Goal: Task Accomplishment & Management: Manage account settings

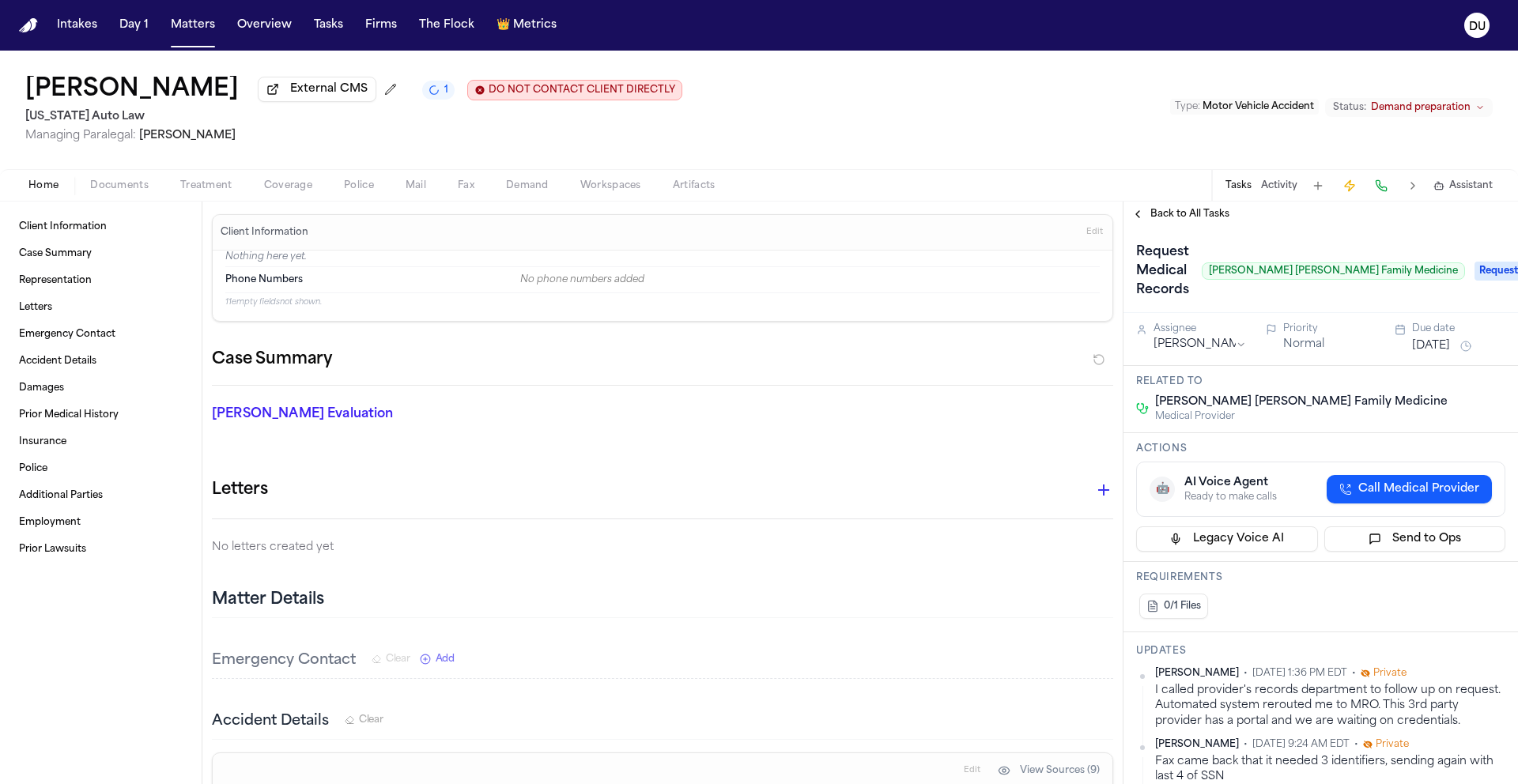
scroll to position [330, 0]
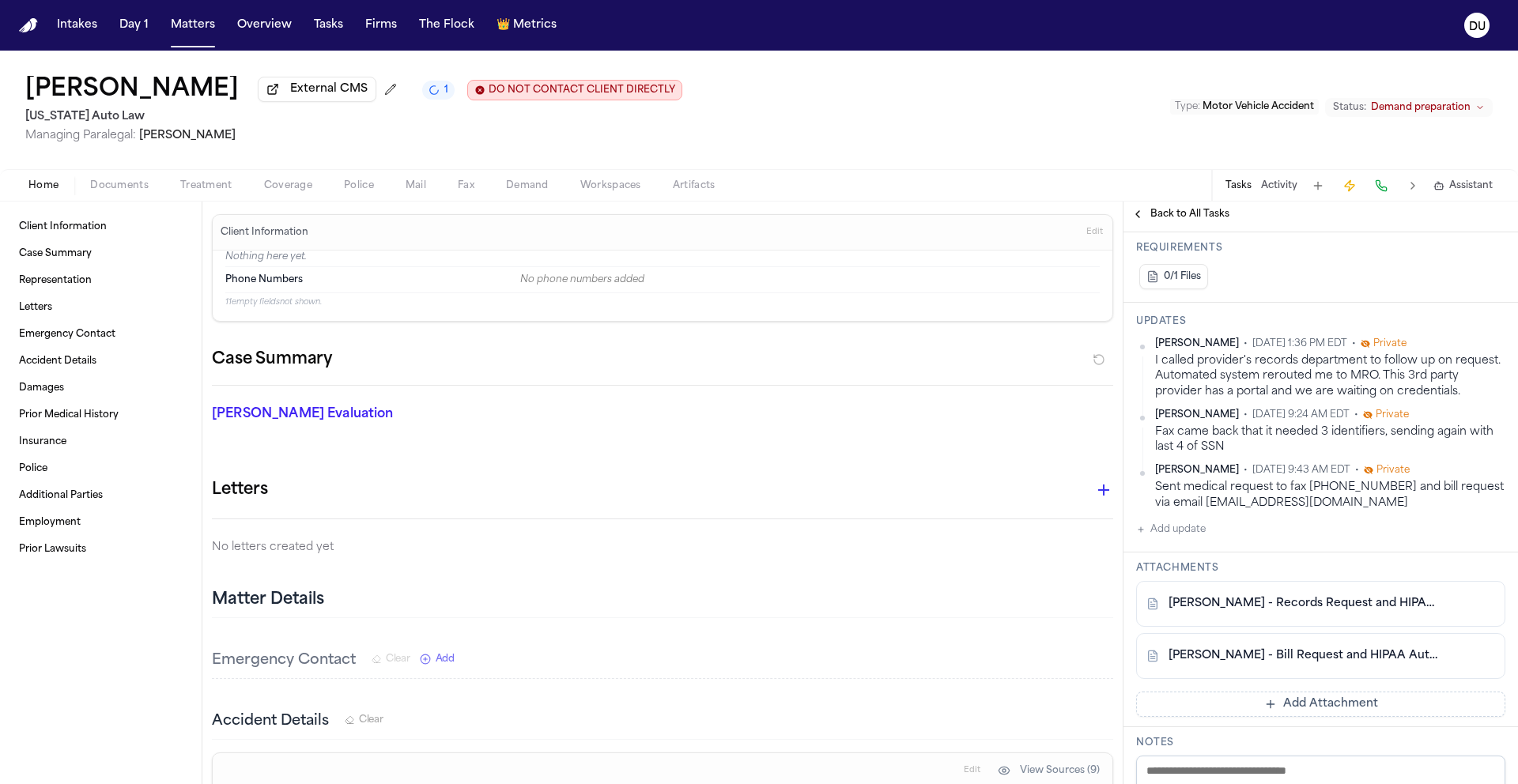
click at [33, 25] on img "Home" at bounding box center [29, 26] width 19 height 15
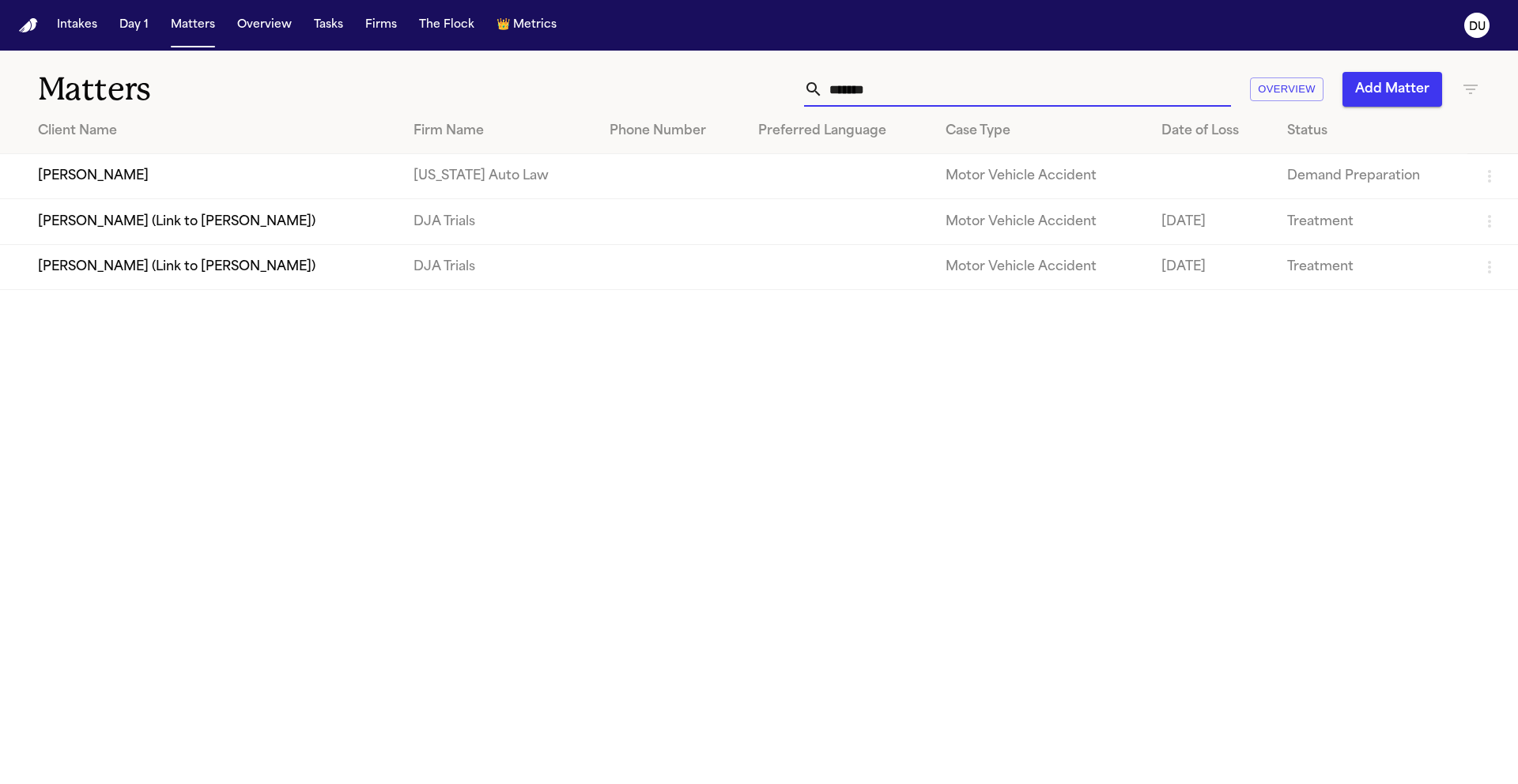
drag, startPoint x: 902, startPoint y: 92, endPoint x: 788, endPoint y: 91, distance: 114.0
click at [788, 91] on div "******* Overview Add Matter" at bounding box center [969, 89] width 1023 height 34
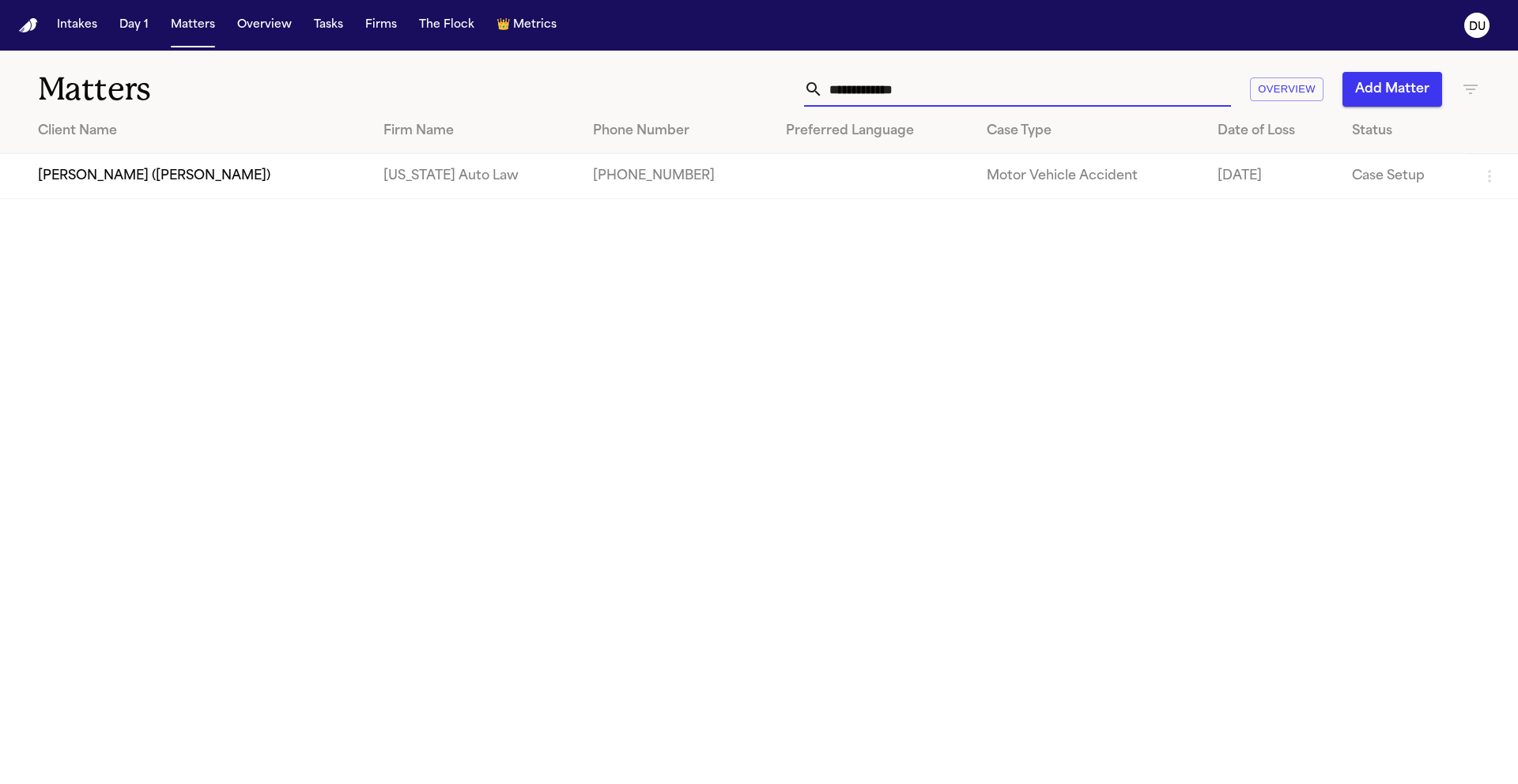
type input "**********"
click at [192, 184] on td "[PERSON_NAME] ([PERSON_NAME])" at bounding box center [186, 177] width 371 height 45
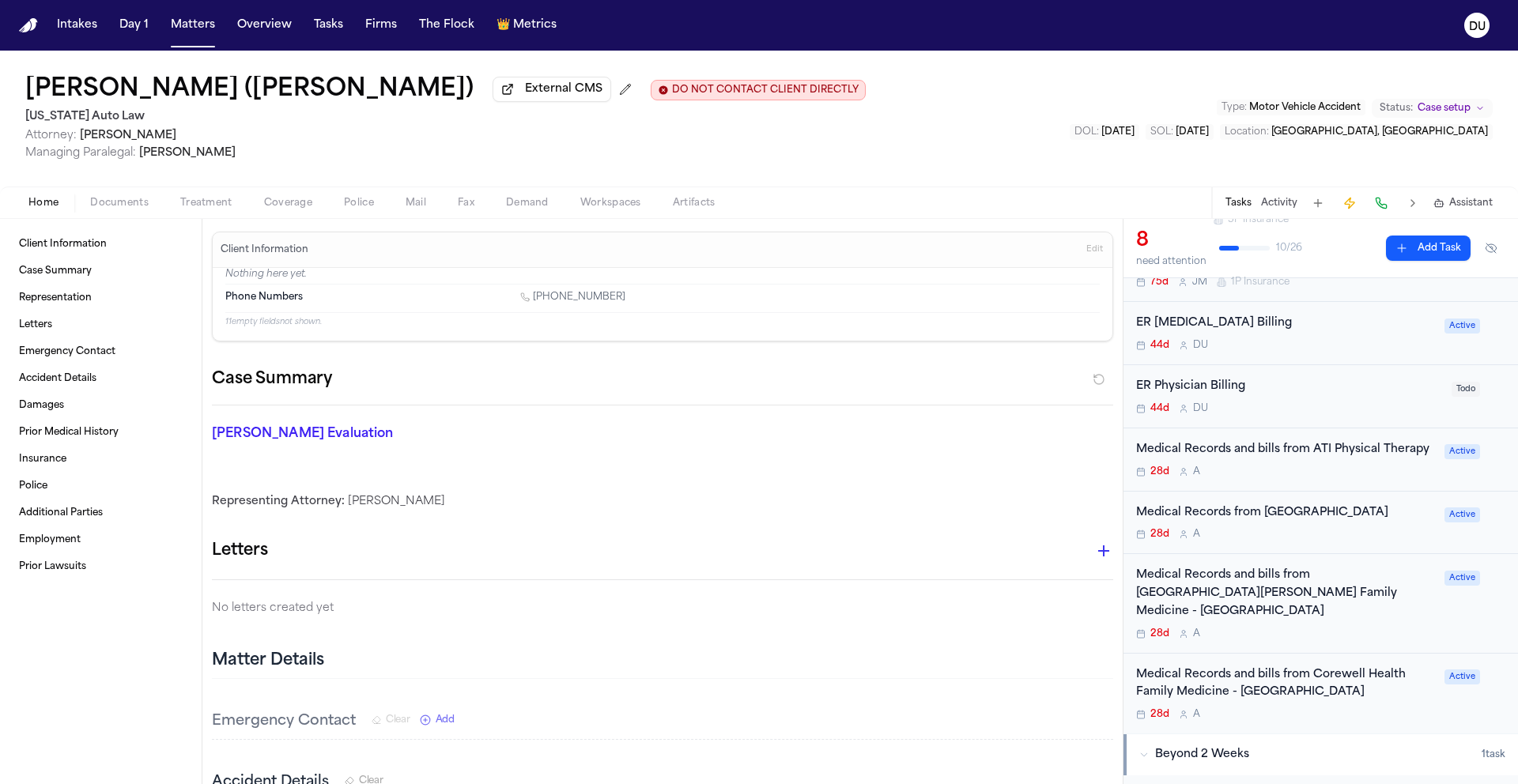
scroll to position [261, 0]
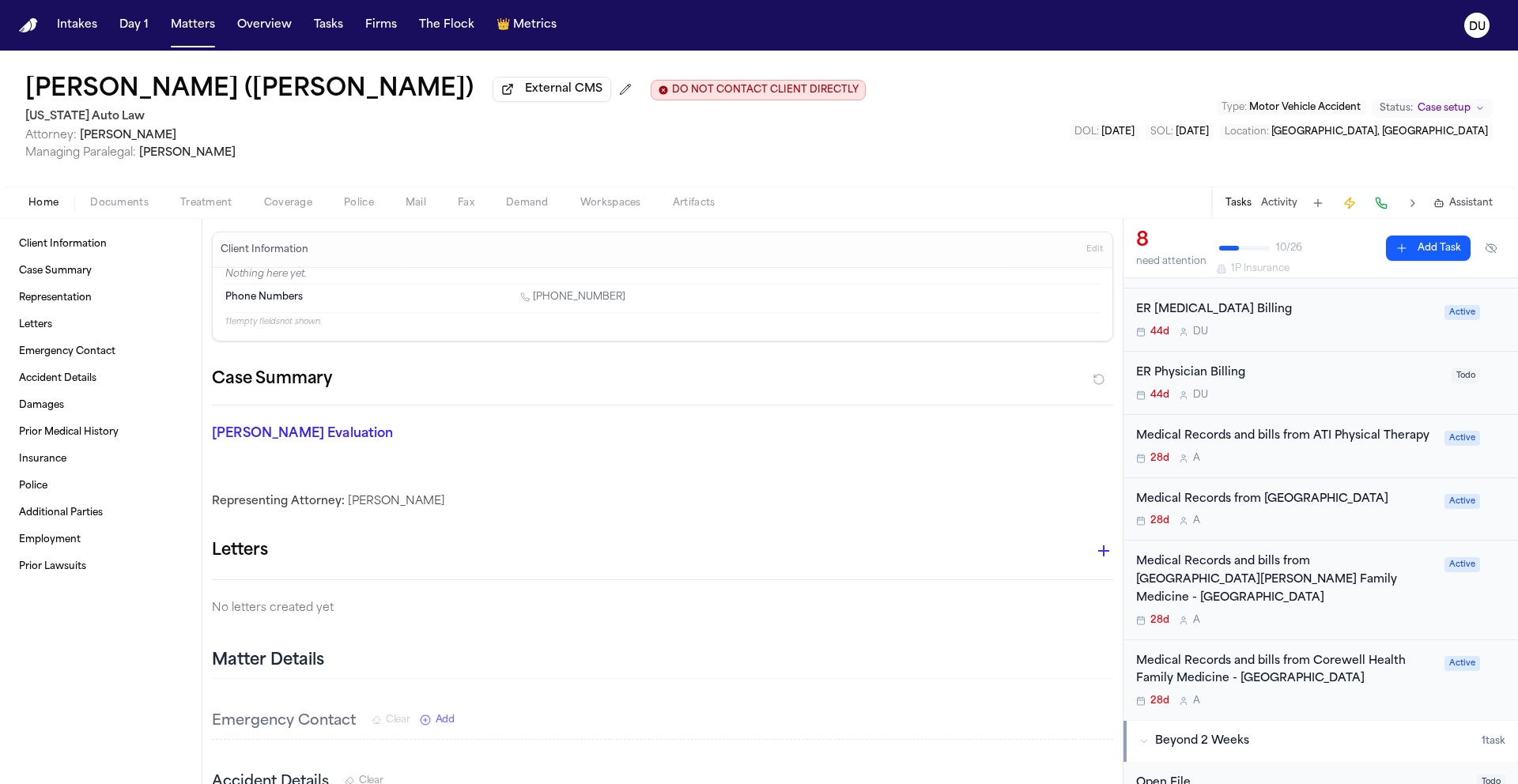
click at [1367, 441] on div "Medical Records and bills from ATI Physical Therapy" at bounding box center [1285, 436] width 299 height 18
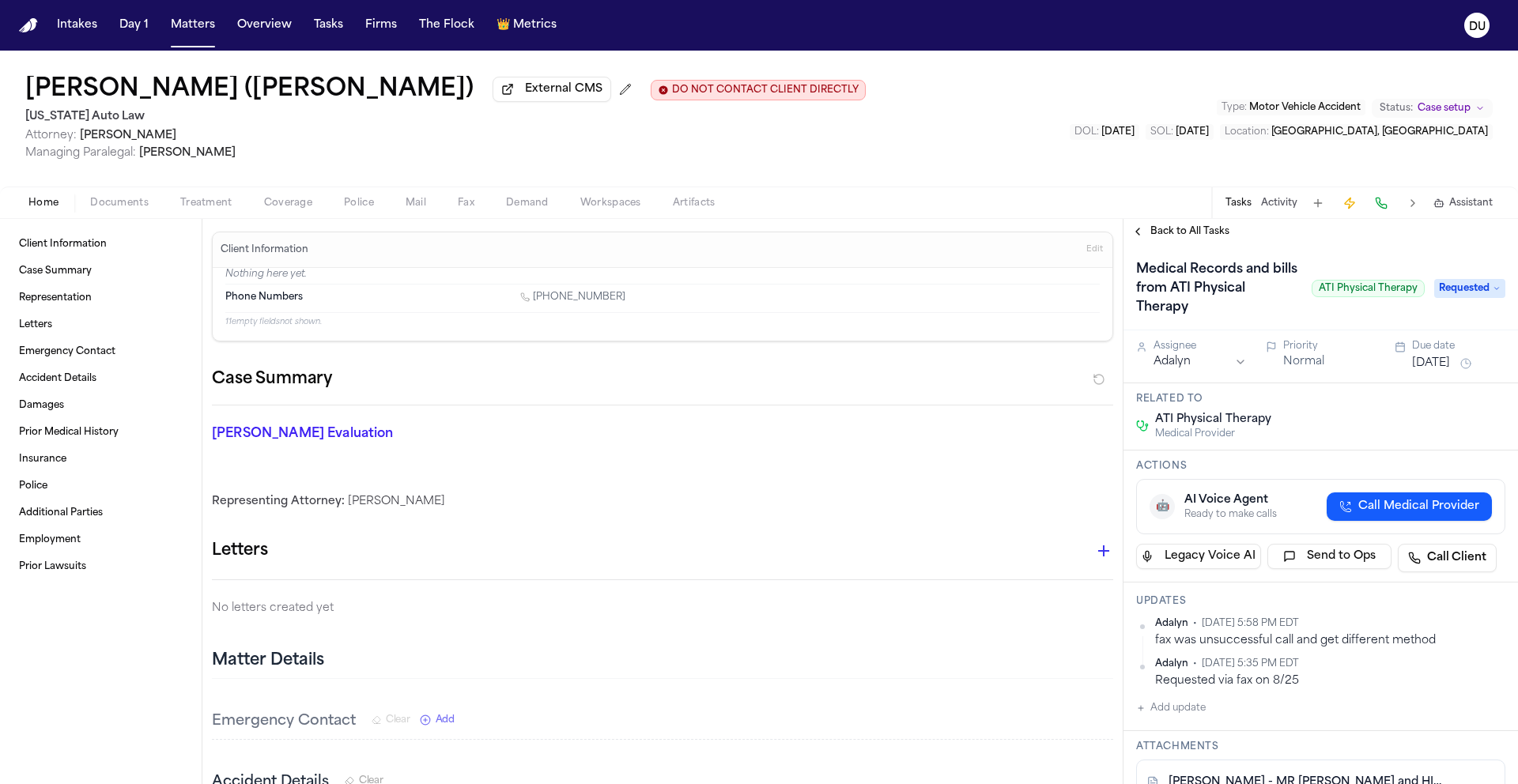
click at [1220, 361] on html "Intakes Day 1 Matters Overview Tasks Firms The Flock 👑 Metrics DU Jasmine Smith…" at bounding box center [759, 392] width 1518 height 784
click at [1443, 372] on button "Aug 28, 2025" at bounding box center [1431, 363] width 38 height 16
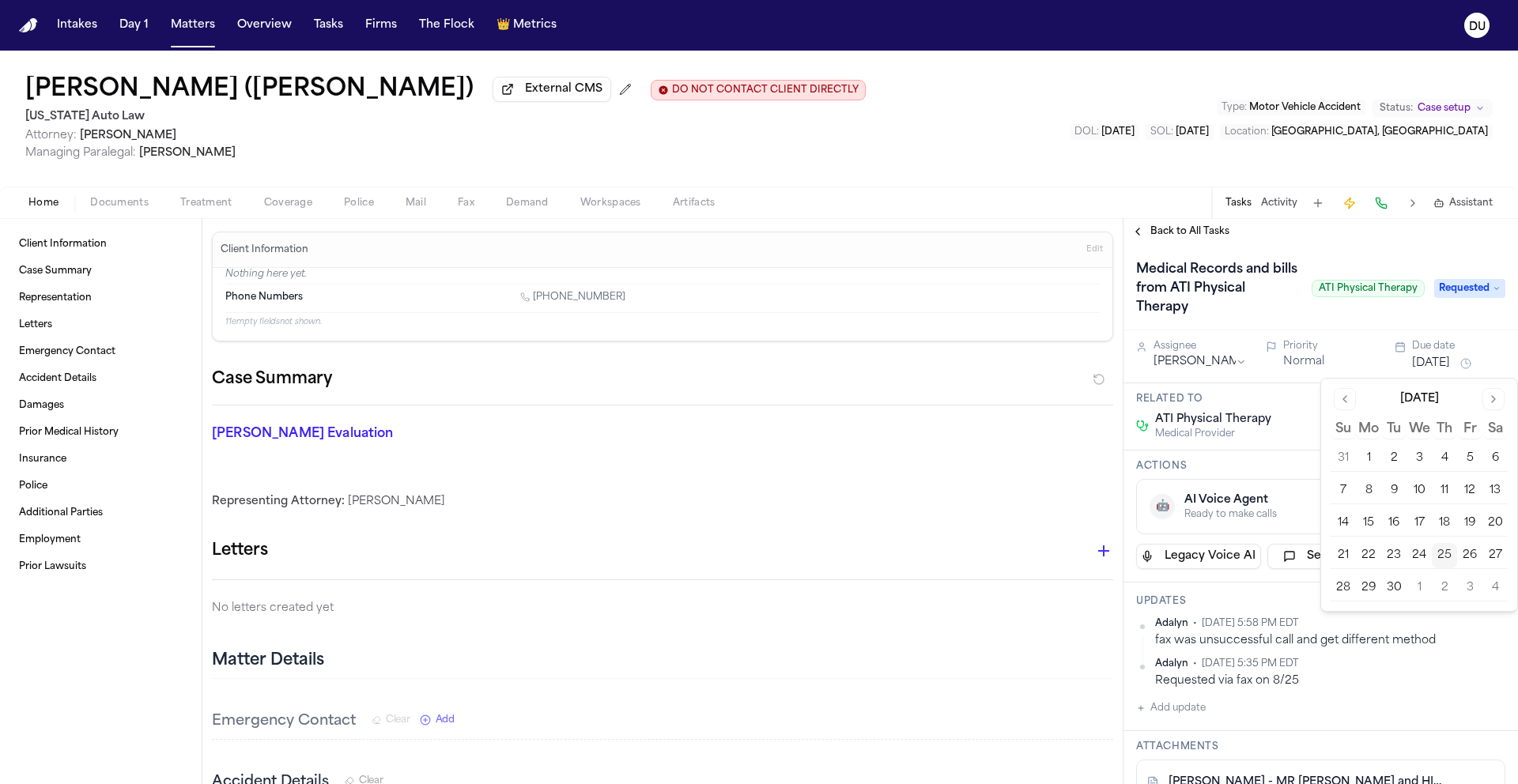
click at [1375, 589] on button "29" at bounding box center [1369, 588] width 25 height 25
click at [1165, 711] on button "Add update" at bounding box center [1170, 708] width 70 height 19
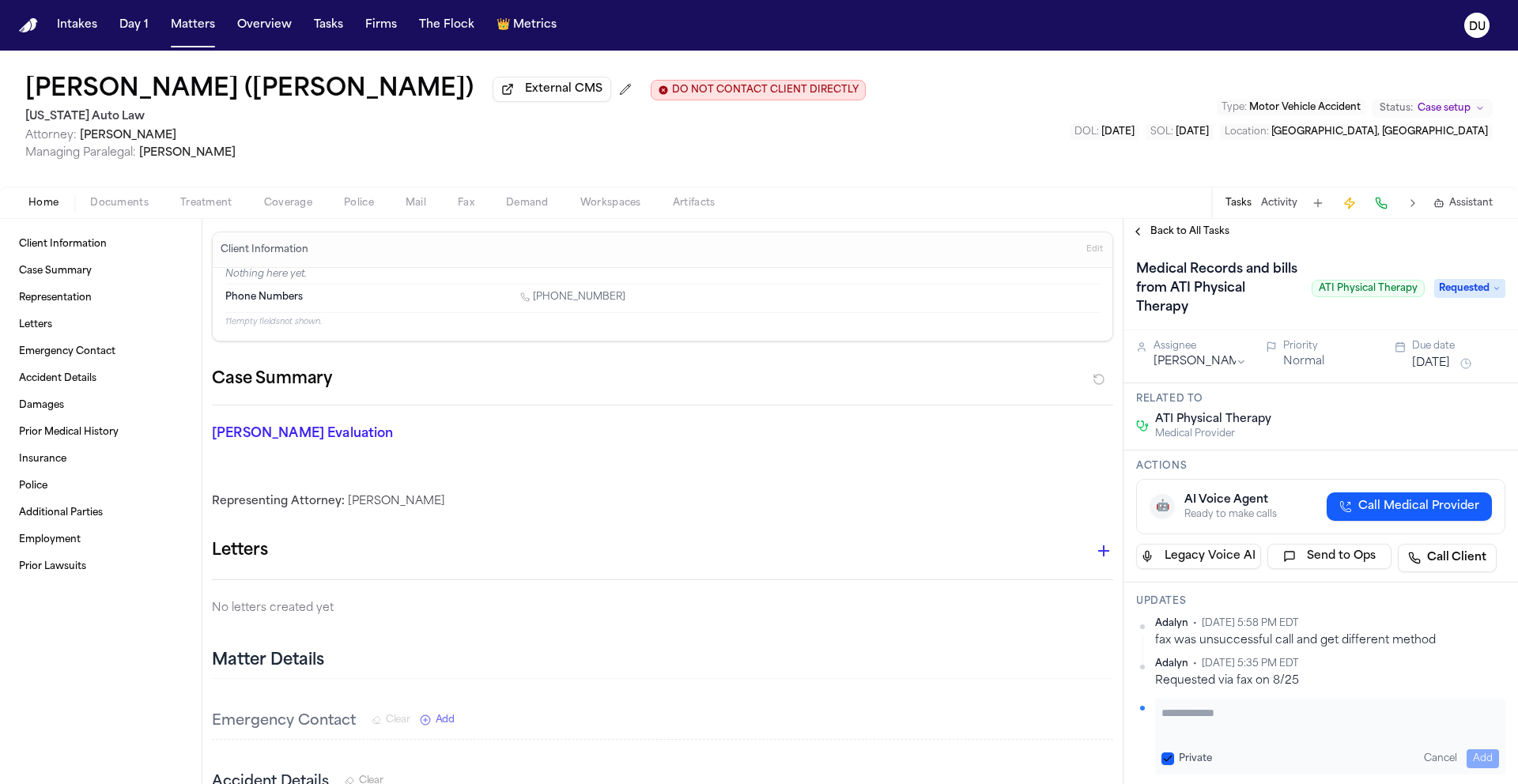
click at [1227, 725] on textarea "Add your update" at bounding box center [1330, 721] width 338 height 32
type textarea "**********"
click at [1474, 762] on button "Add" at bounding box center [1483, 759] width 33 height 19
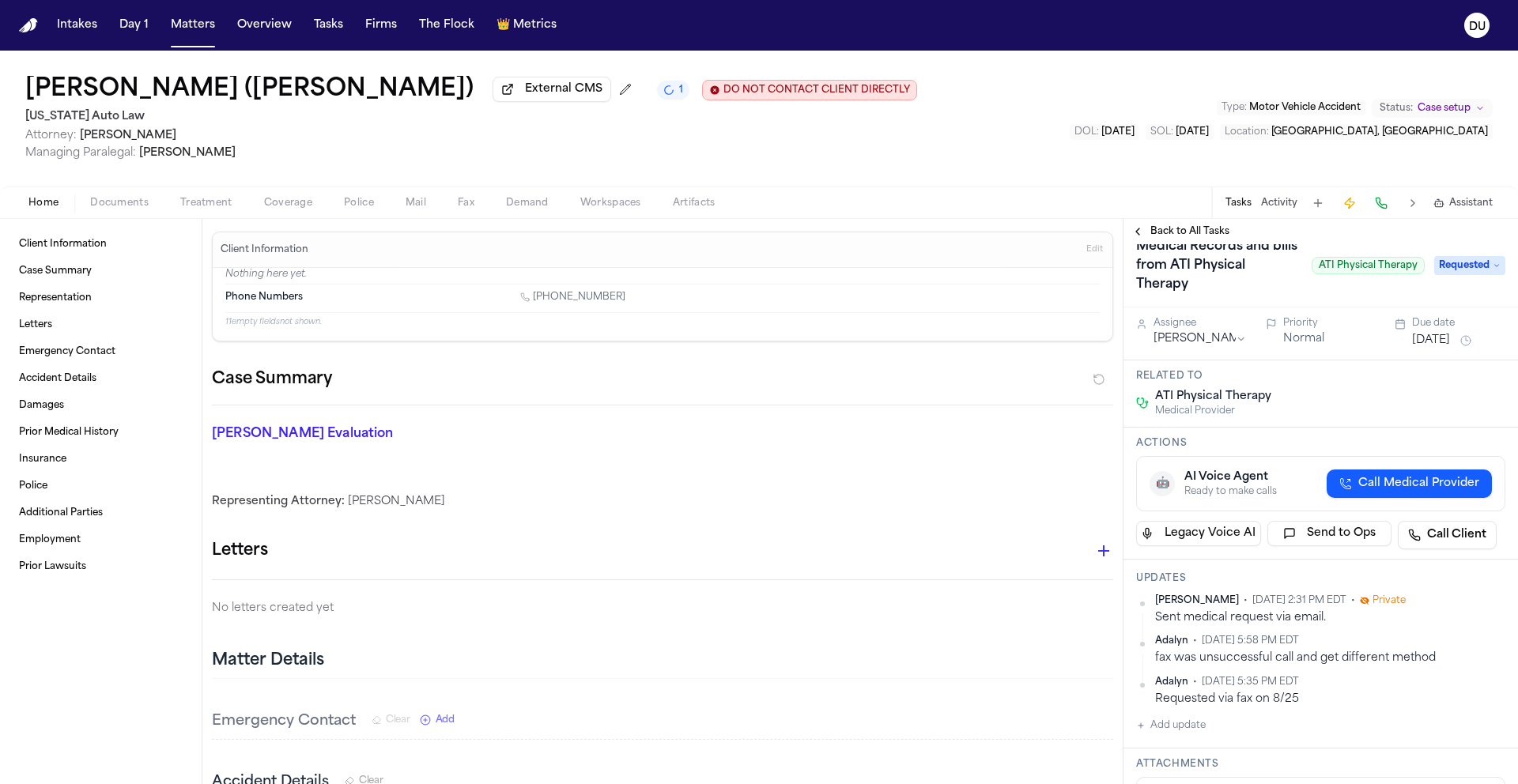
scroll to position [33, 0]
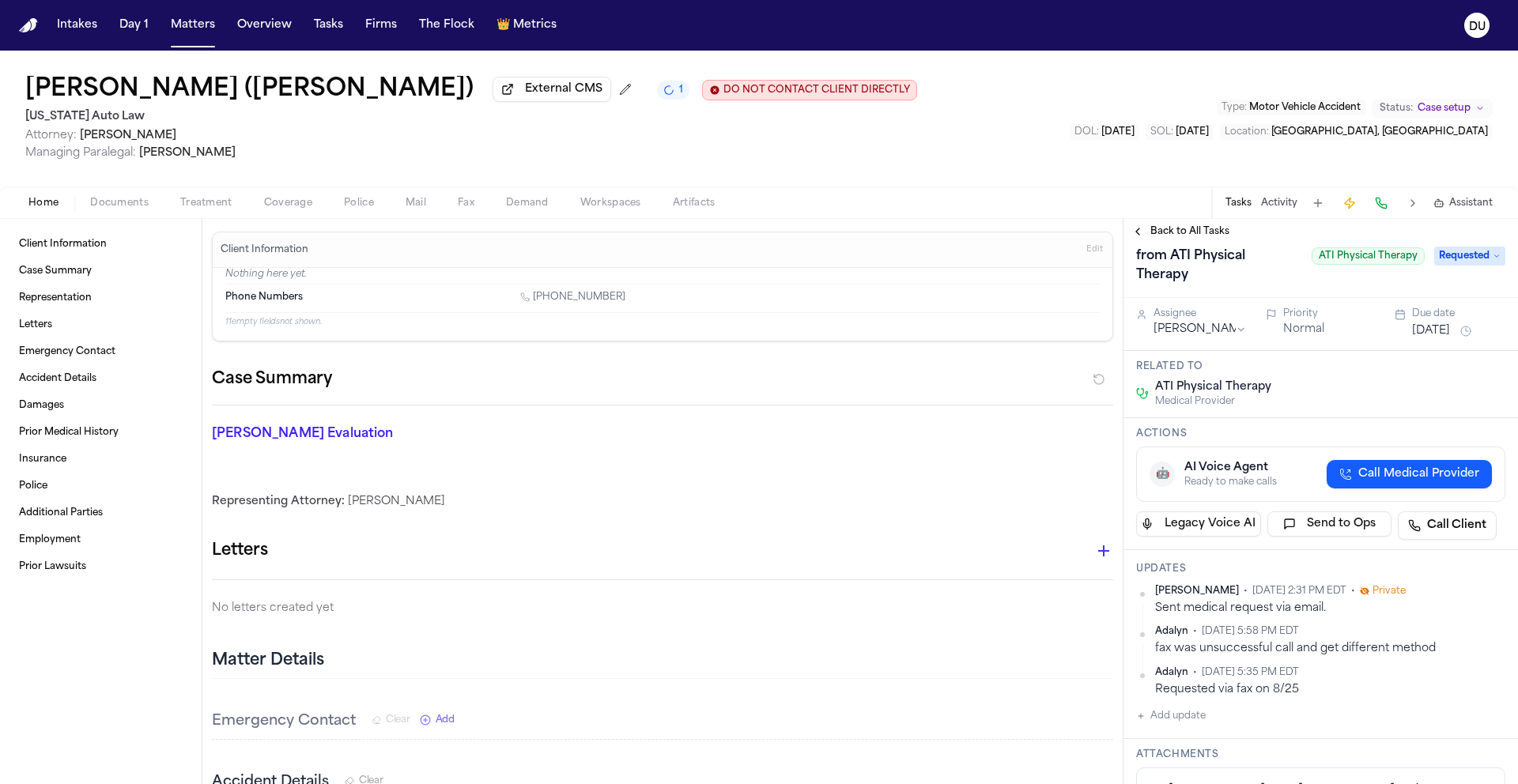
click at [1206, 232] on span "Back to All Tasks" at bounding box center [1190, 231] width 79 height 13
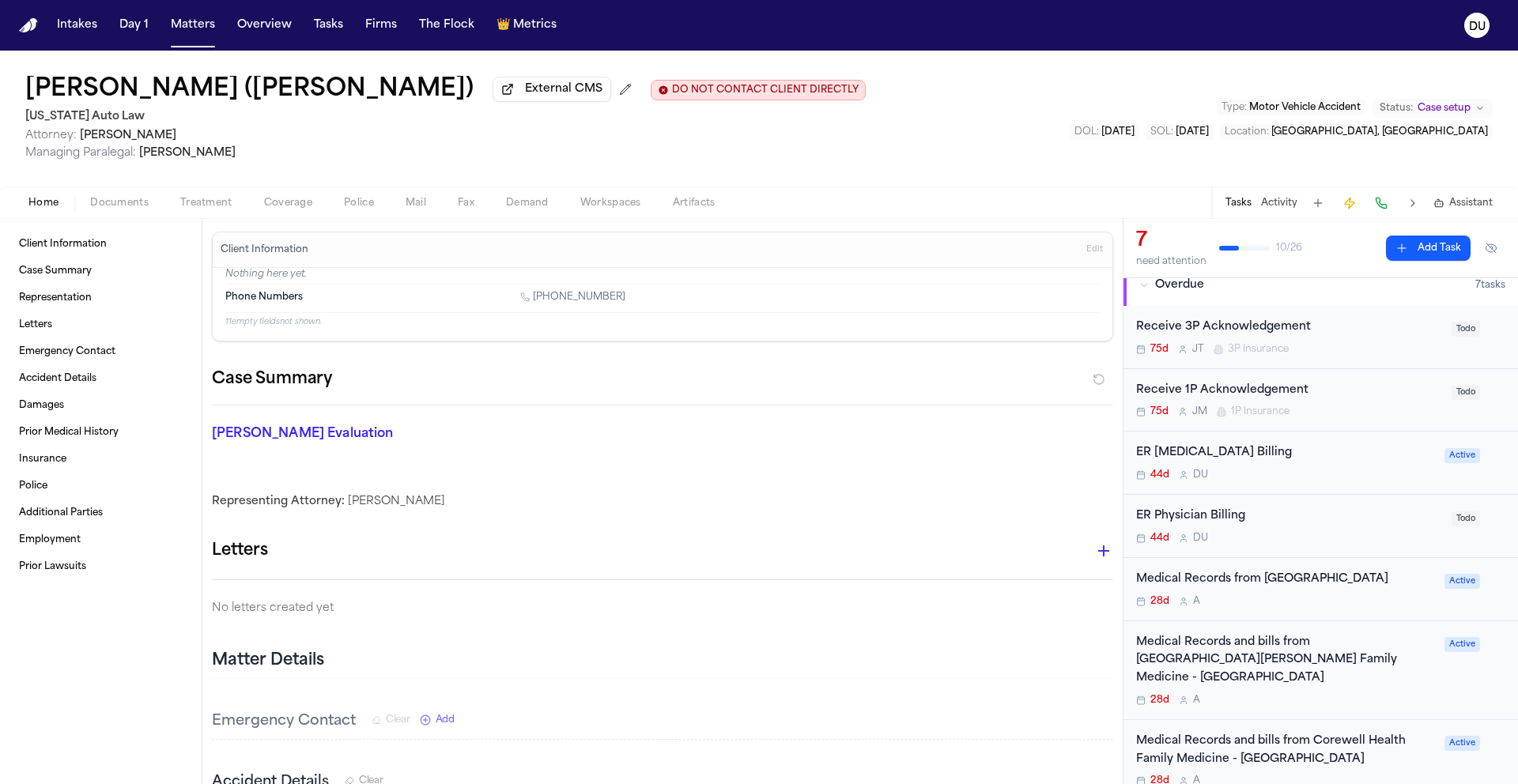
scroll to position [131, 0]
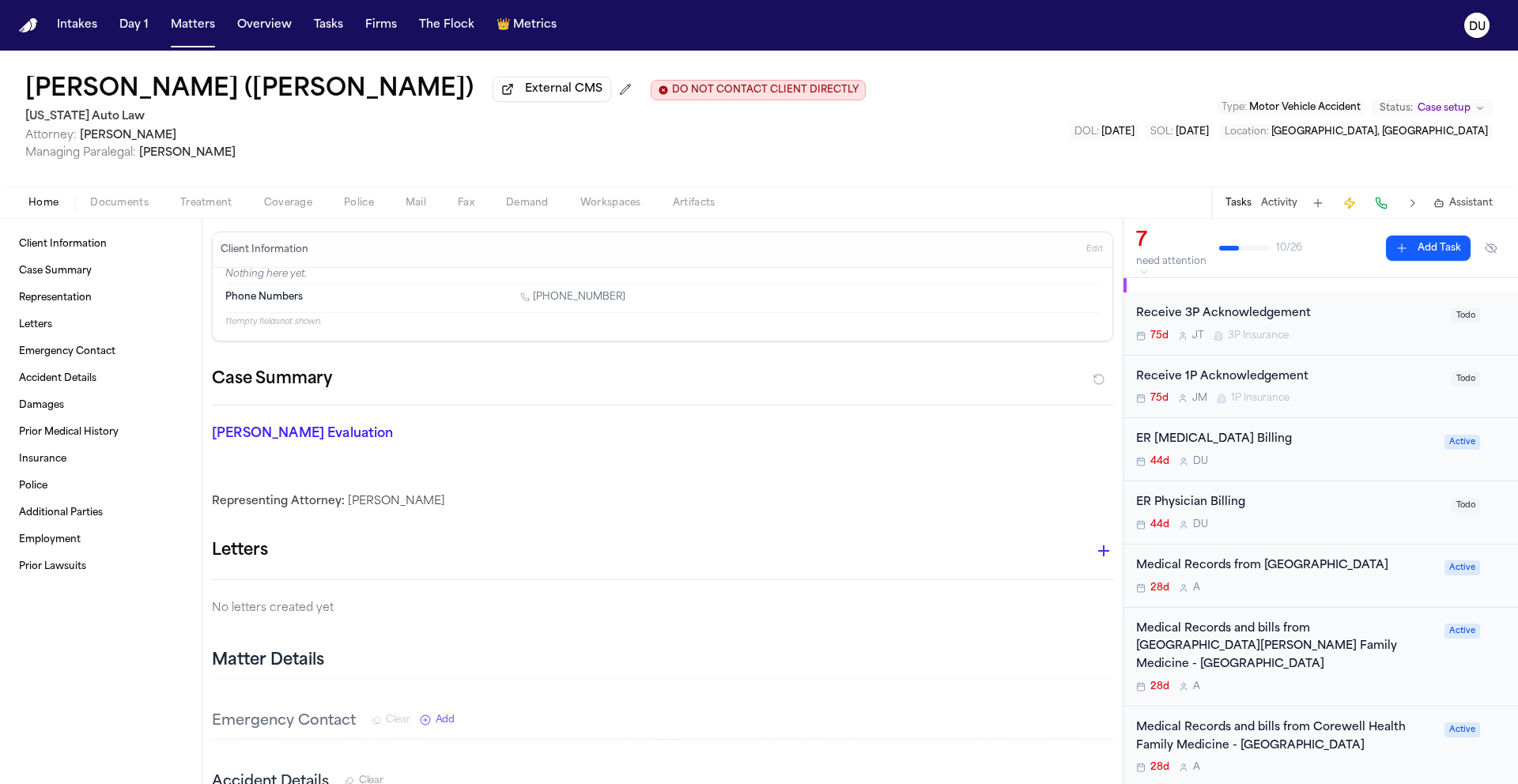
click at [1214, 503] on div "ER Physician Billing" at bounding box center [1289, 504] width 306 height 18
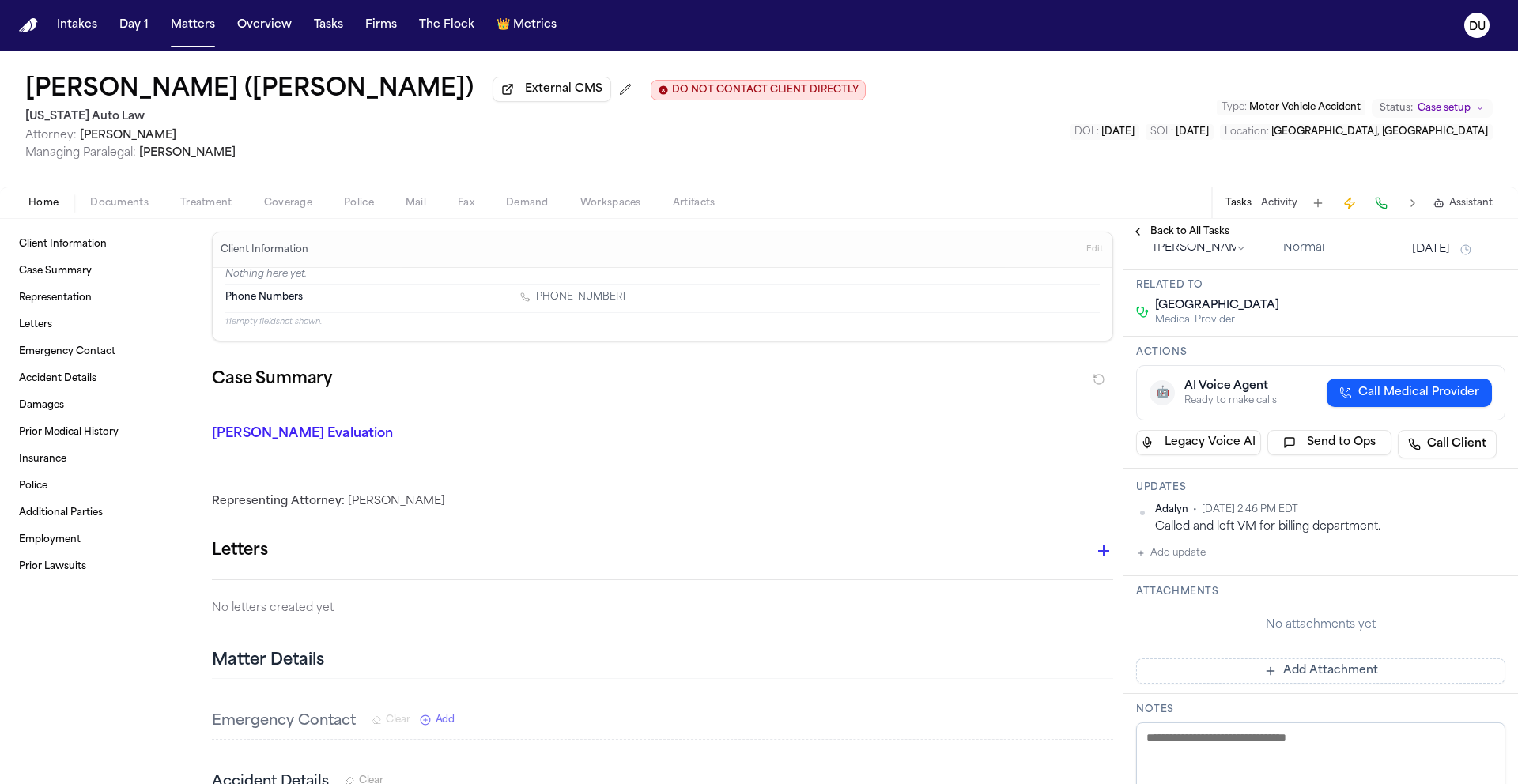
scroll to position [97, 0]
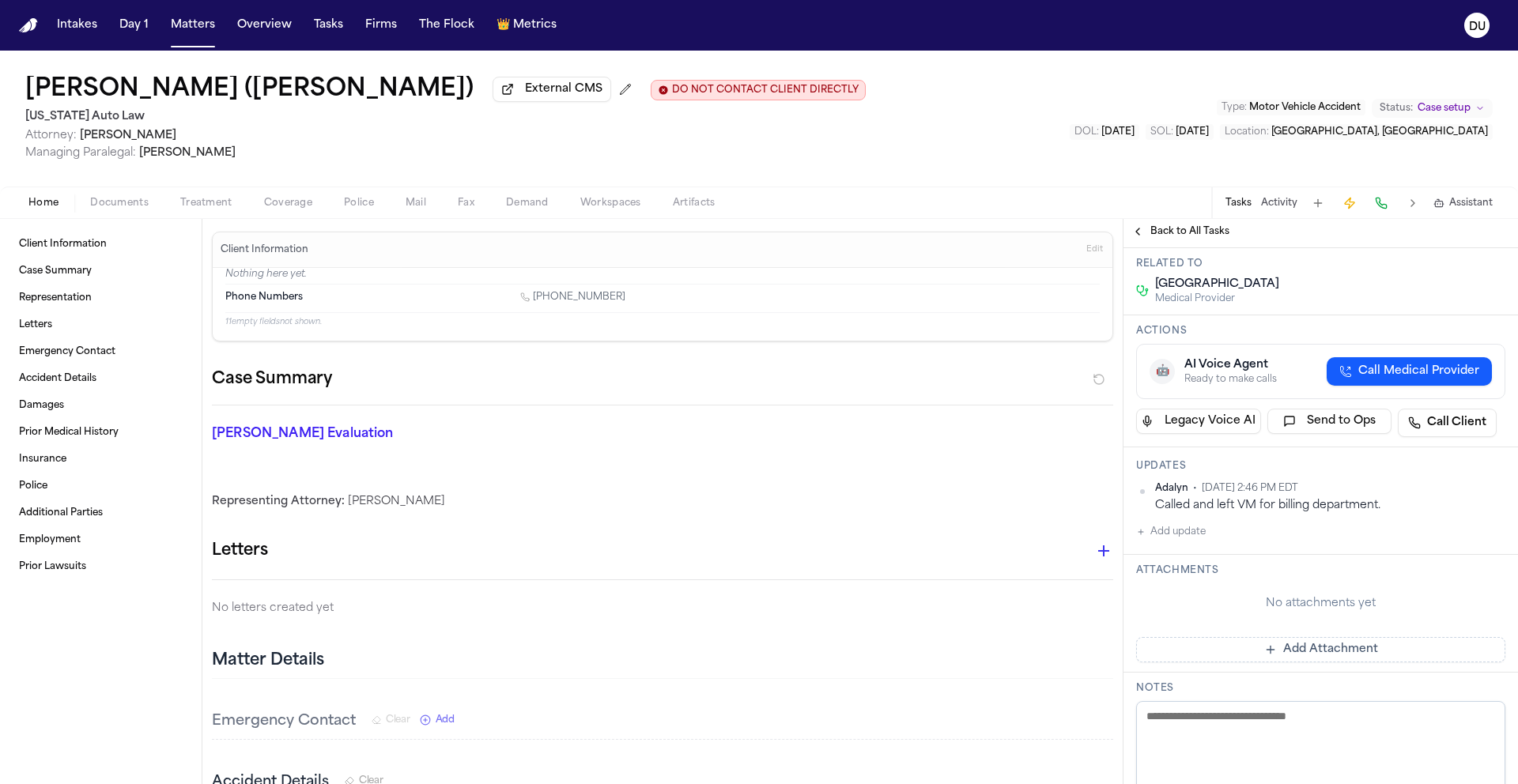
click at [1184, 541] on button "Add update" at bounding box center [1170, 531] width 70 height 19
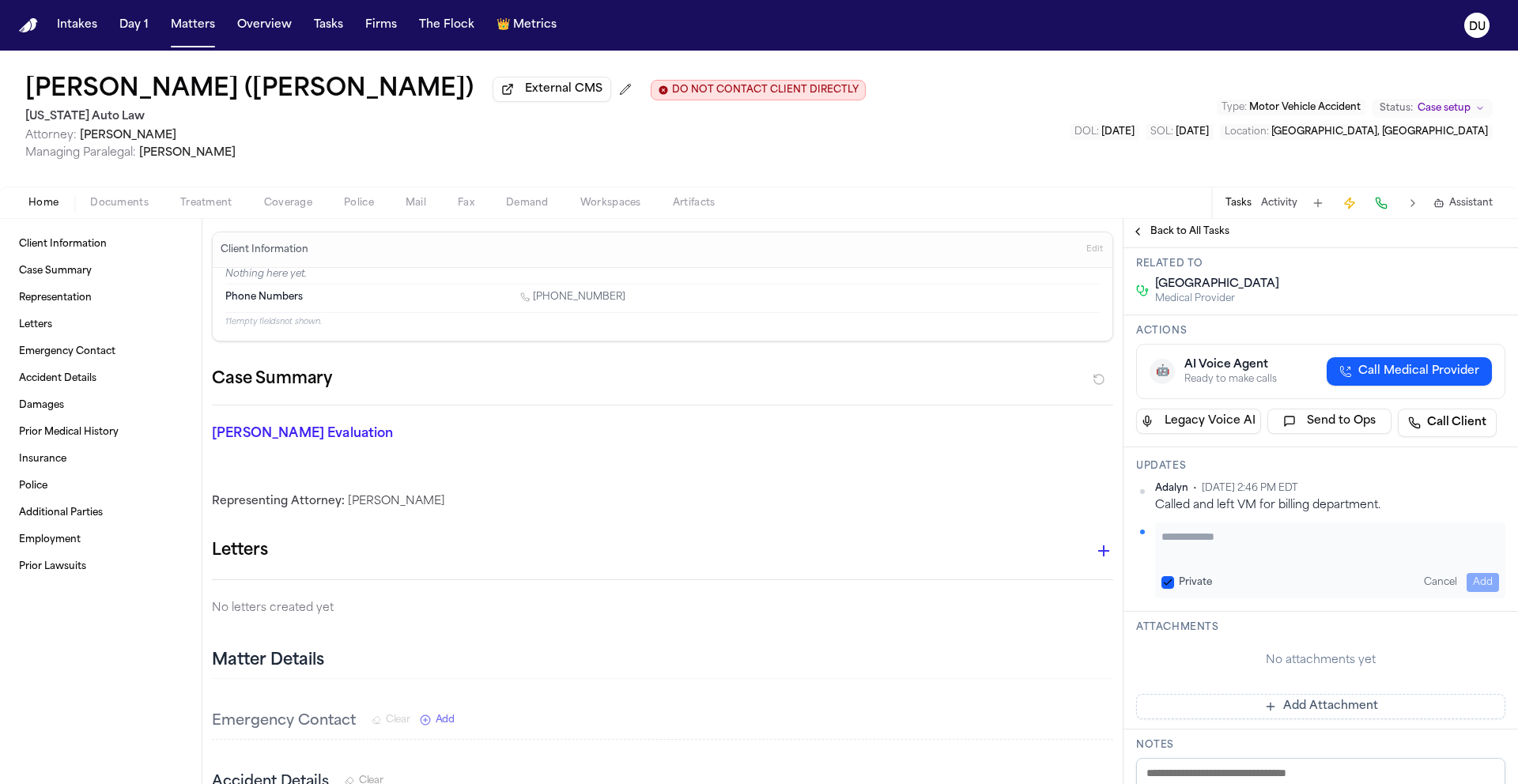
click at [1196, 550] on textarea "Add your update" at bounding box center [1330, 545] width 338 height 32
type textarea "**********"
click at [1476, 585] on button "Add" at bounding box center [1483, 583] width 33 height 19
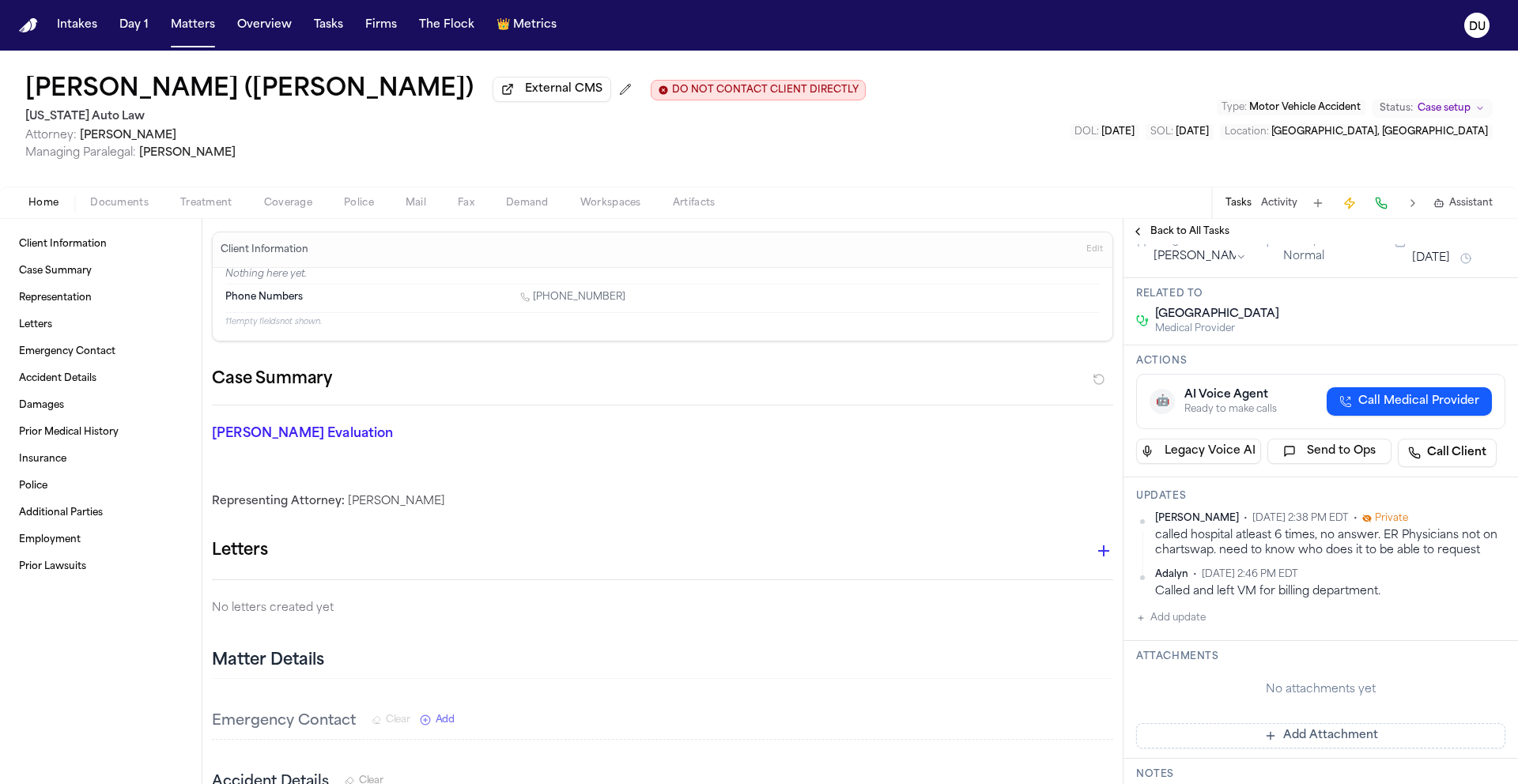
scroll to position [145, 0]
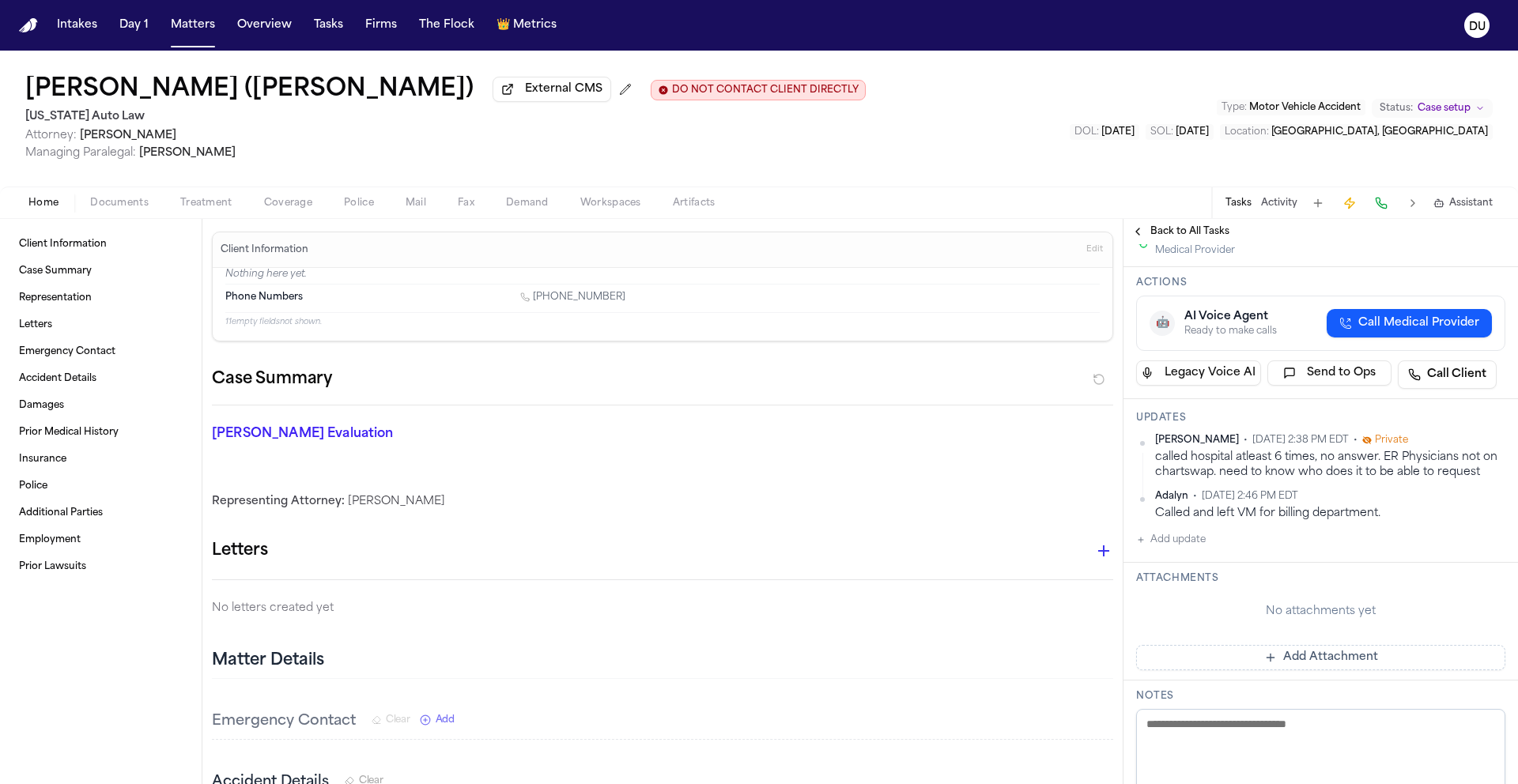
click at [1170, 549] on button "Add update" at bounding box center [1170, 540] width 70 height 19
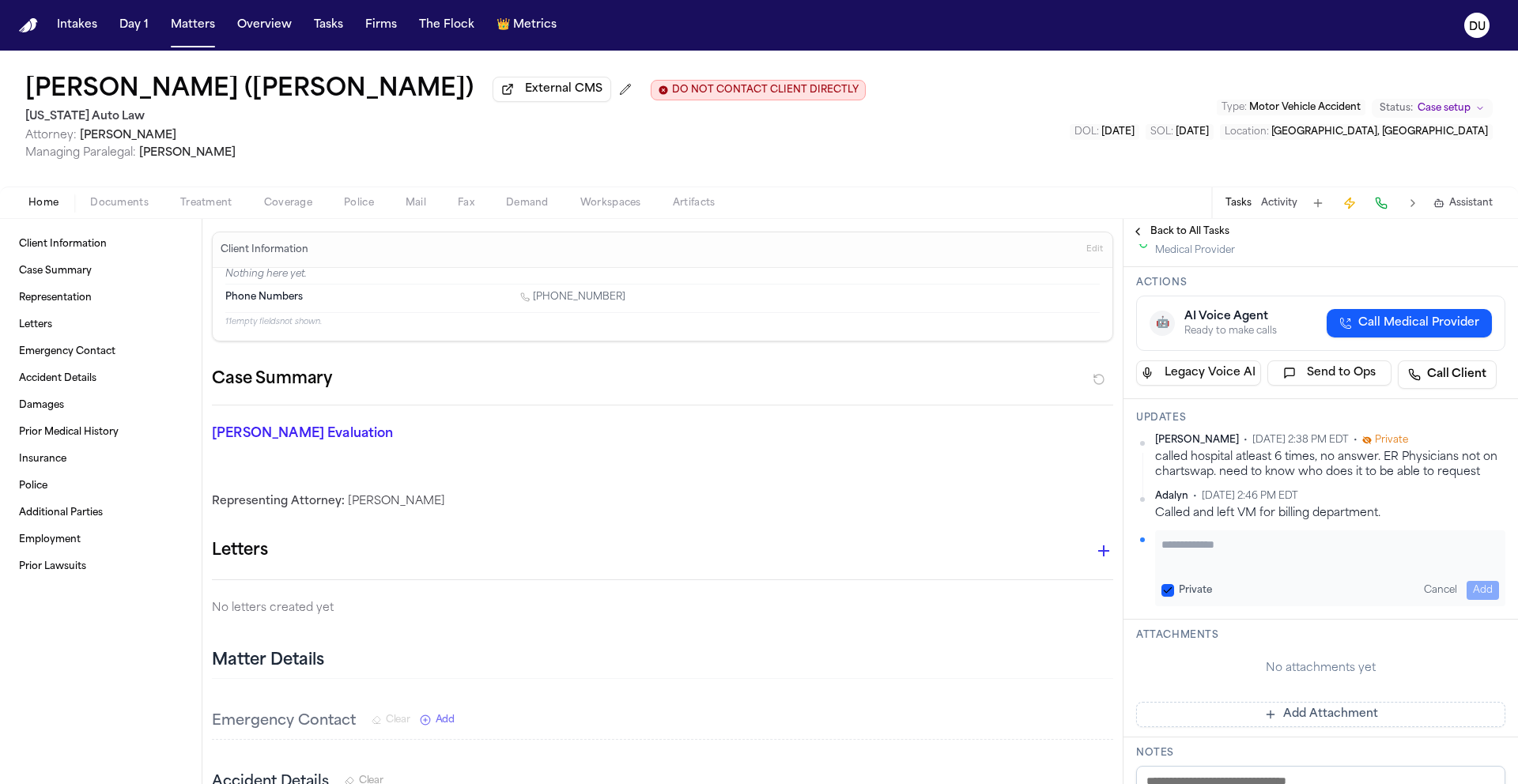
click at [1223, 547] on textarea "Add your update" at bounding box center [1330, 552] width 338 height 32
type textarea "**********"
click at [1475, 587] on button "Add" at bounding box center [1483, 590] width 33 height 19
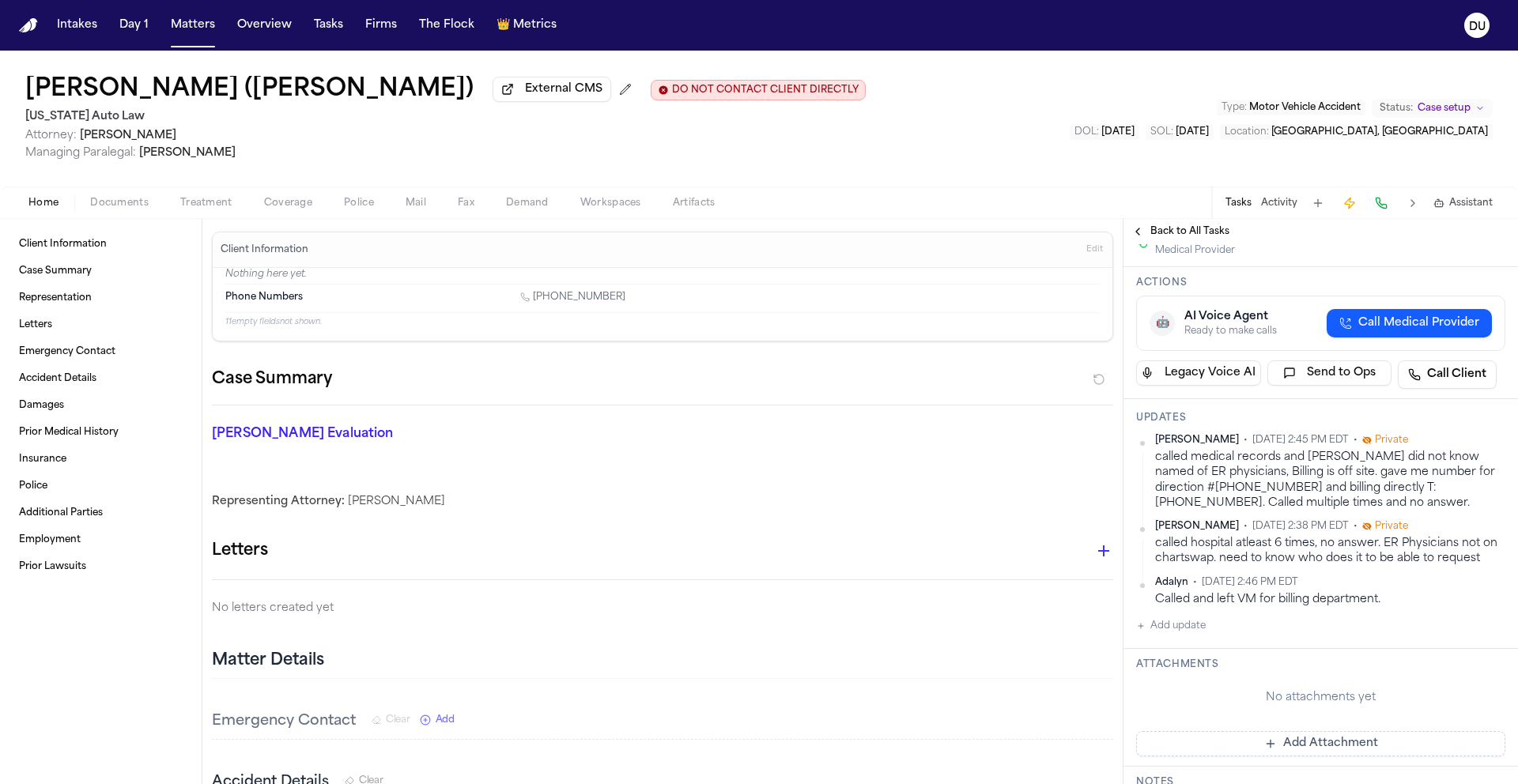
scroll to position [0, 0]
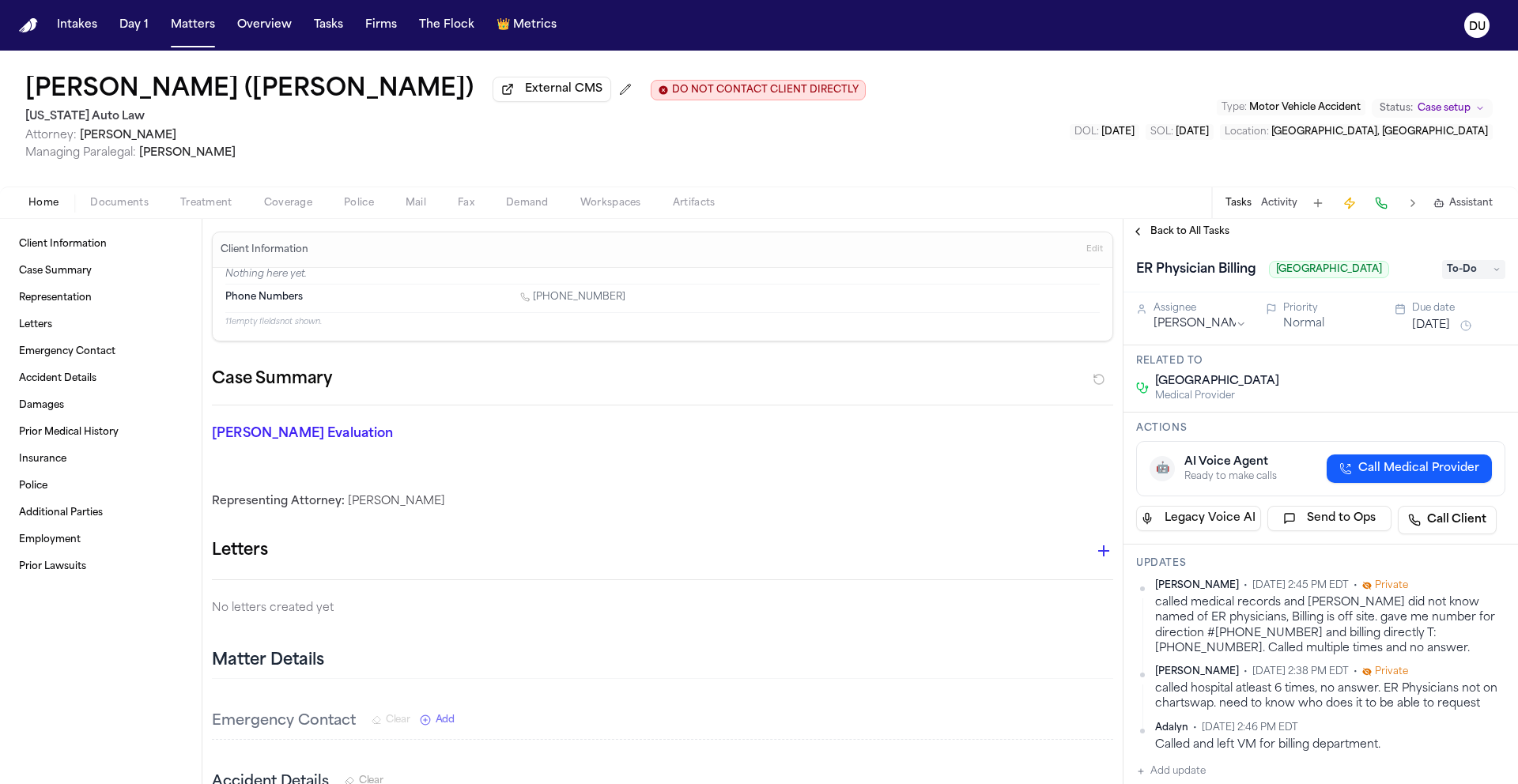
click at [1457, 272] on span "To-Do" at bounding box center [1474, 269] width 63 height 19
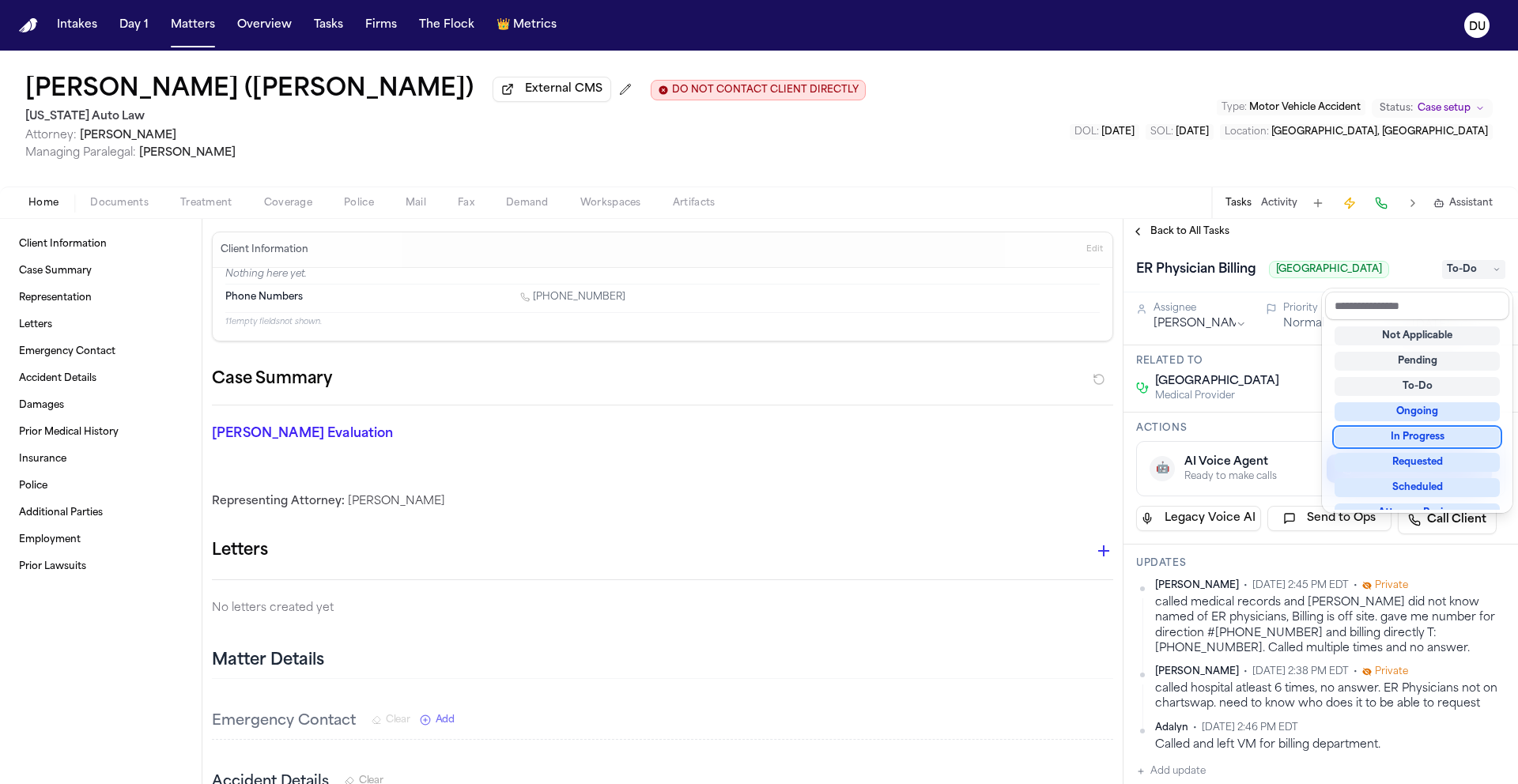
click at [1452, 436] on div "In Progress" at bounding box center [1417, 436] width 165 height 19
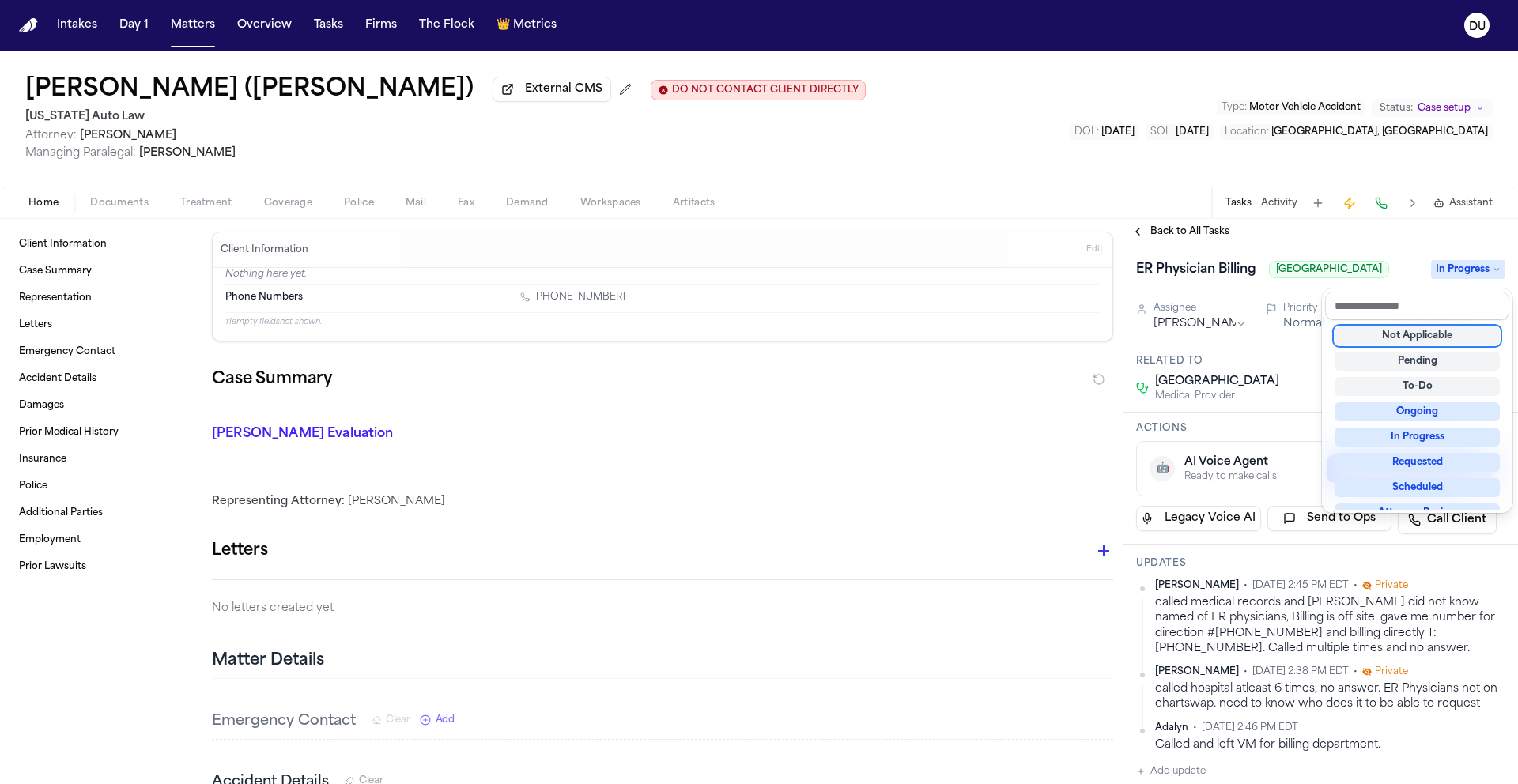
click at [1410, 252] on div "ER Physician Billing Garden City Hospital In Progress" at bounding box center [1321, 268] width 395 height 48
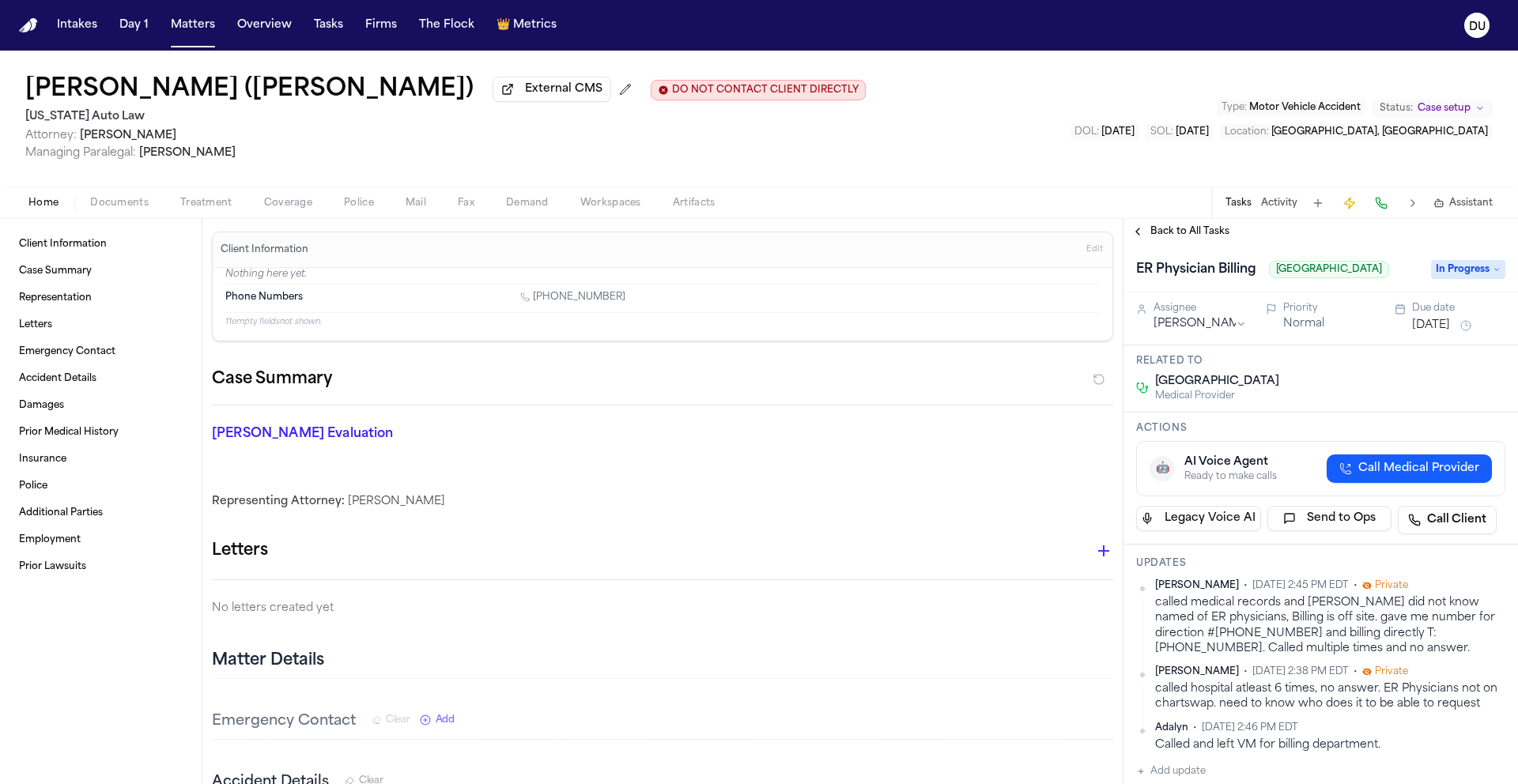
click at [1450, 331] on button "Aug 12, 2025" at bounding box center [1431, 326] width 38 height 16
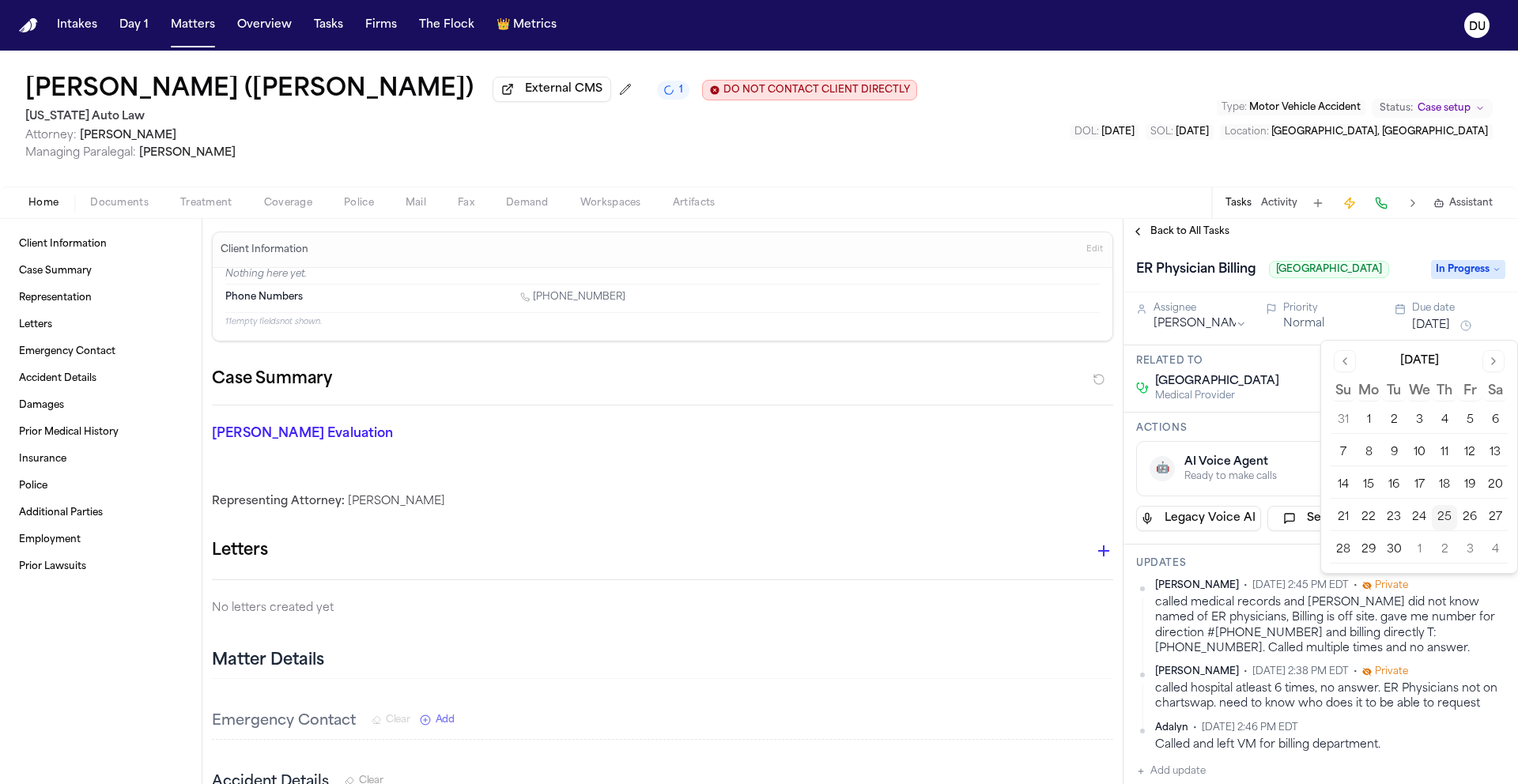
click at [1481, 515] on button "26" at bounding box center [1469, 518] width 25 height 25
click at [1391, 233] on div "Back to All Tasks" at bounding box center [1321, 231] width 395 height 13
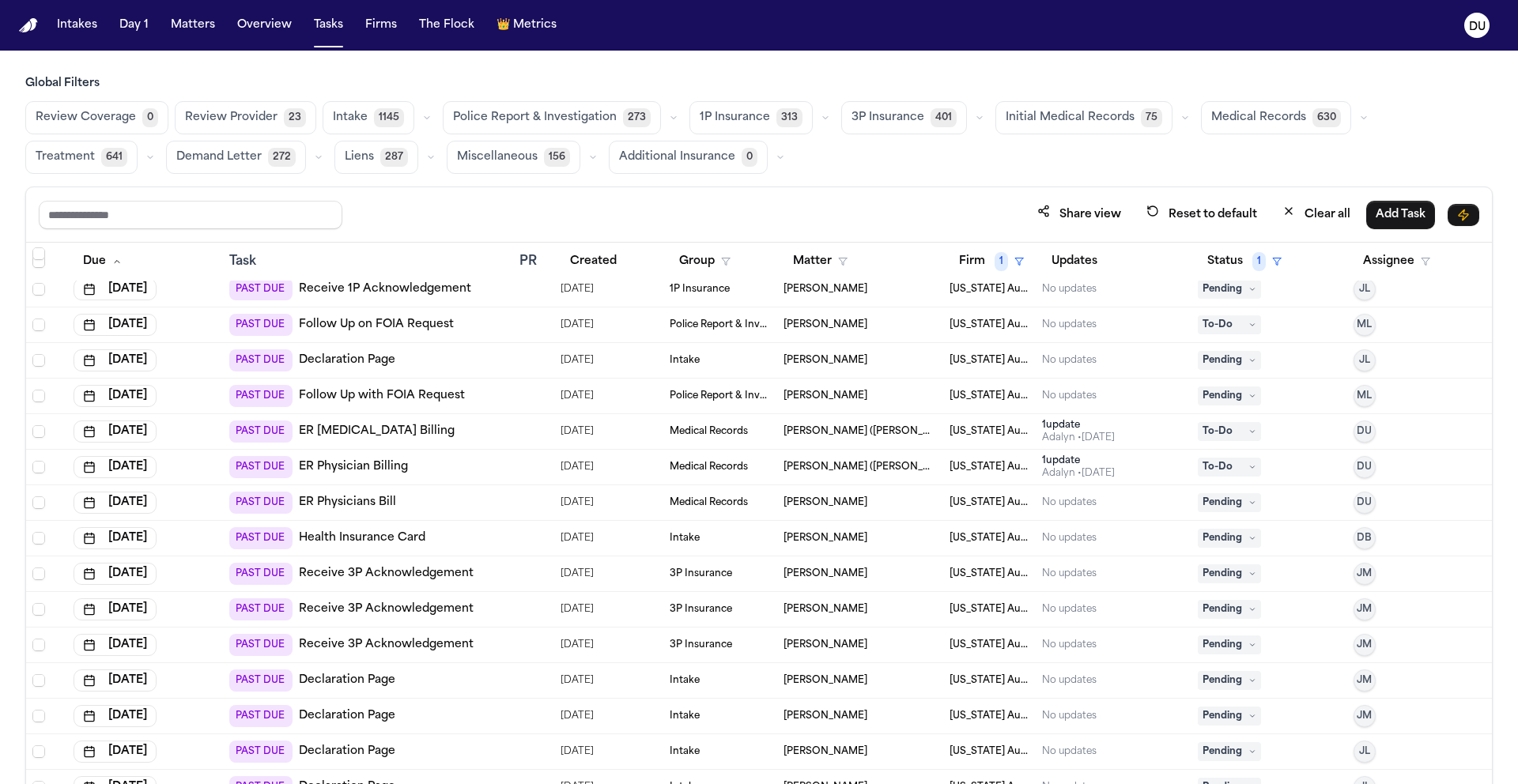
scroll to position [578, 0]
click at [342, 505] on link "ER Physicians Bill" at bounding box center [348, 502] width 97 height 16
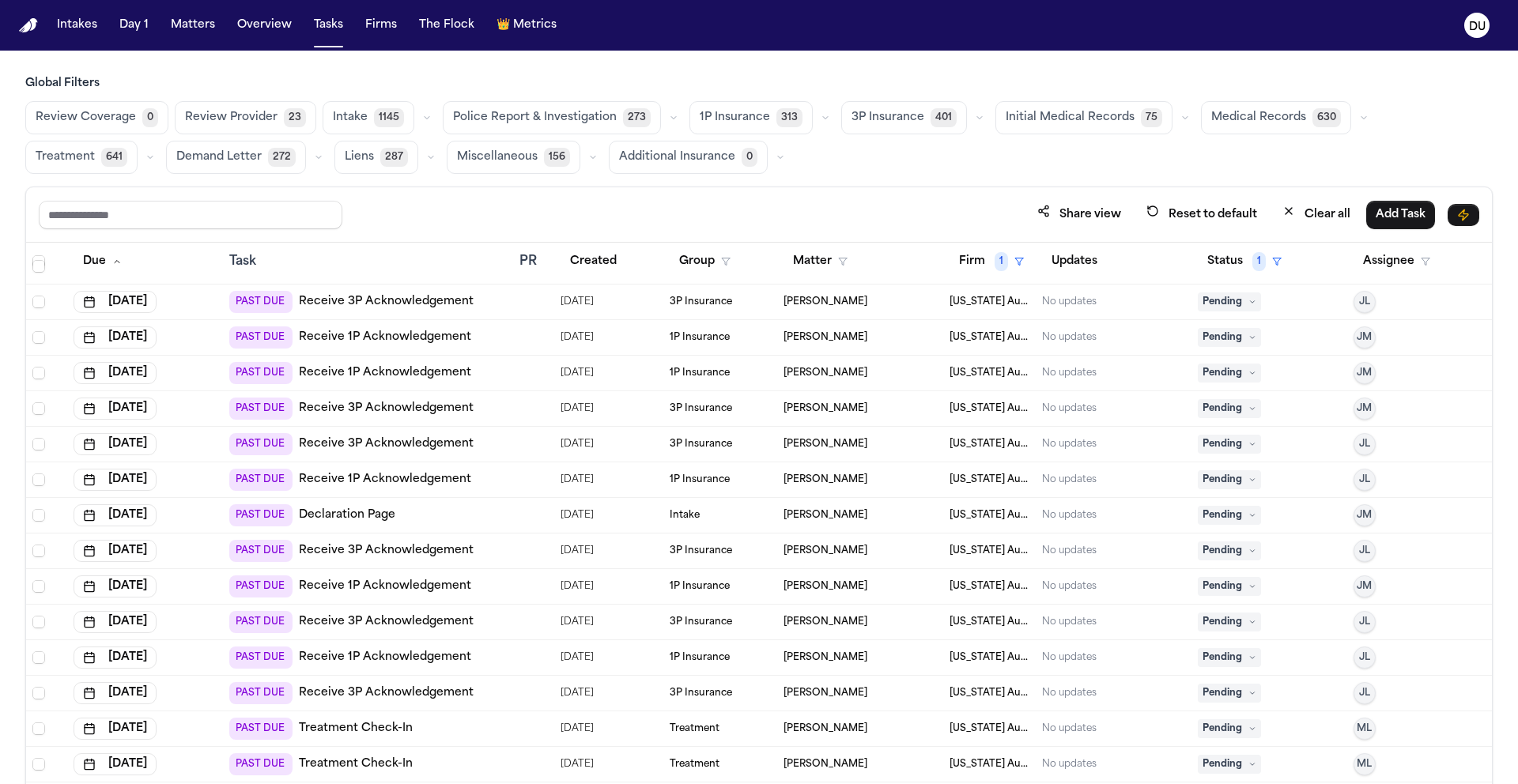
scroll to position [2285, 0]
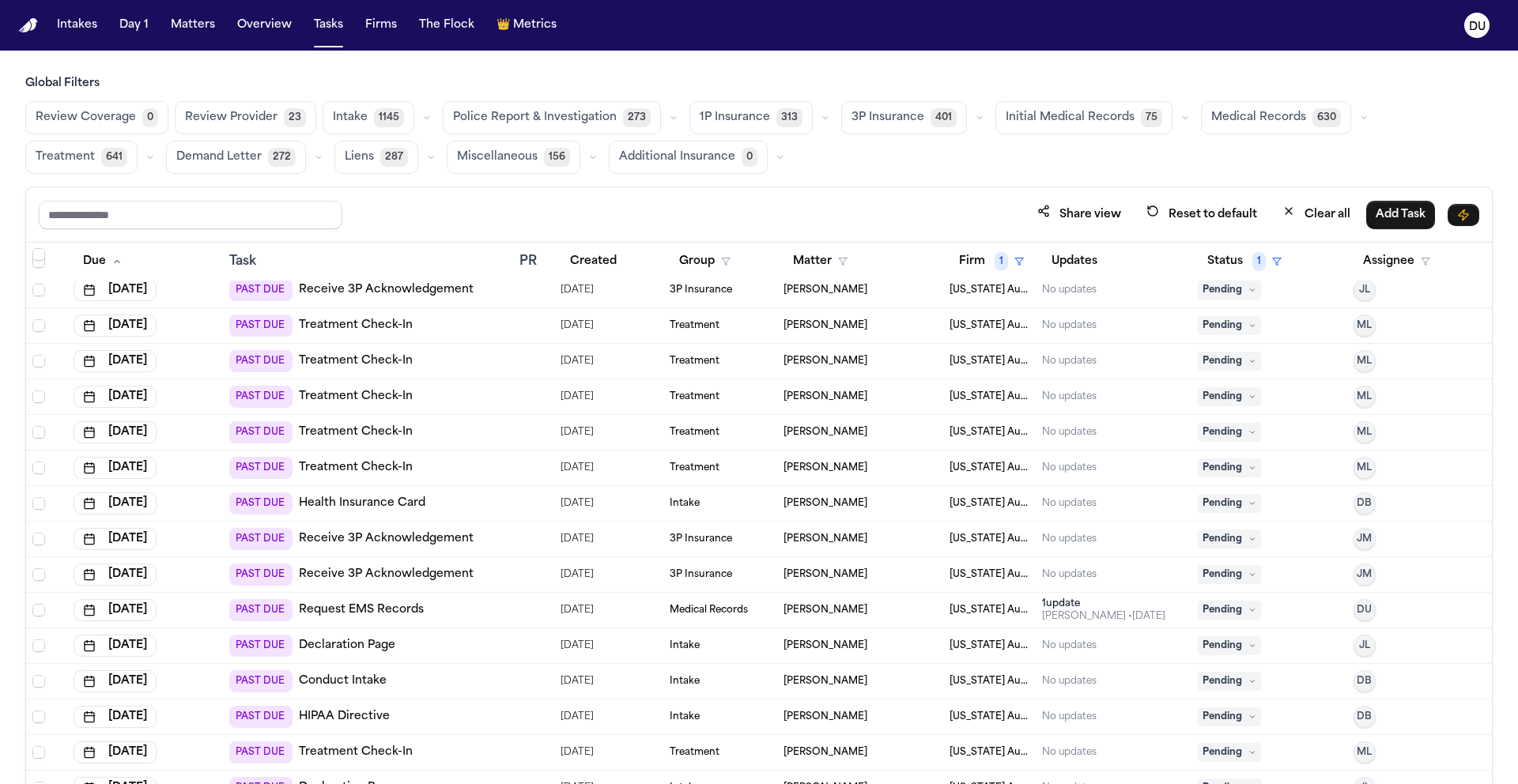
click at [384, 609] on link "Request EMS Records" at bounding box center [361, 610] width 125 height 16
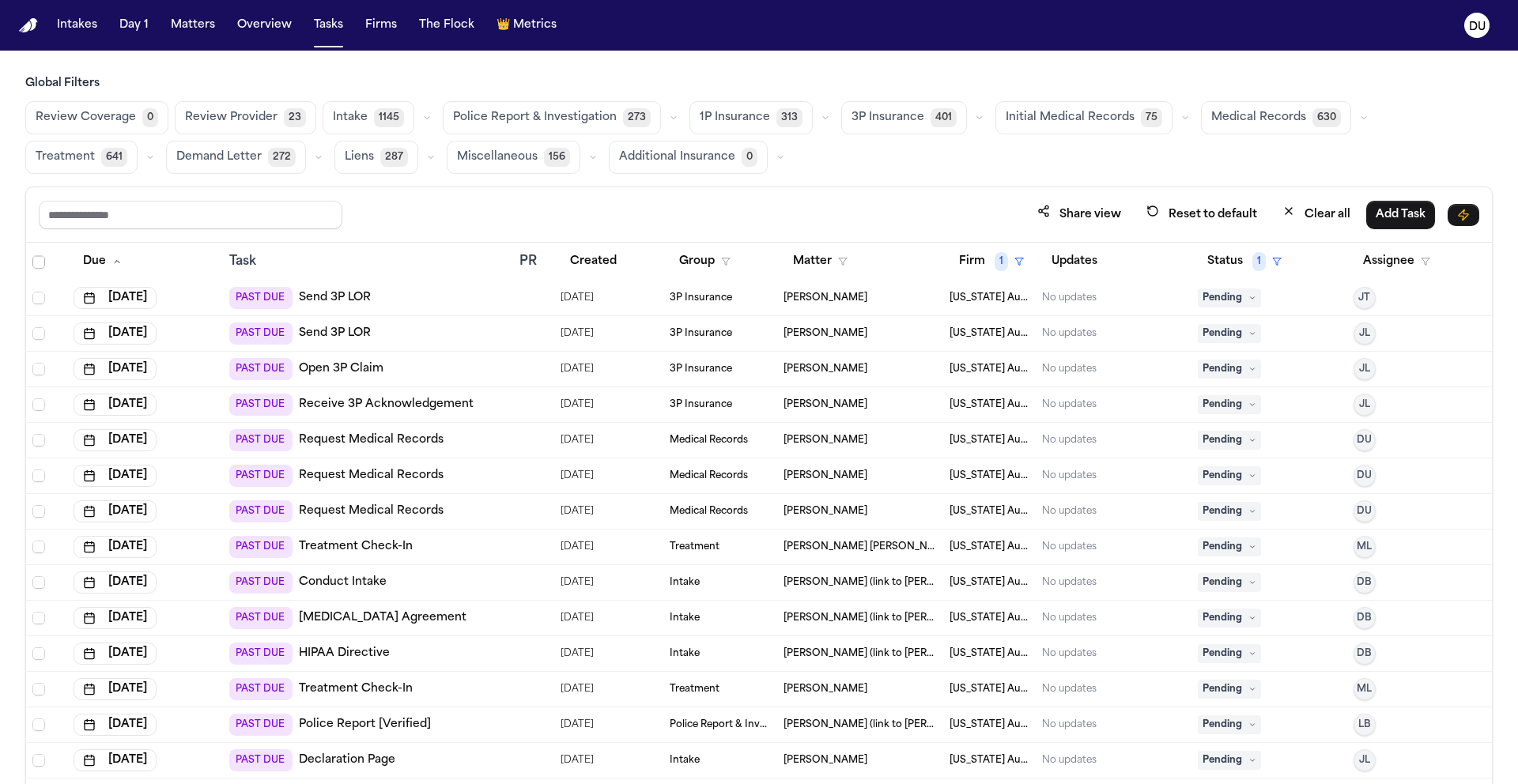
scroll to position [6104, 0]
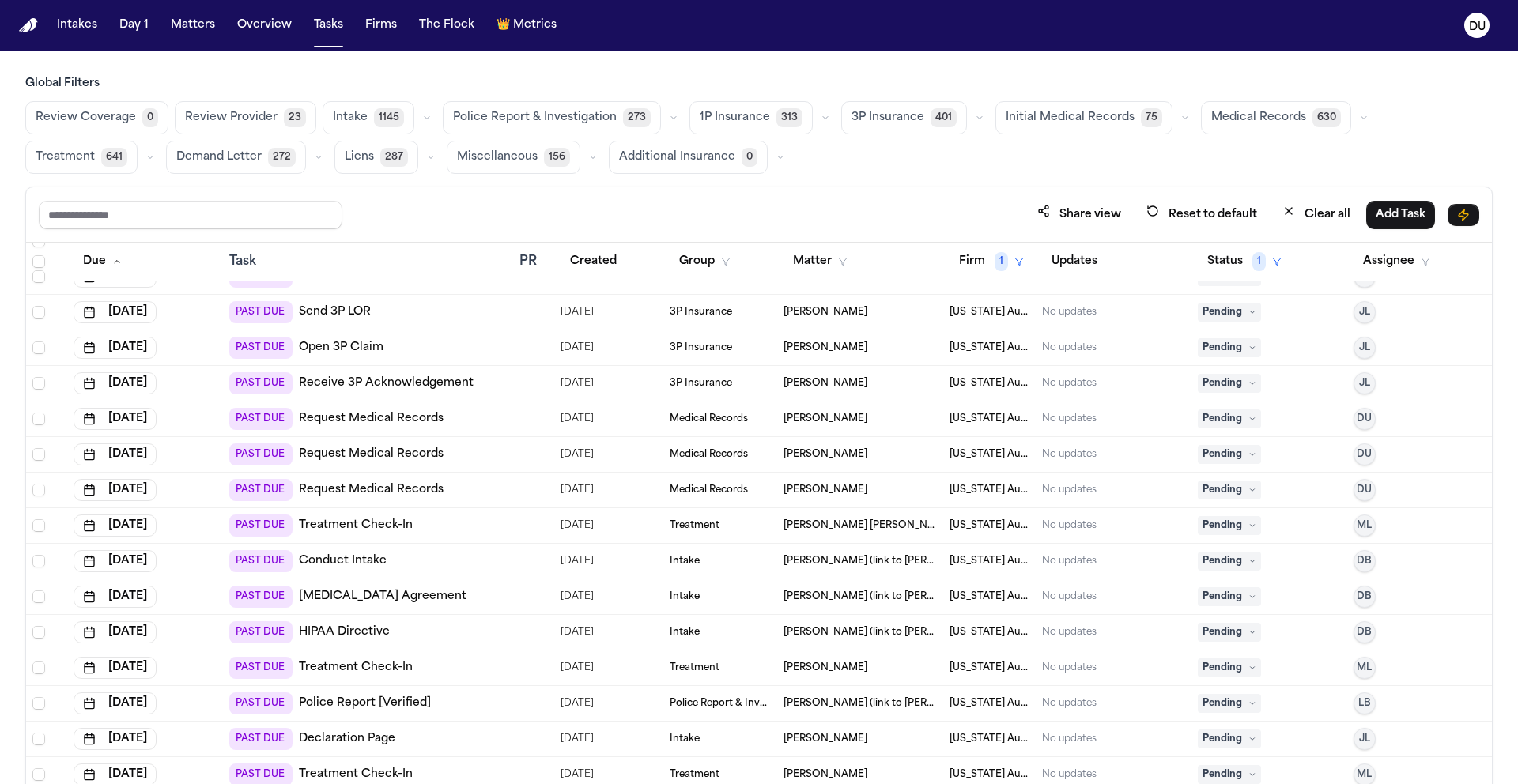
click at [377, 411] on link "Request Medical Records" at bounding box center [371, 419] width 144 height 16
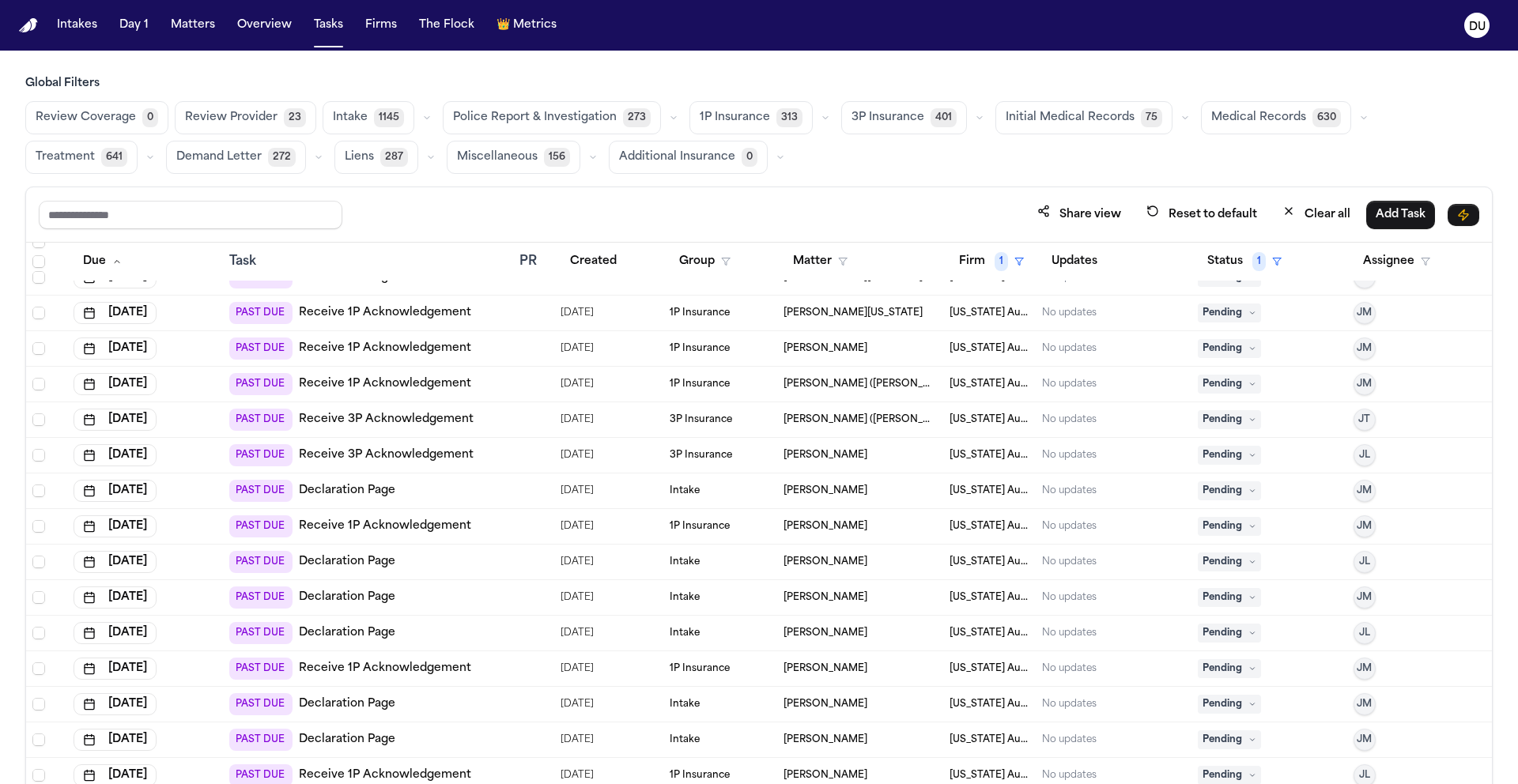
scroll to position [0, 0]
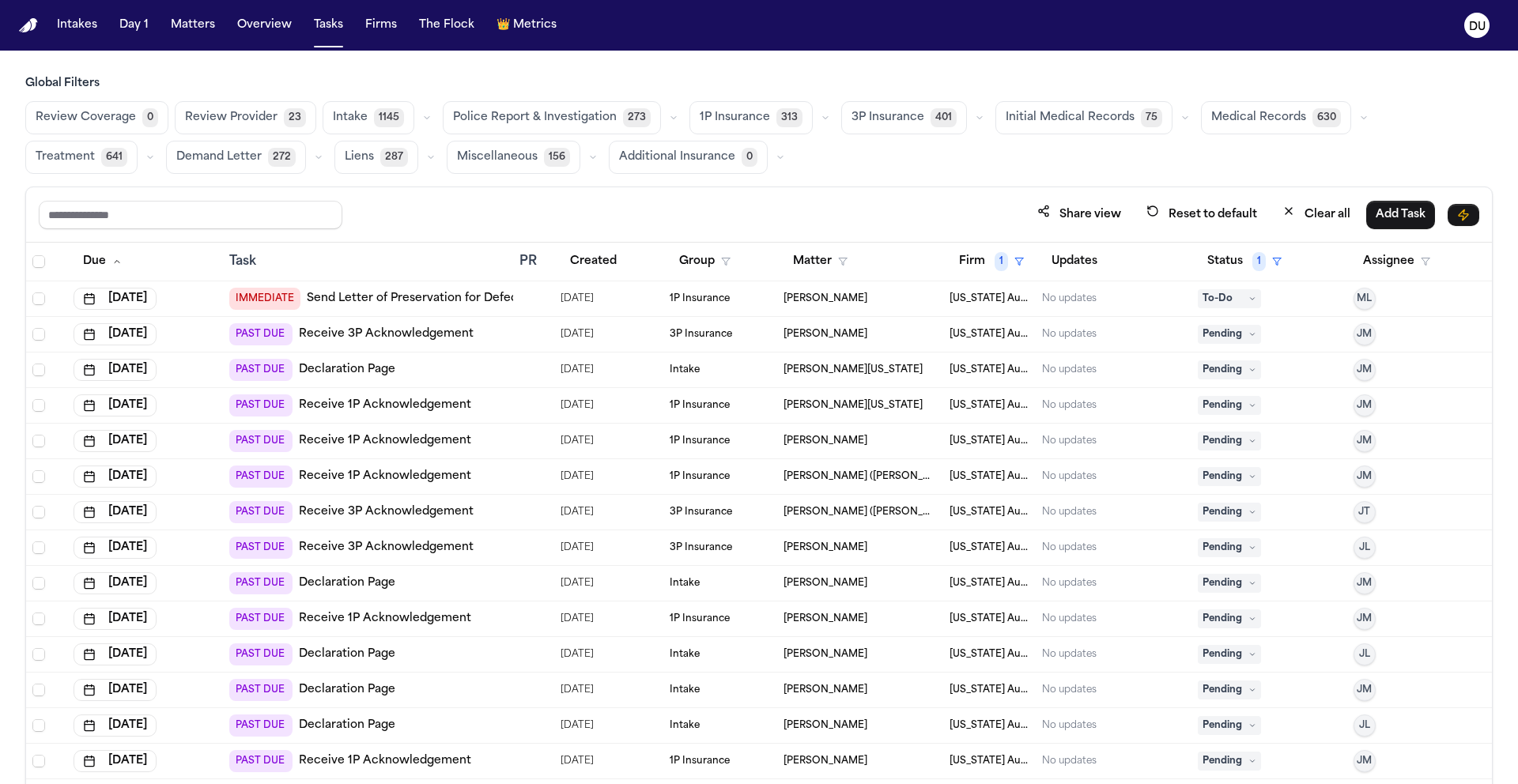
click at [1257, 122] on span "Medical Records" at bounding box center [1259, 118] width 95 height 16
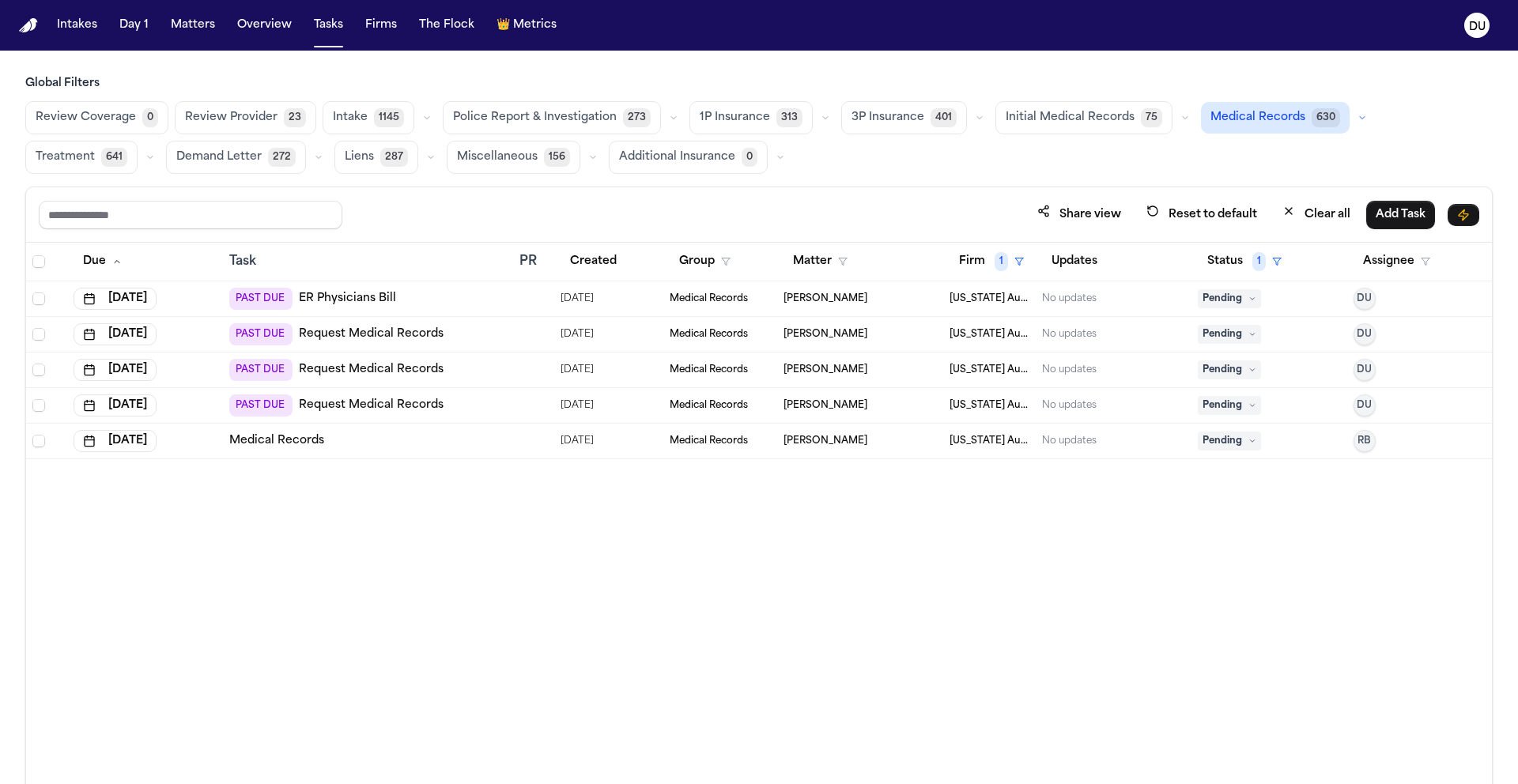
click at [332, 299] on link "ER Physicians Bill" at bounding box center [348, 299] width 97 height 16
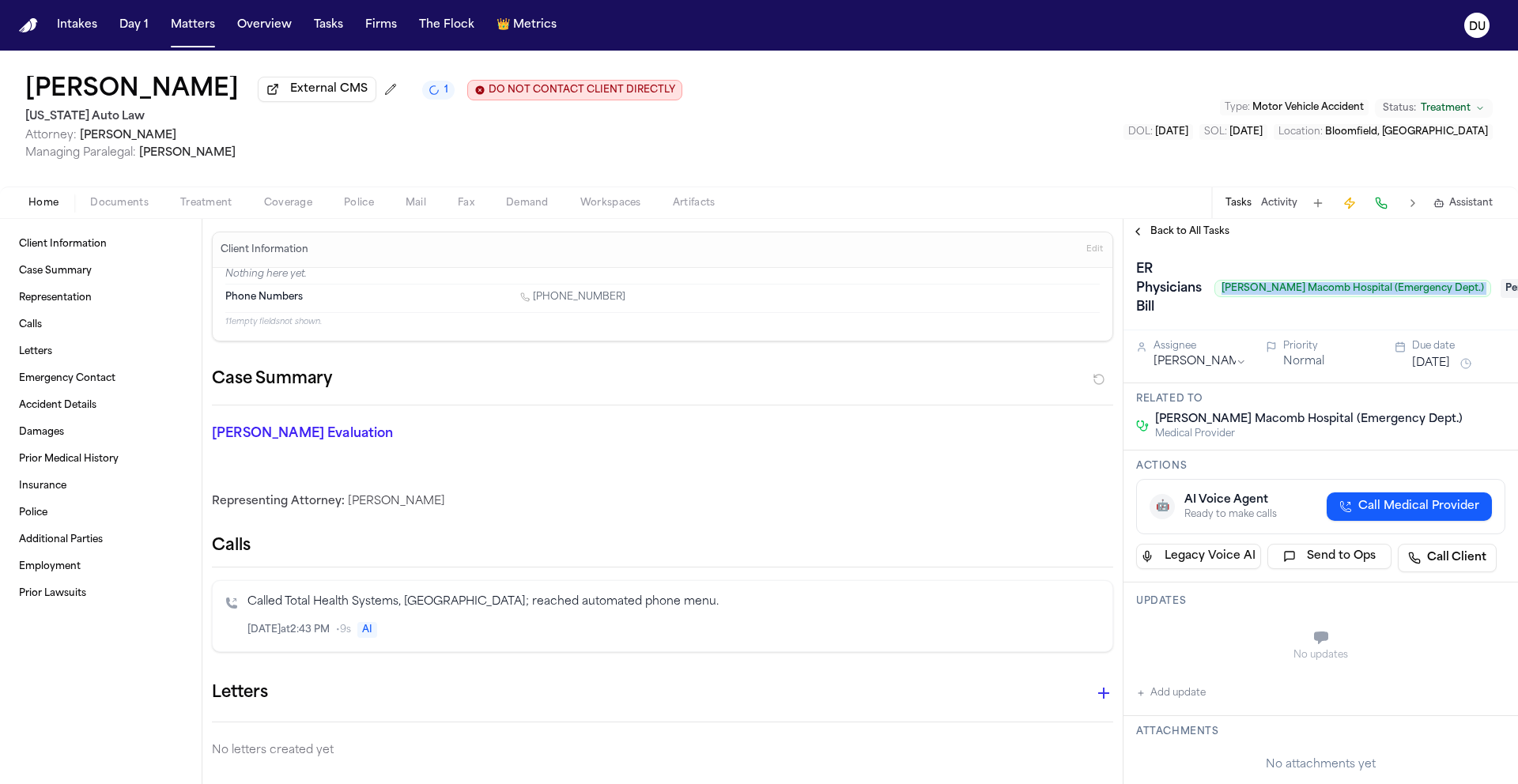
drag, startPoint x: 1226, startPoint y: 293, endPoint x: 1466, endPoint y: 294, distance: 240.0
click at [1466, 294] on div "ER Physicians [PERSON_NAME] [PERSON_NAME] Macomb Hospital (Emergency Dept.) Pen…" at bounding box center [1321, 288] width 369 height 63
copy span "[PERSON_NAME] Macomb Hospital (Emergency Dept.)"
click at [32, 26] on img "Home" at bounding box center [29, 26] width 19 height 15
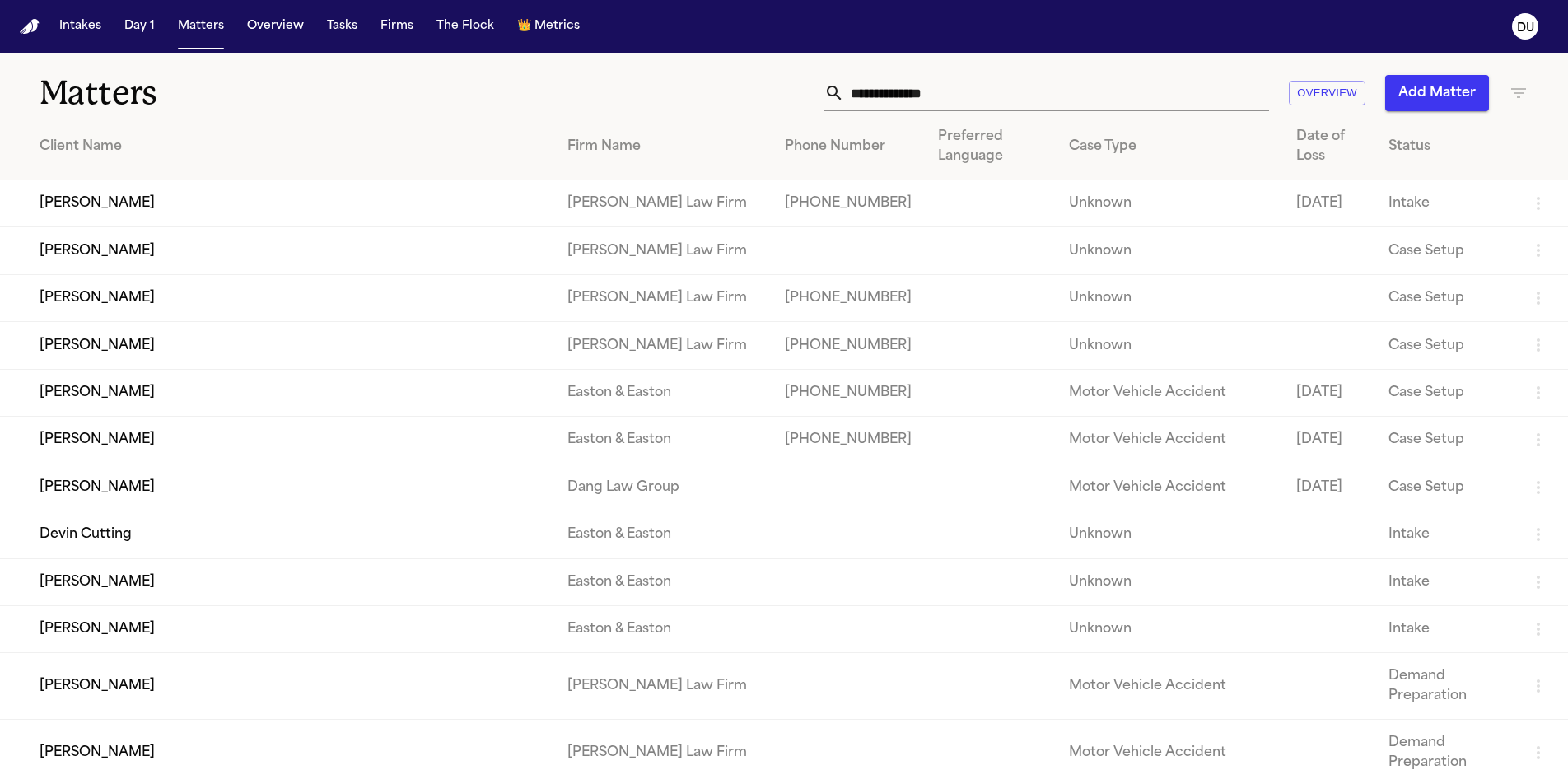
click at [873, 81] on input "text" at bounding box center [1056, 93] width 425 height 36
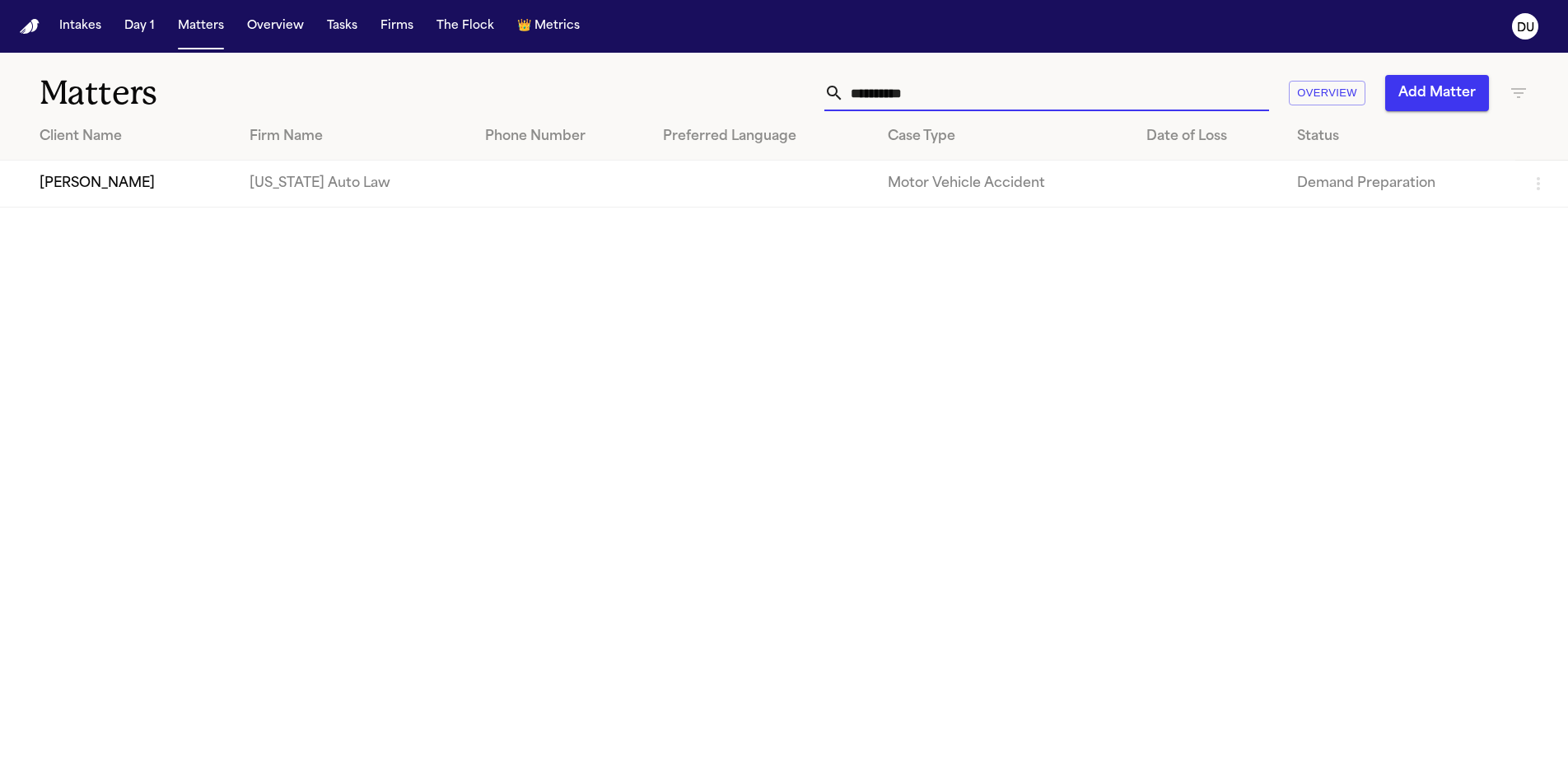
type input "**********"
click at [472, 207] on td at bounding box center [561, 185] width 178 height 47
click at [399, 198] on td "[US_STATE] Auto Law" at bounding box center [353, 185] width 235 height 47
click at [123, 183] on td "[PERSON_NAME]" at bounding box center [118, 185] width 236 height 47
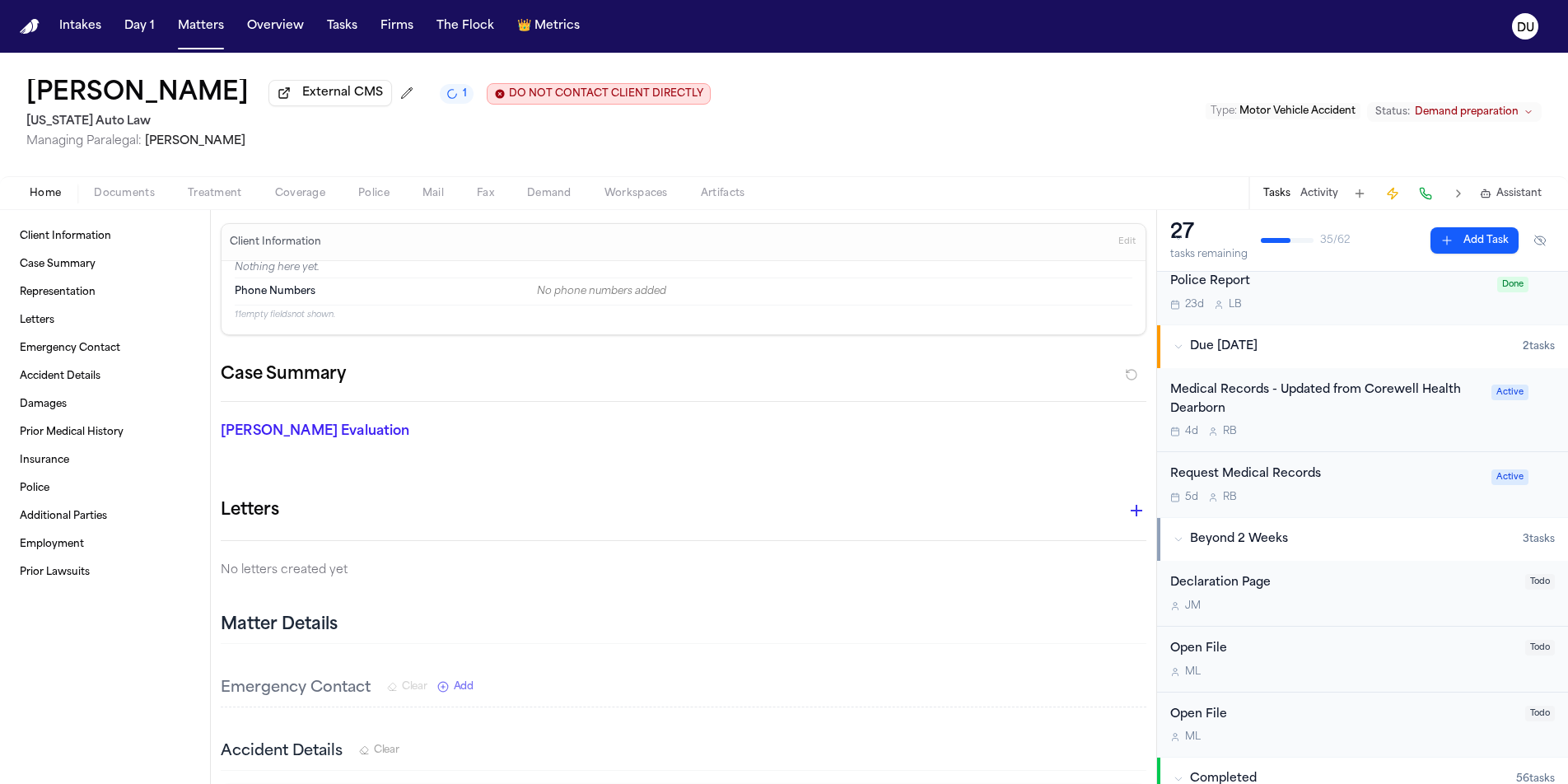
scroll to position [74, 0]
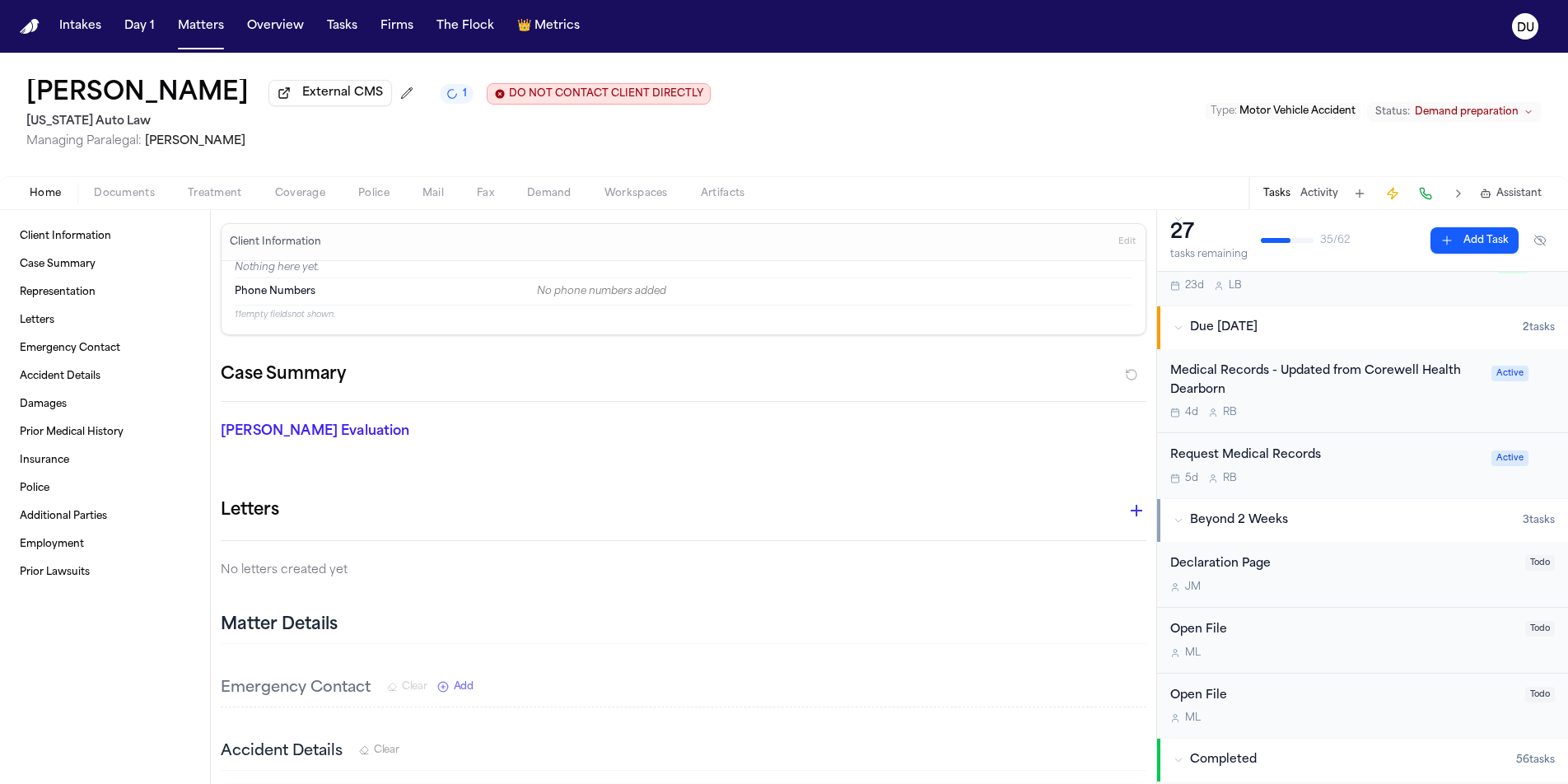
click at [1276, 453] on div "Request Medical Records" at bounding box center [1326, 456] width 311 height 19
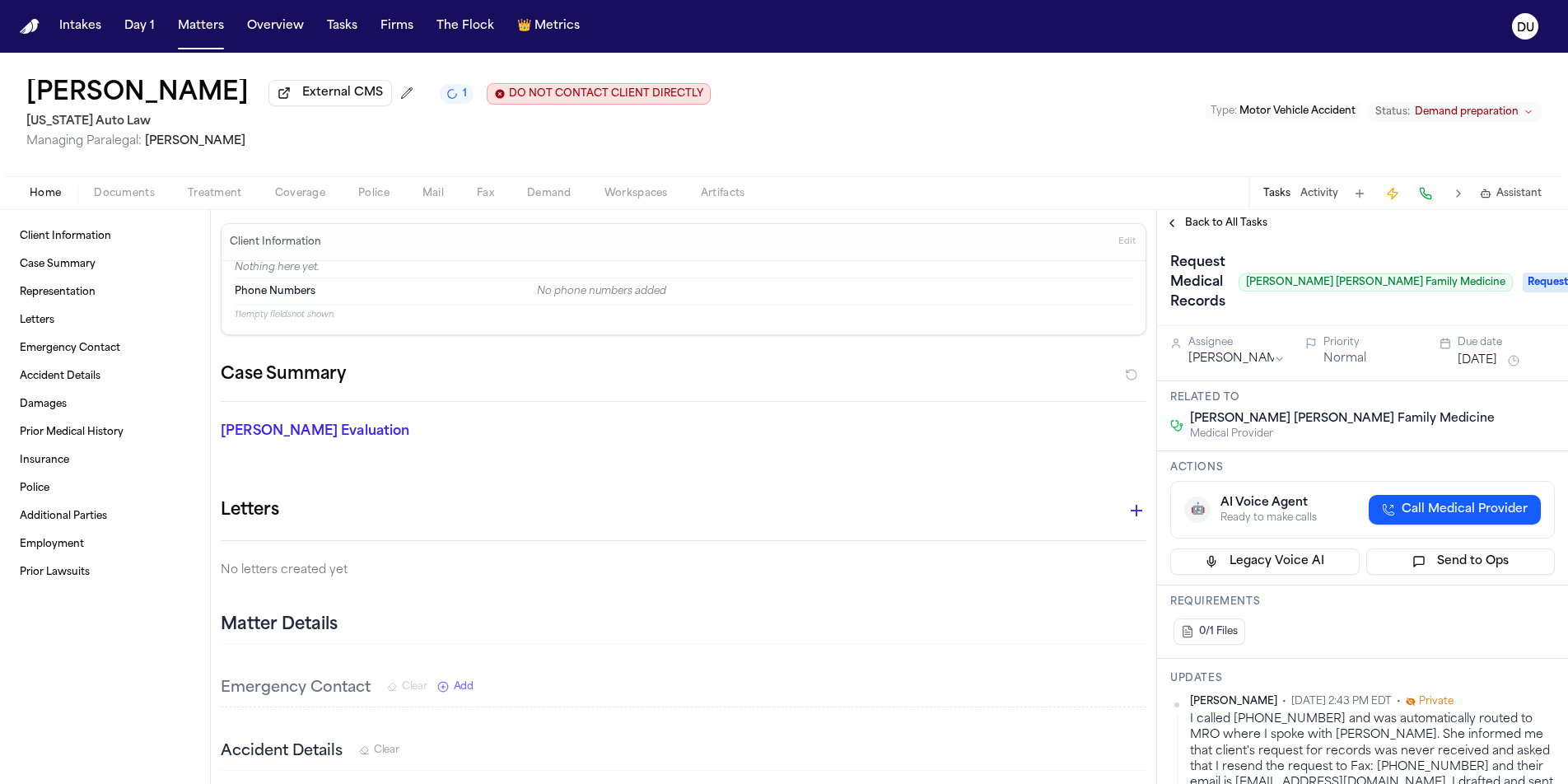
click at [201, 195] on span "Treatment" at bounding box center [215, 193] width 54 height 13
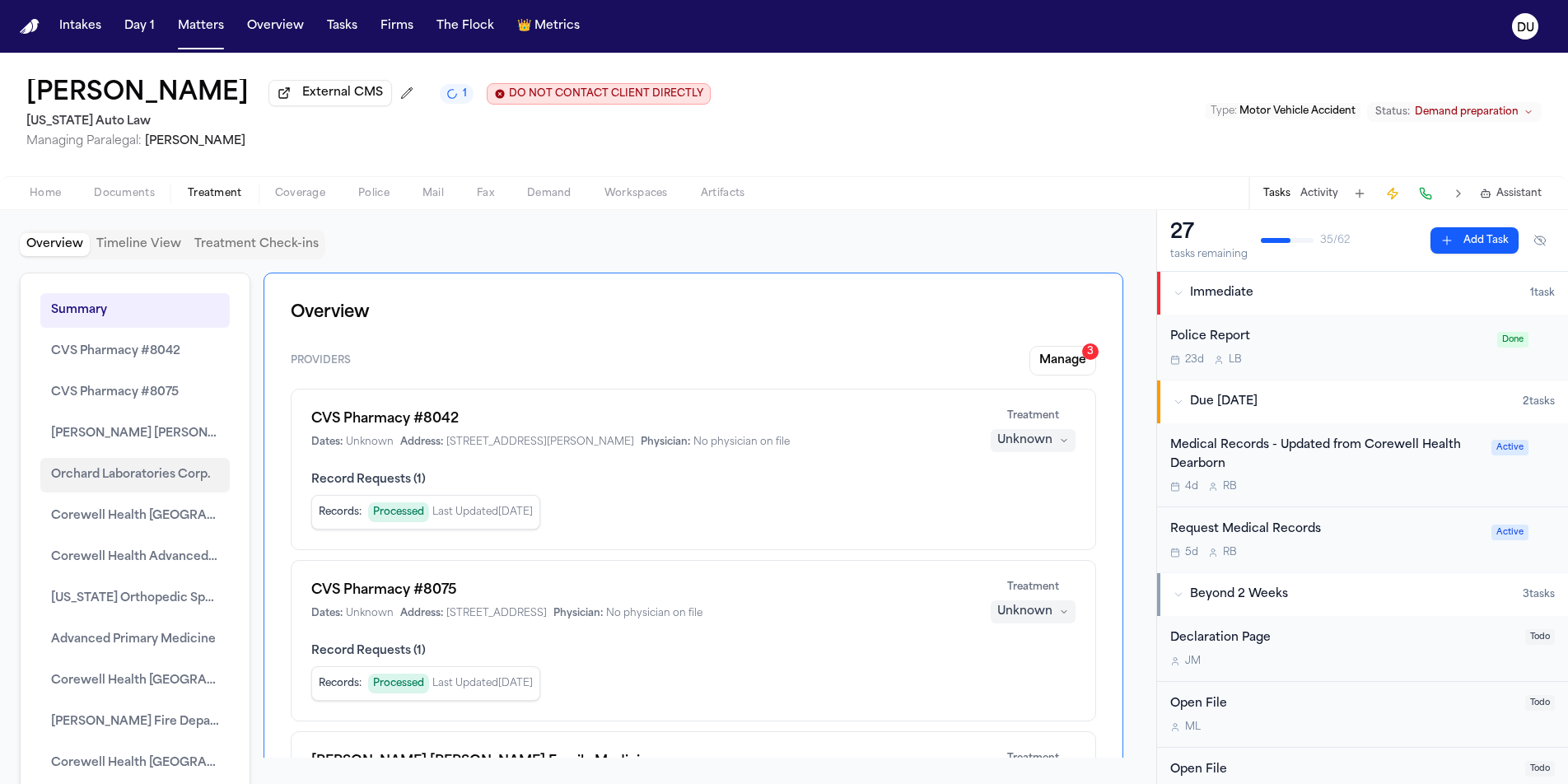
scroll to position [4, 0]
click at [139, 434] on span "Henry Ford Deighton Family Medicine" at bounding box center [135, 430] width 168 height 20
click at [150, 438] on span "Henry Ford Deighton Family Medicine" at bounding box center [135, 430] width 168 height 20
click at [142, 434] on span "Henry Ford Deighton Family Medicine" at bounding box center [135, 430] width 168 height 20
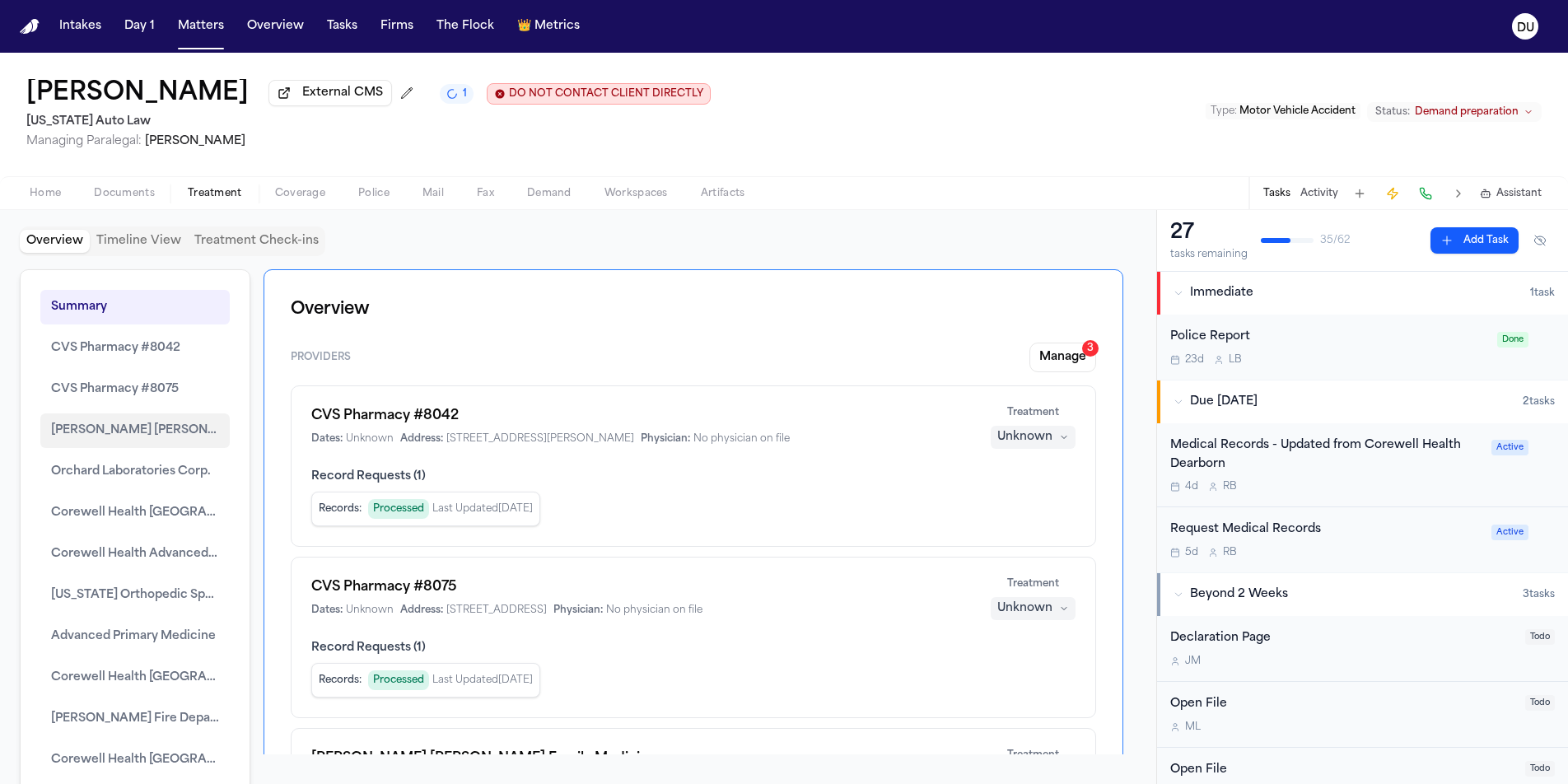
click at [142, 434] on span "Henry Ford Deighton Family Medicine" at bounding box center [135, 430] width 168 height 20
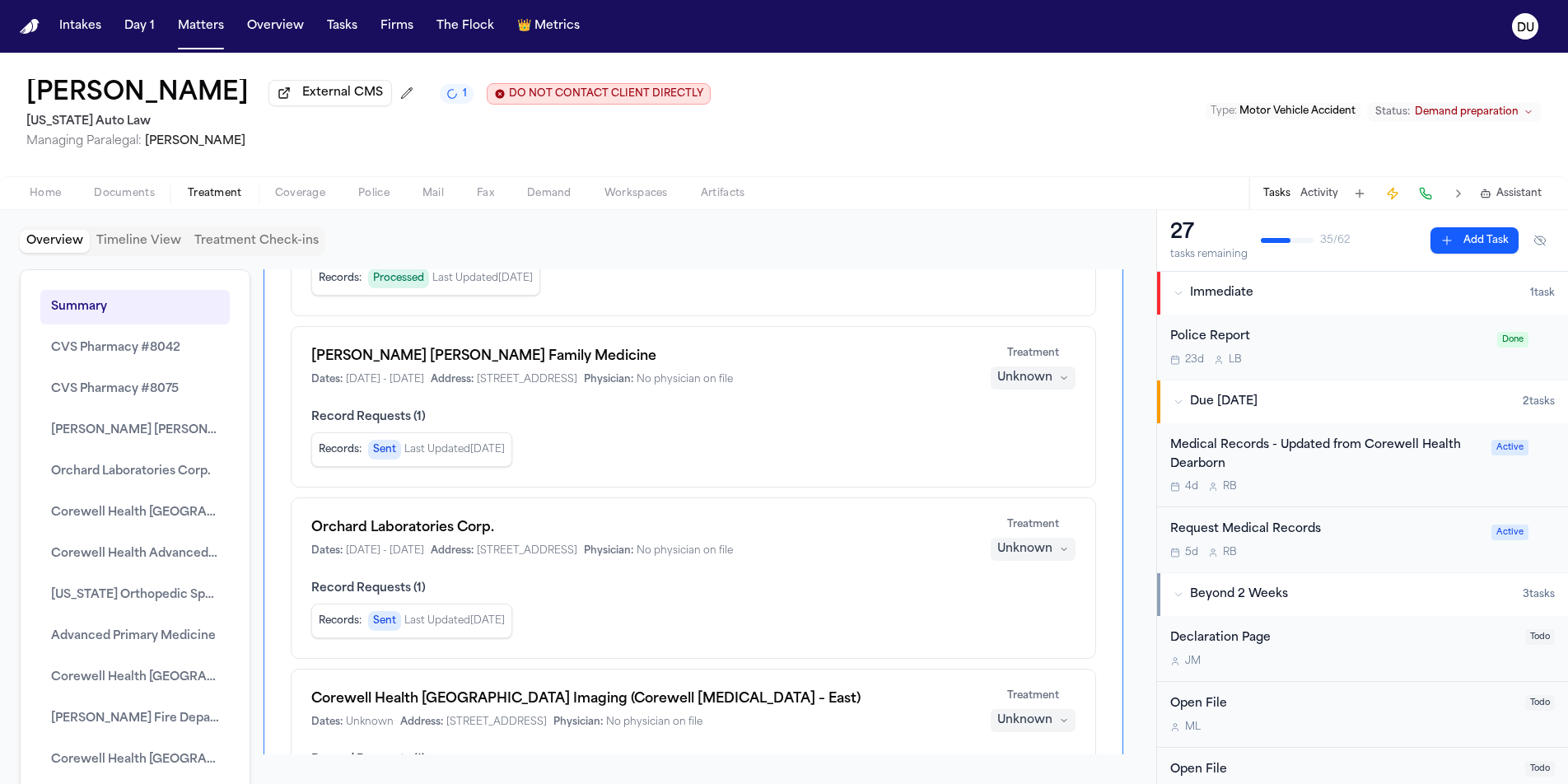
scroll to position [416, 0]
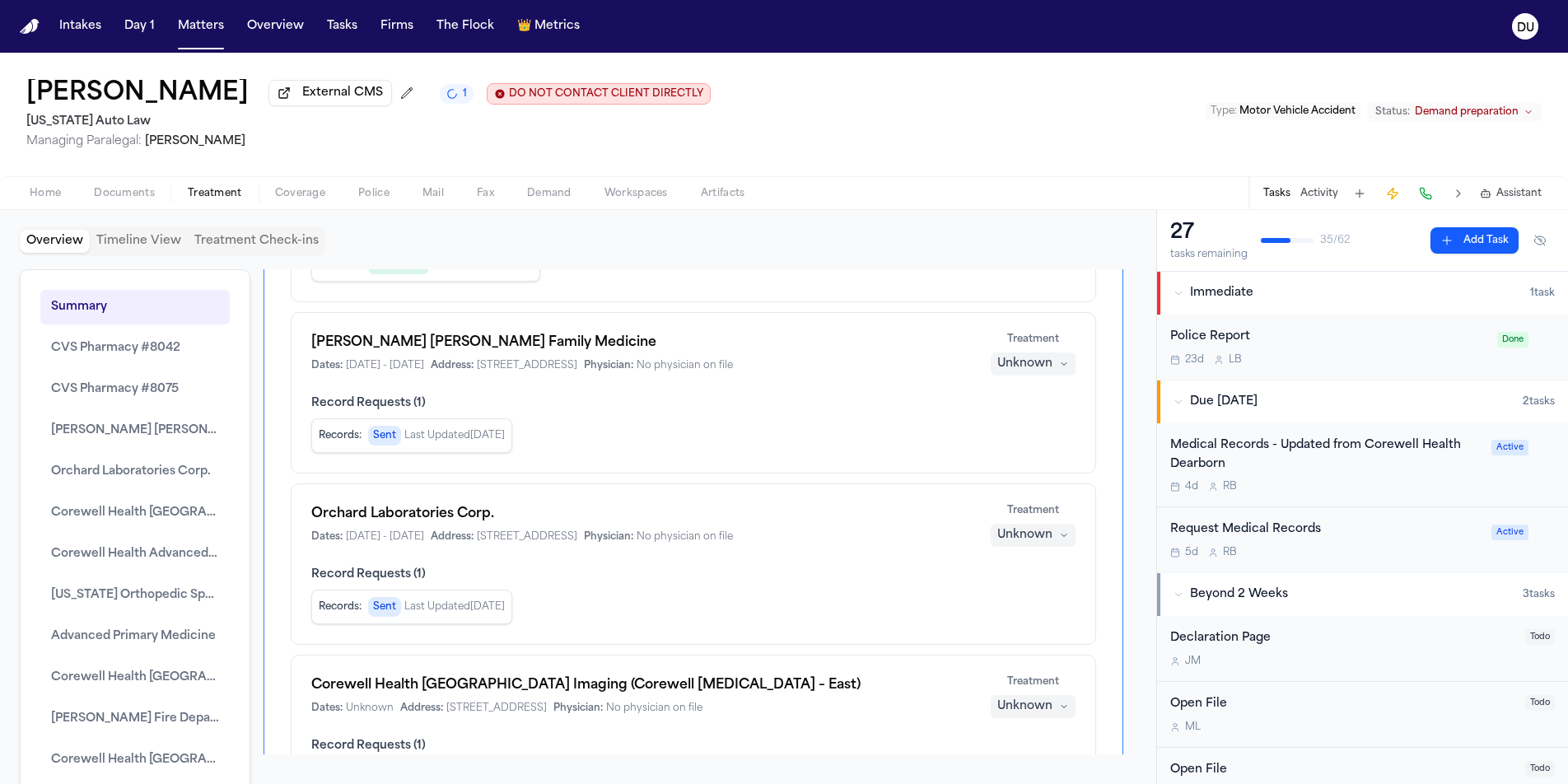
click at [662, 388] on div "Henry Ford Deighton Family Medicine Dates: 7/17/2005 - 6/10/2025 Address: 22250…" at bounding box center [693, 393] width 805 height 162
click at [900, 326] on div "Henry Ford Deighton Family Medicine Dates: 7/17/2005 - 6/10/2025 Address: 22250…" at bounding box center [693, 393] width 805 height 162
click at [841, 360] on div "Henry Ford Deighton Family Medicine Dates: 7/17/2005 - 6/10/2025 Address: 22250…" at bounding box center [640, 352] width 659 height 39
click at [452, 346] on h1 "Henry Ford Deighton Family Medicine" at bounding box center [640, 342] width 659 height 20
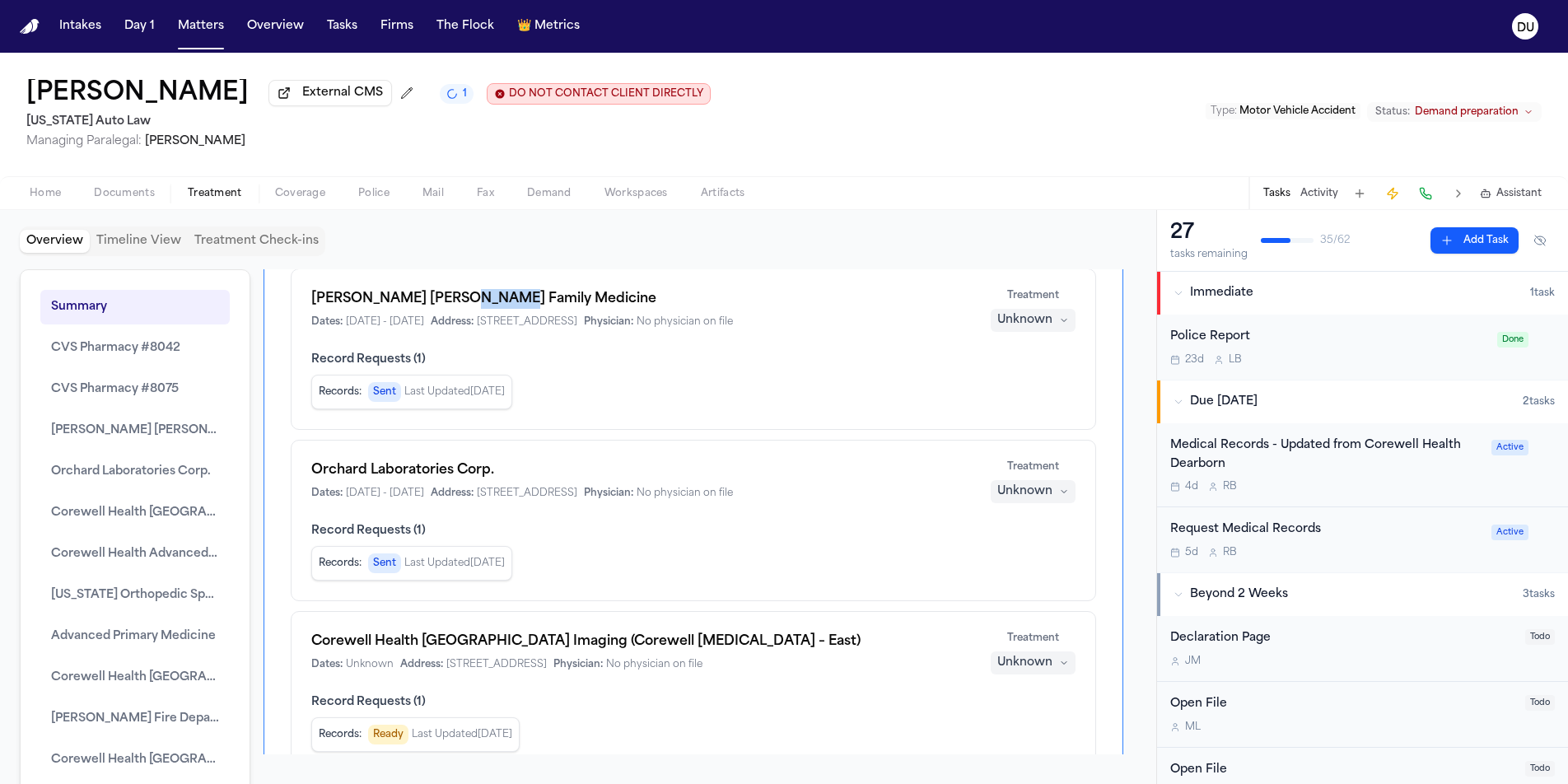
scroll to position [539, 0]
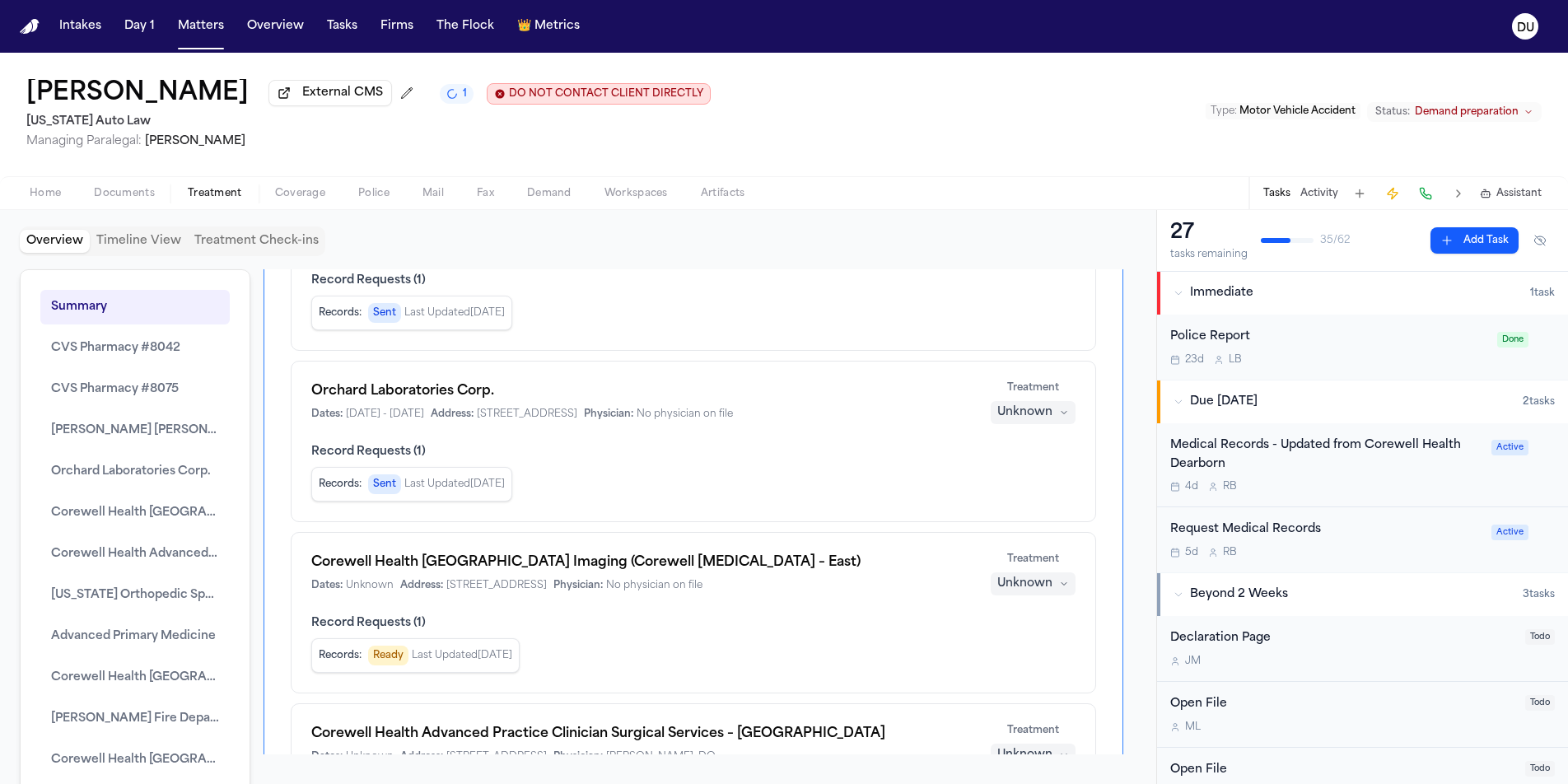
click at [128, 241] on button "Timeline View" at bounding box center [139, 242] width 98 height 23
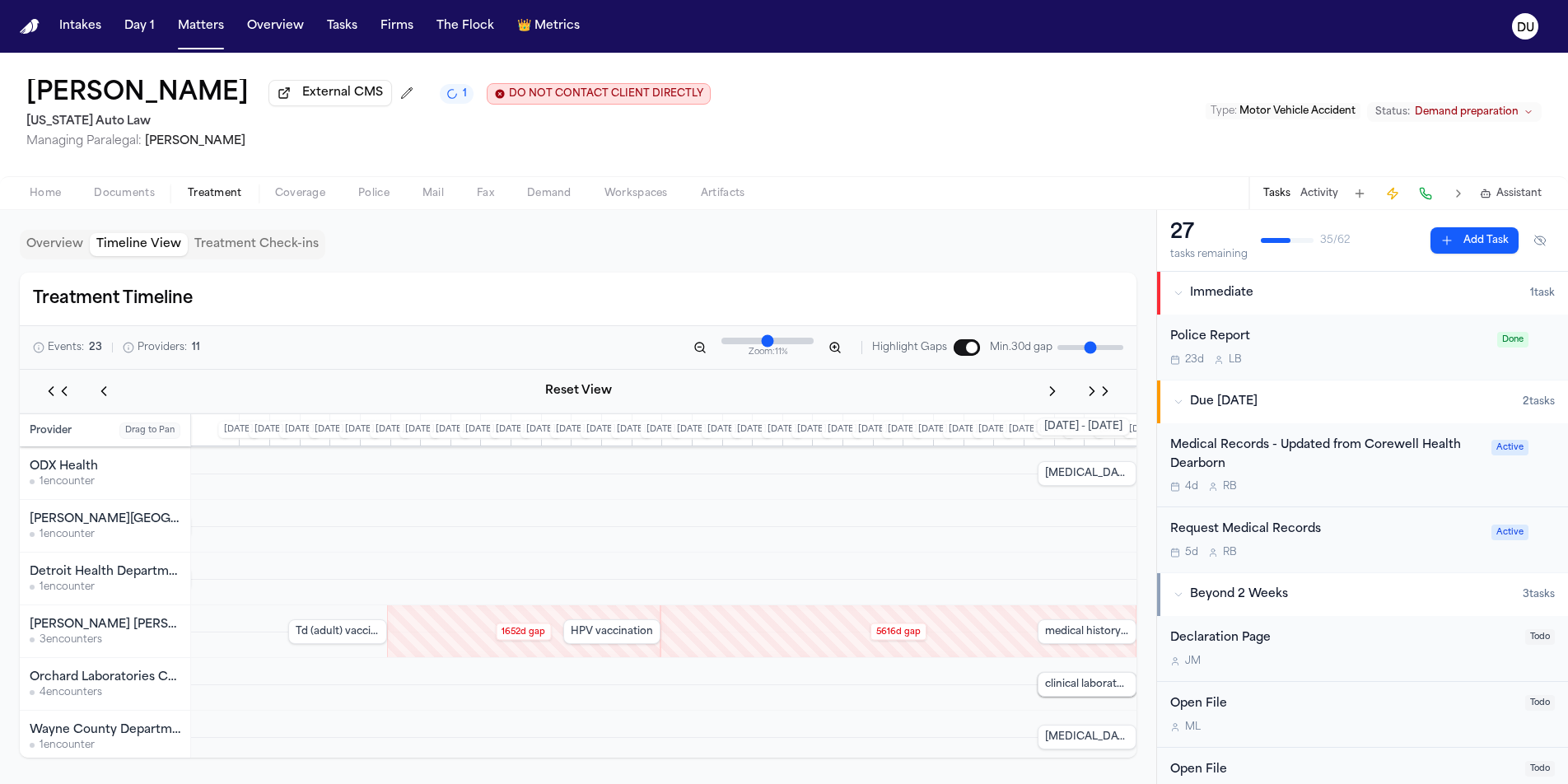
click at [247, 245] on button "Treatment Check-ins" at bounding box center [256, 244] width 137 height 23
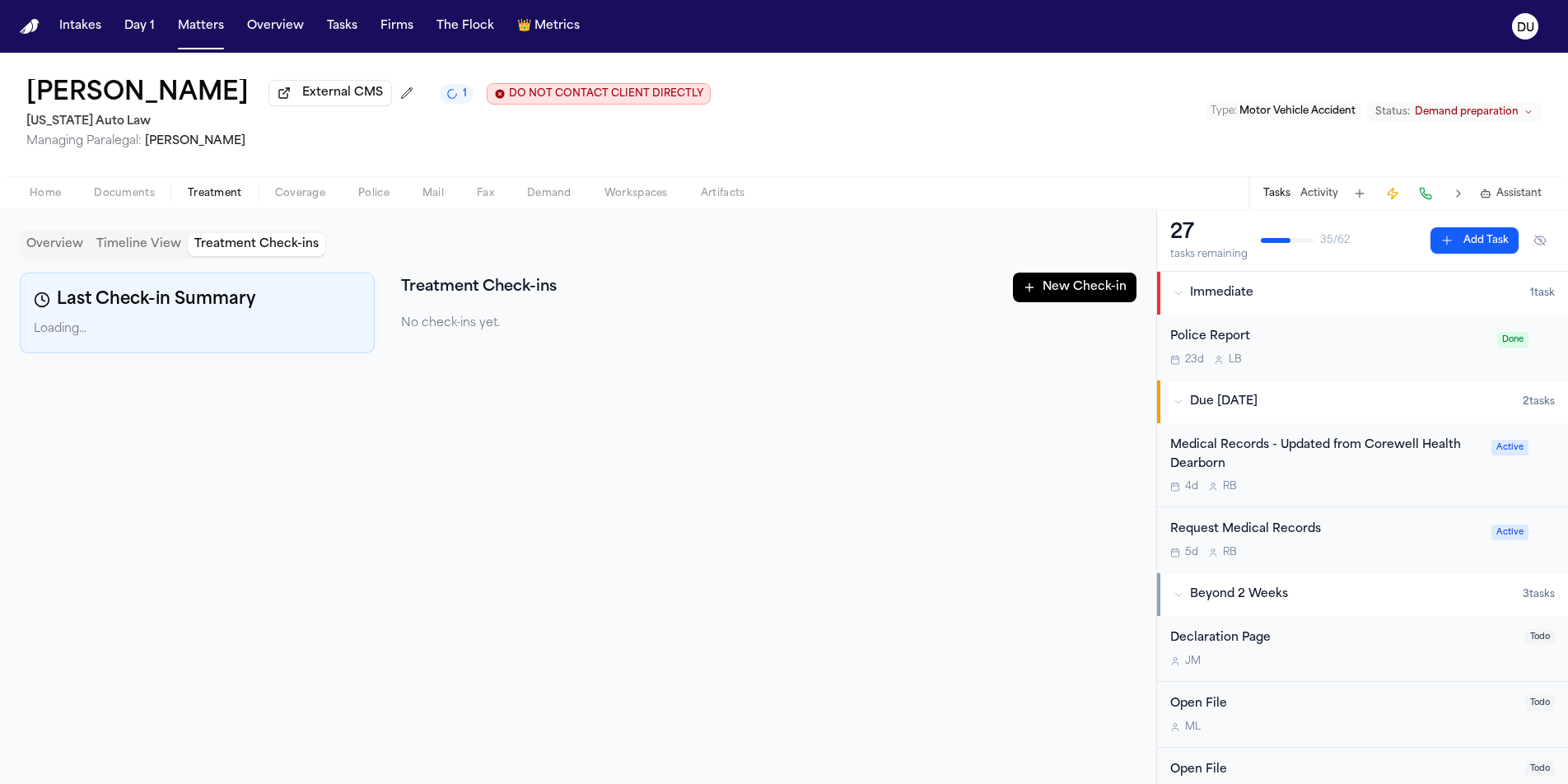
click at [45, 248] on button "Overview" at bounding box center [55, 244] width 70 height 23
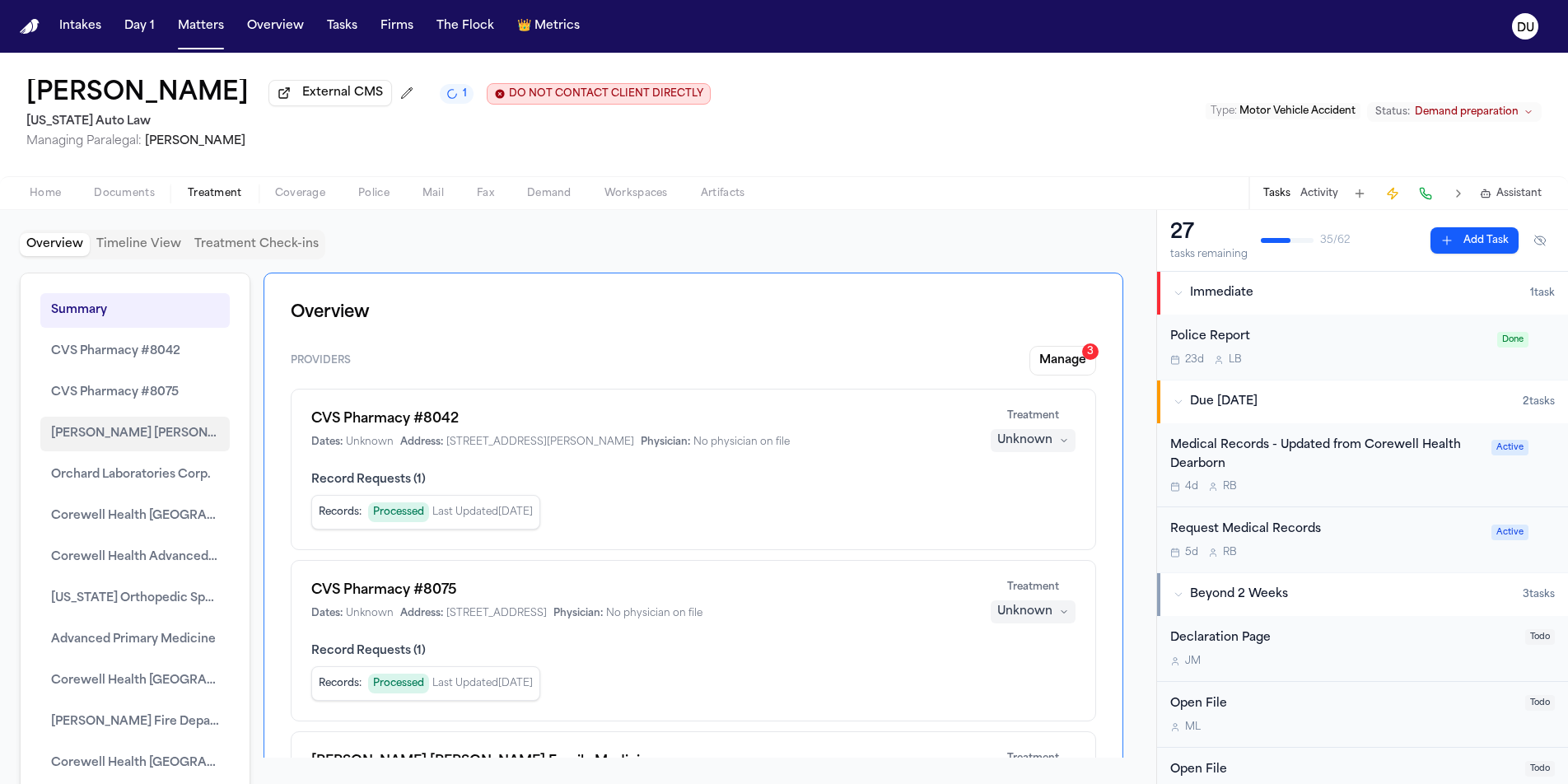
click at [140, 444] on span "Henry Ford Deighton Family Medicine" at bounding box center [135, 434] width 168 height 20
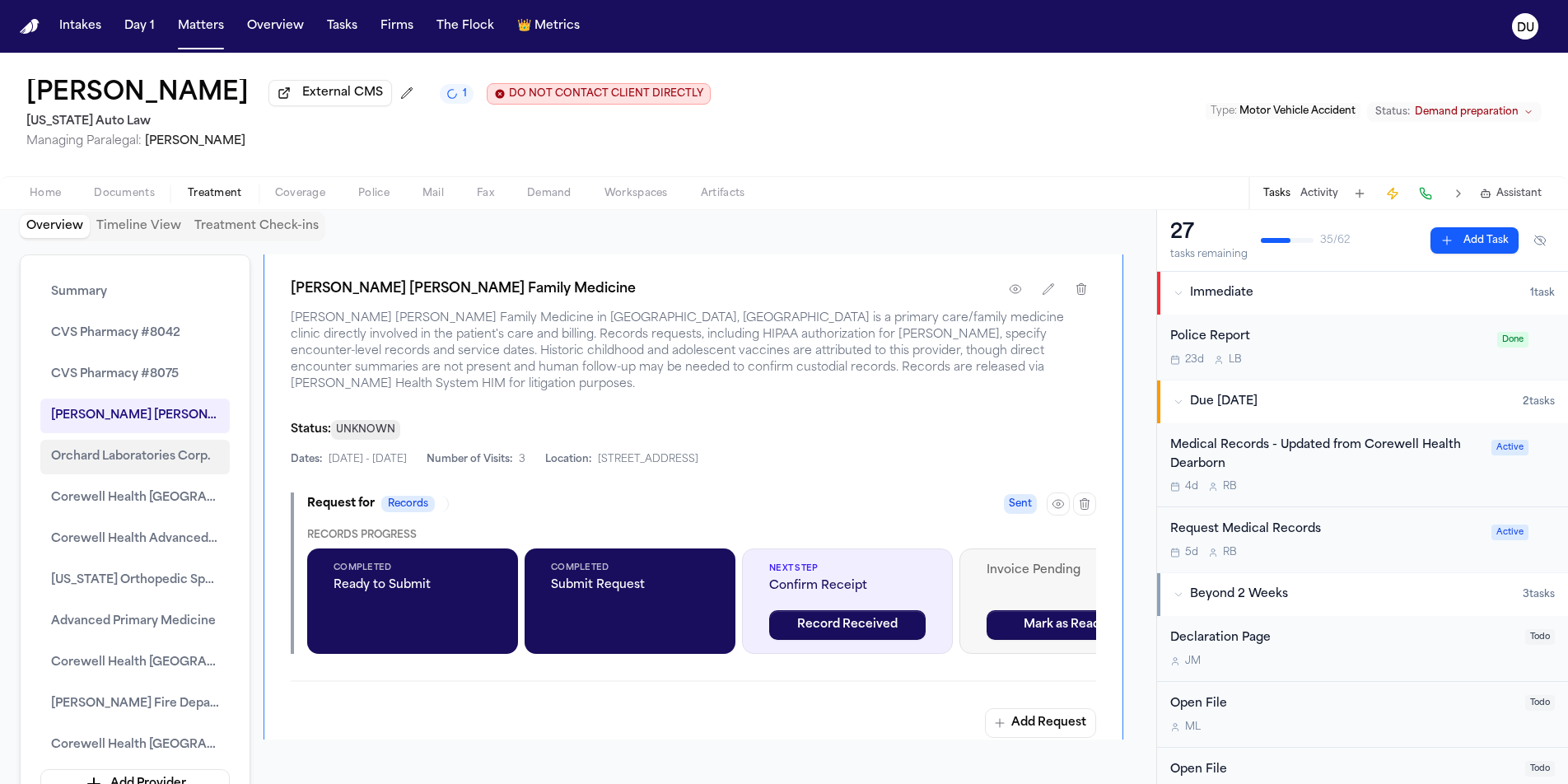
click at [140, 444] on button "Orchard Laboratories Corp." at bounding box center [135, 458] width 190 height 35
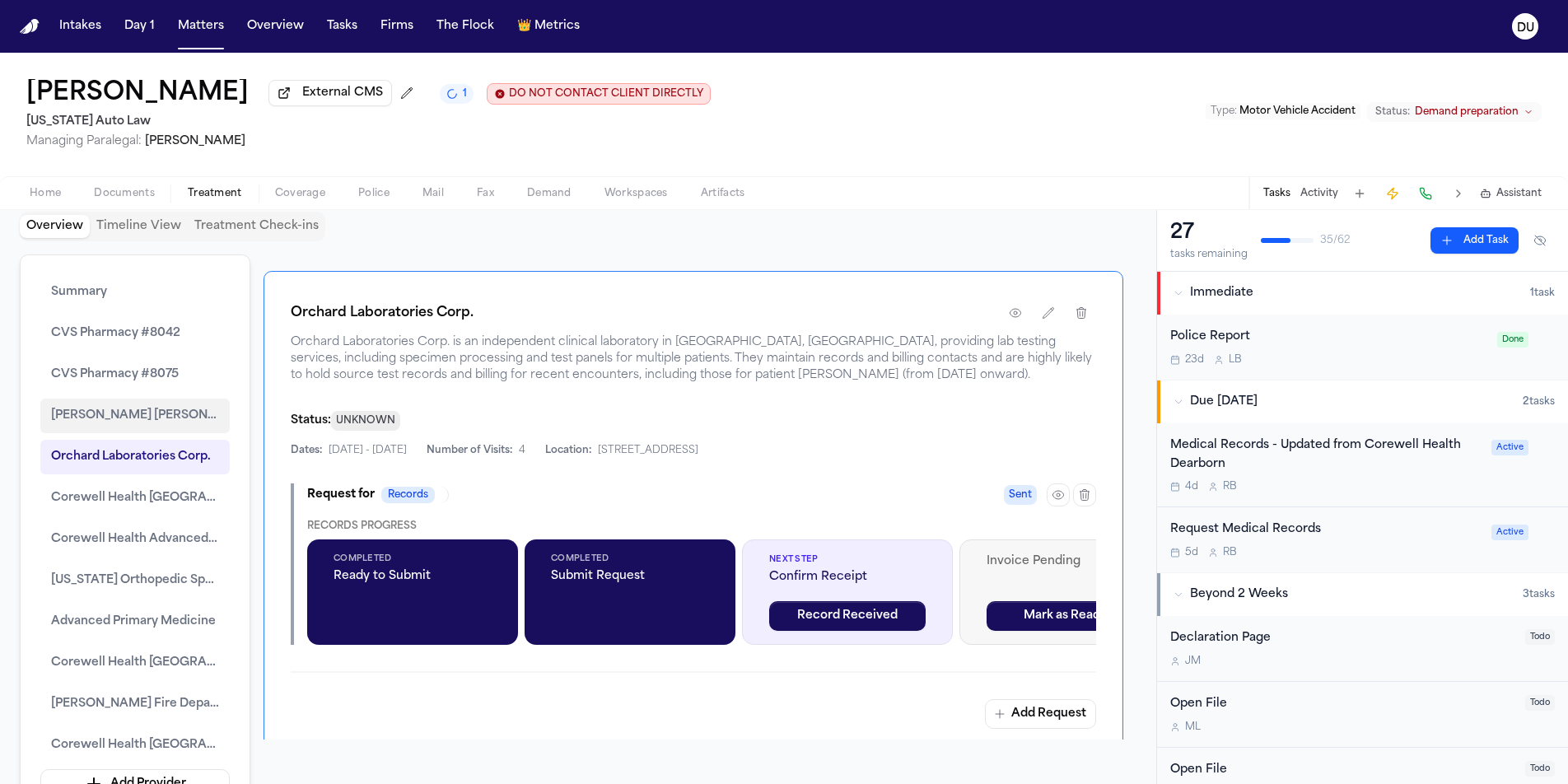
click at [93, 409] on span "Henry Ford Deighton Family Medicine" at bounding box center [135, 416] width 168 height 20
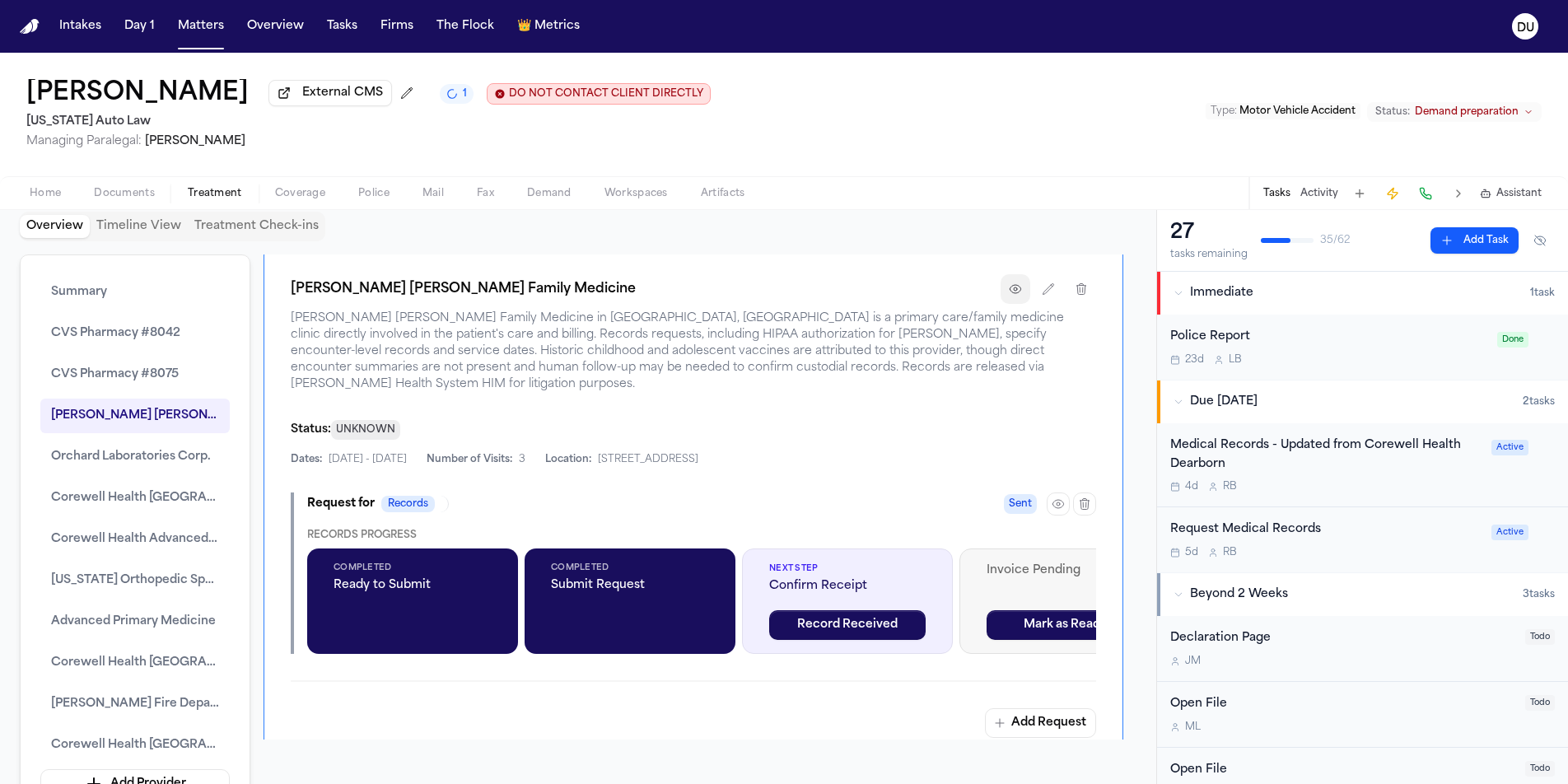
click at [1006, 296] on button "button" at bounding box center [1015, 290] width 30 height 30
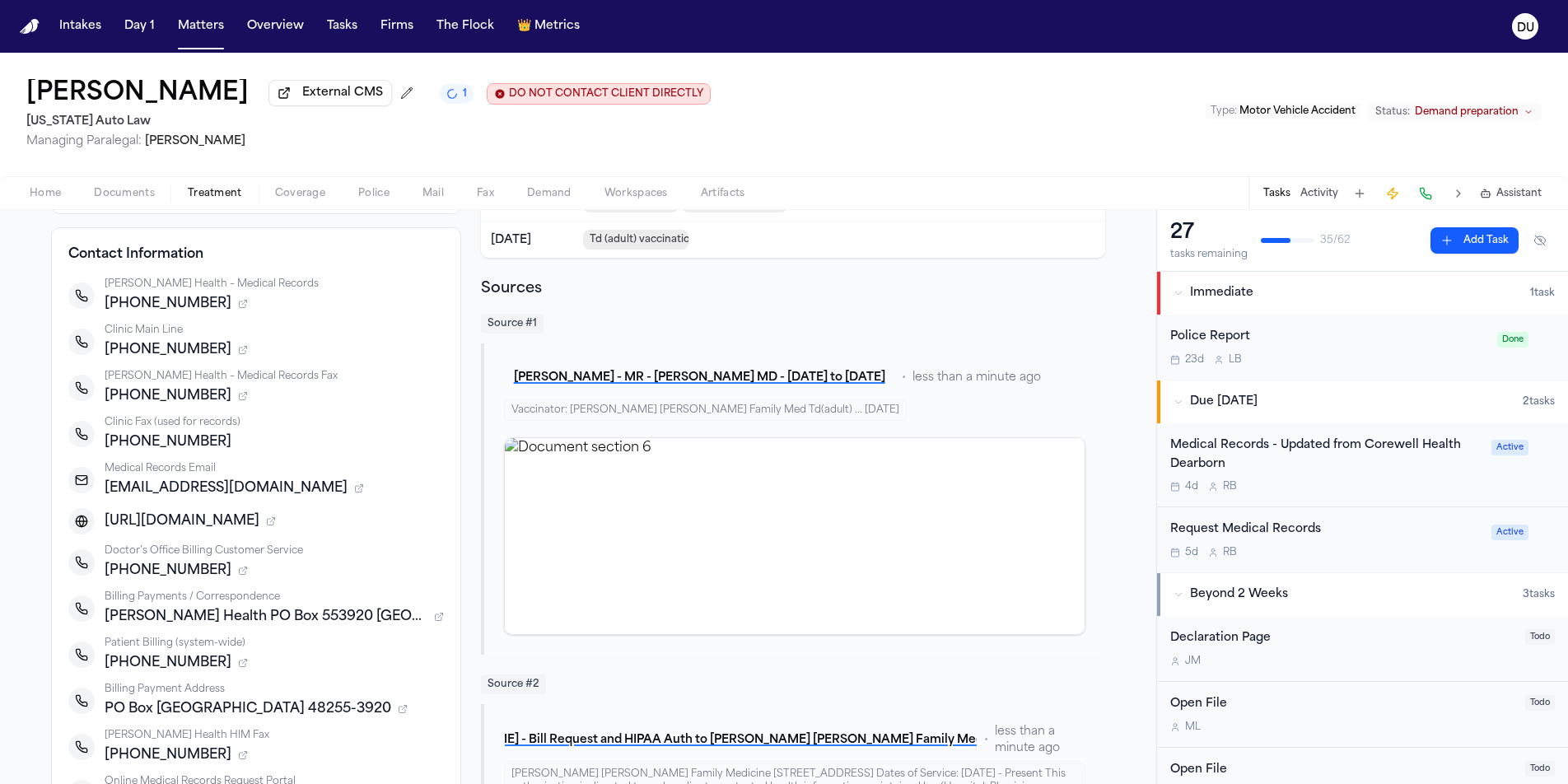
scroll to position [194, 0]
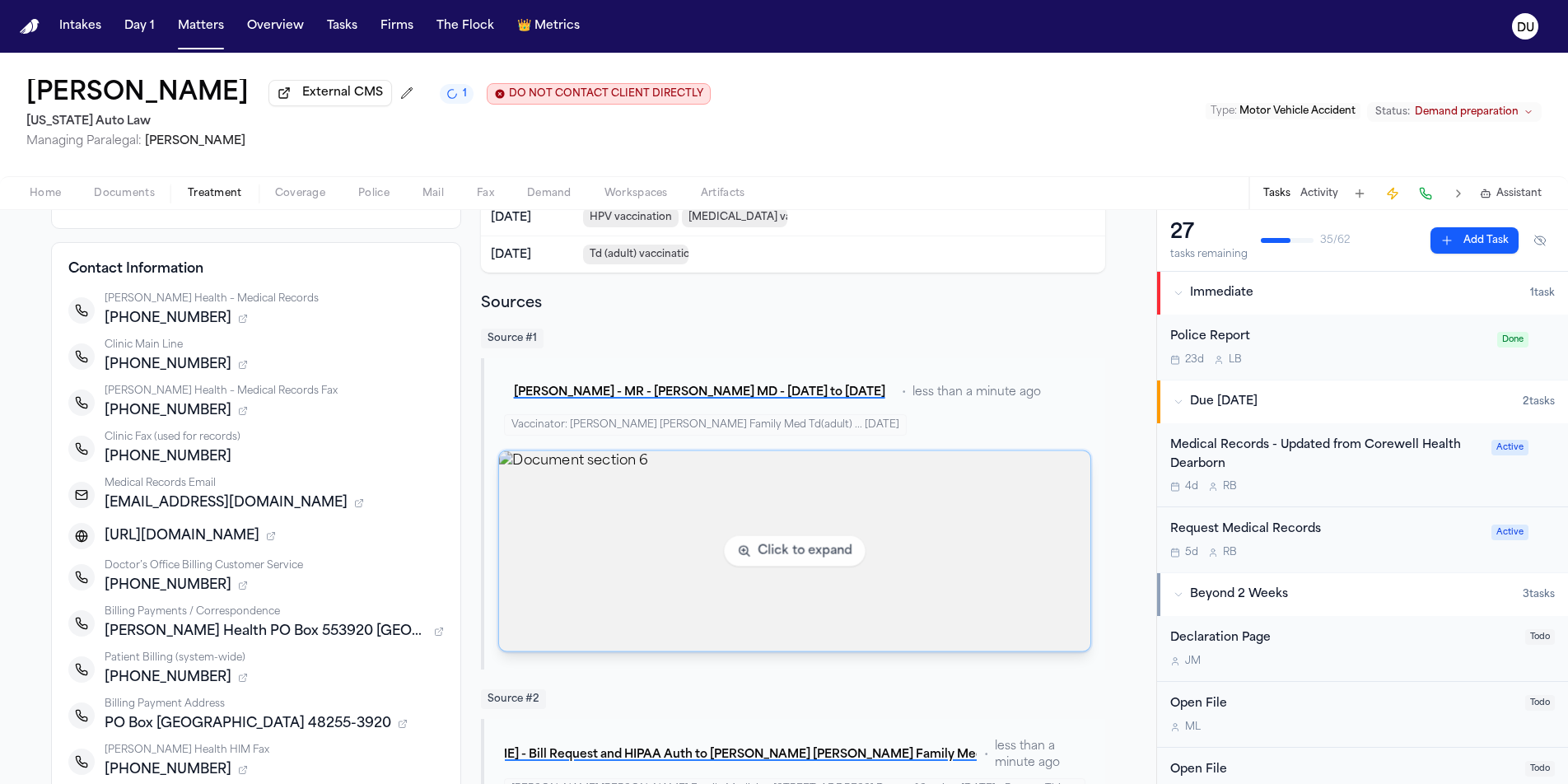
click at [698, 487] on img "View document section 6" at bounding box center [795, 551] width 591 height 200
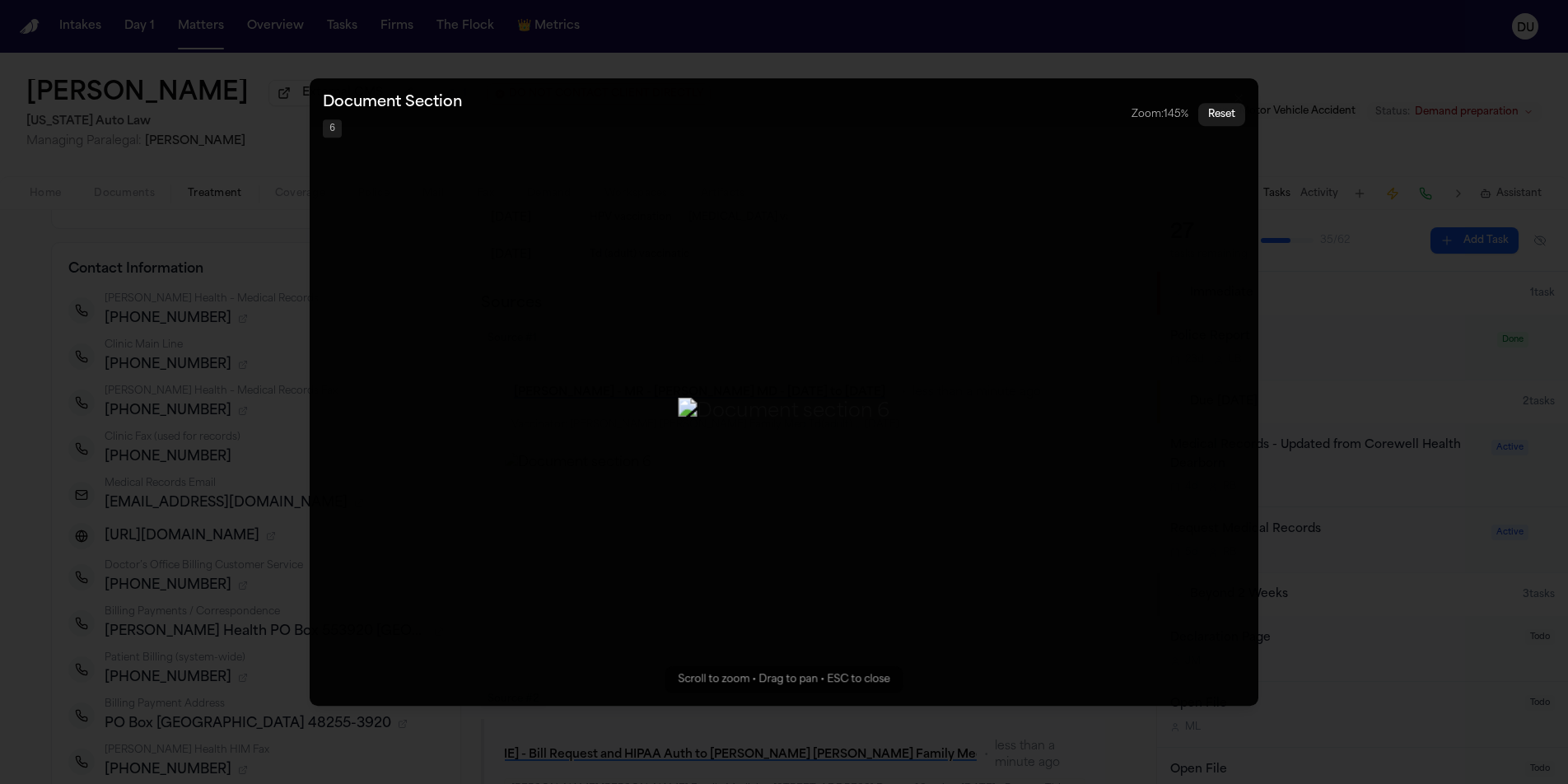
click at [395, 92] on div "Document Section 6" at bounding box center [392, 115] width 139 height 46
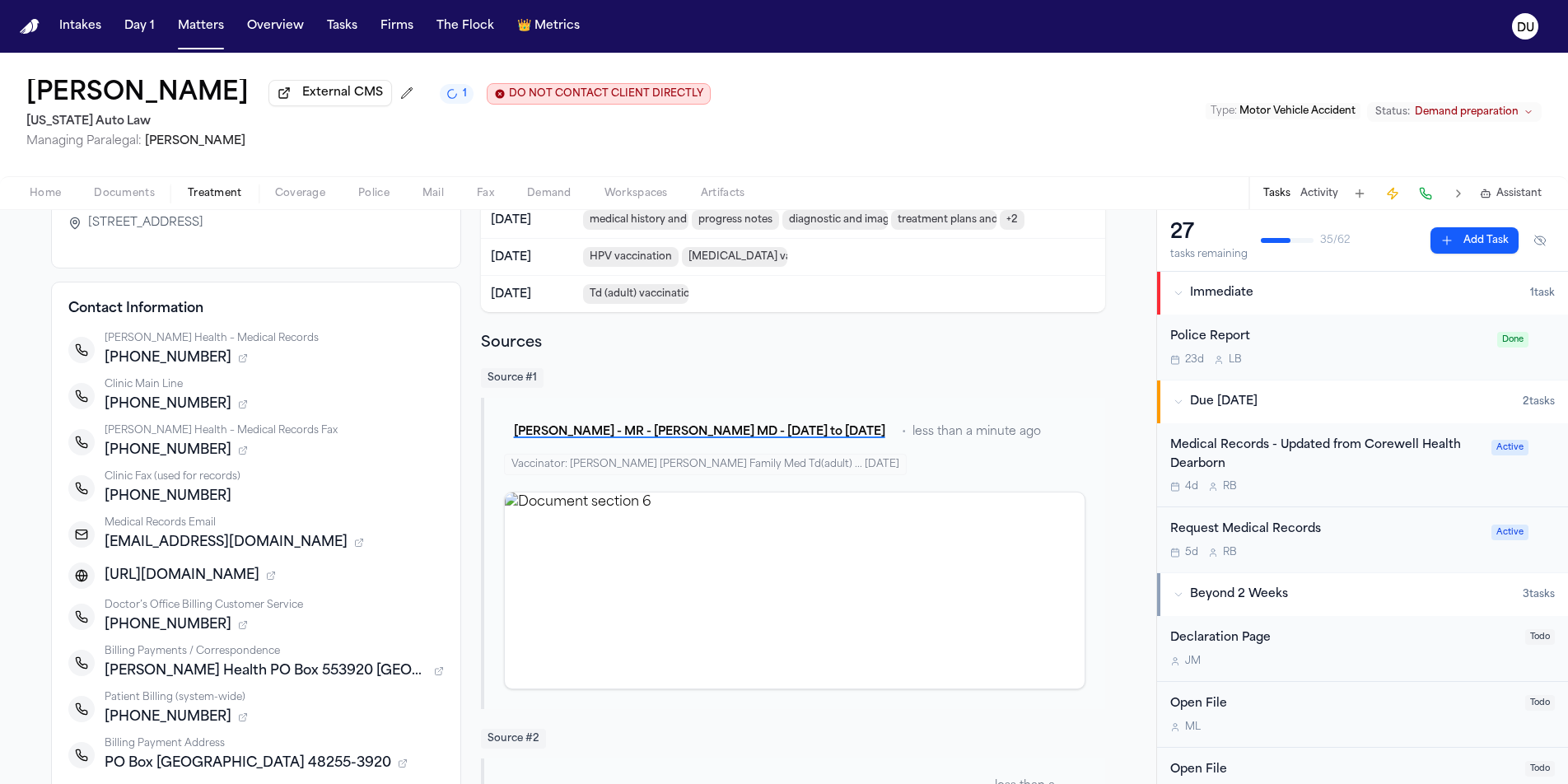
scroll to position [0, 0]
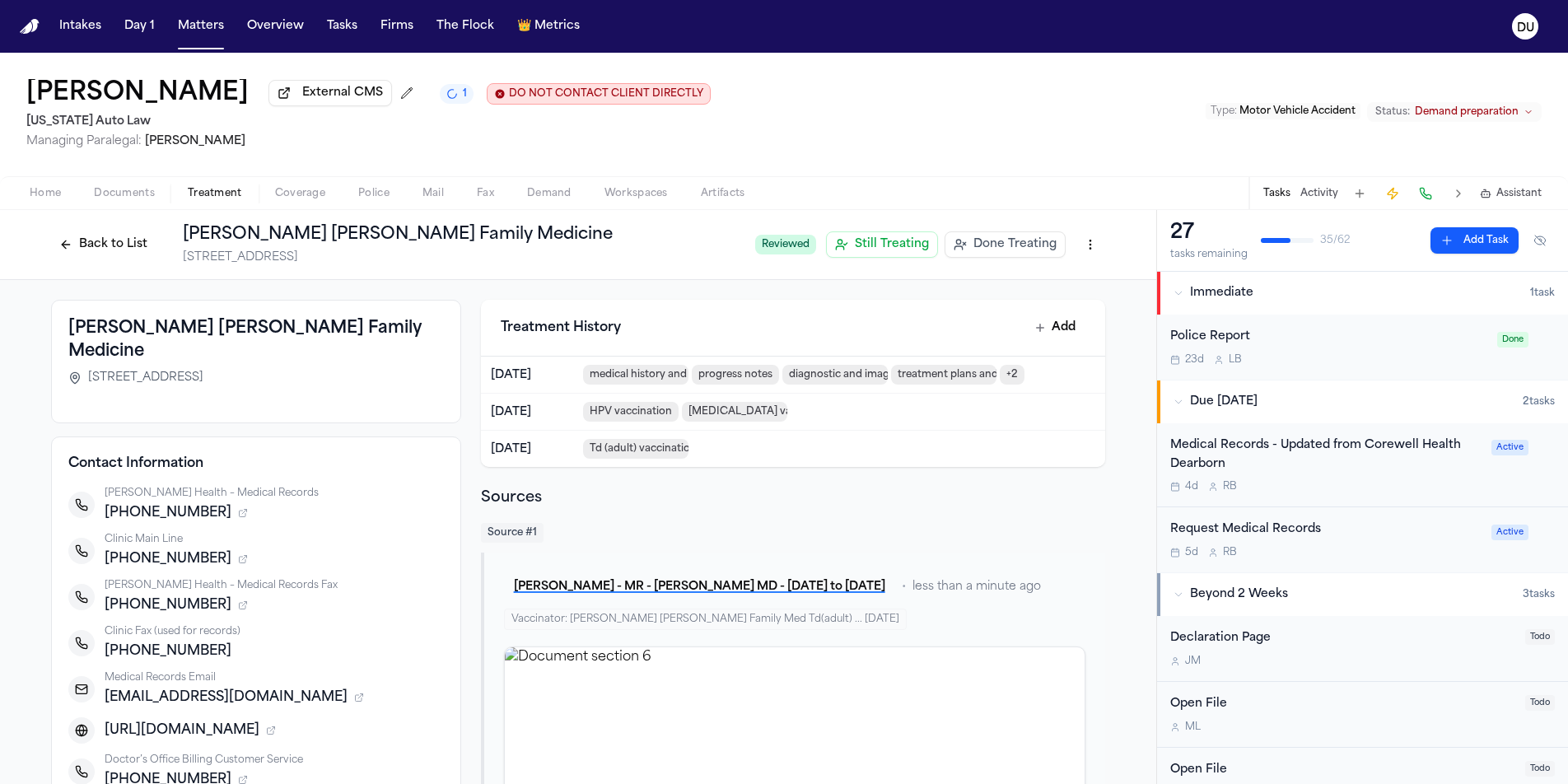
click at [39, 20] on nav "Intakes Day 1 Matters Overview Tasks Firms The Flock 👑 Metrics DU" at bounding box center [784, 26] width 1568 height 52
click at [35, 23] on img "Home" at bounding box center [30, 27] width 20 height 16
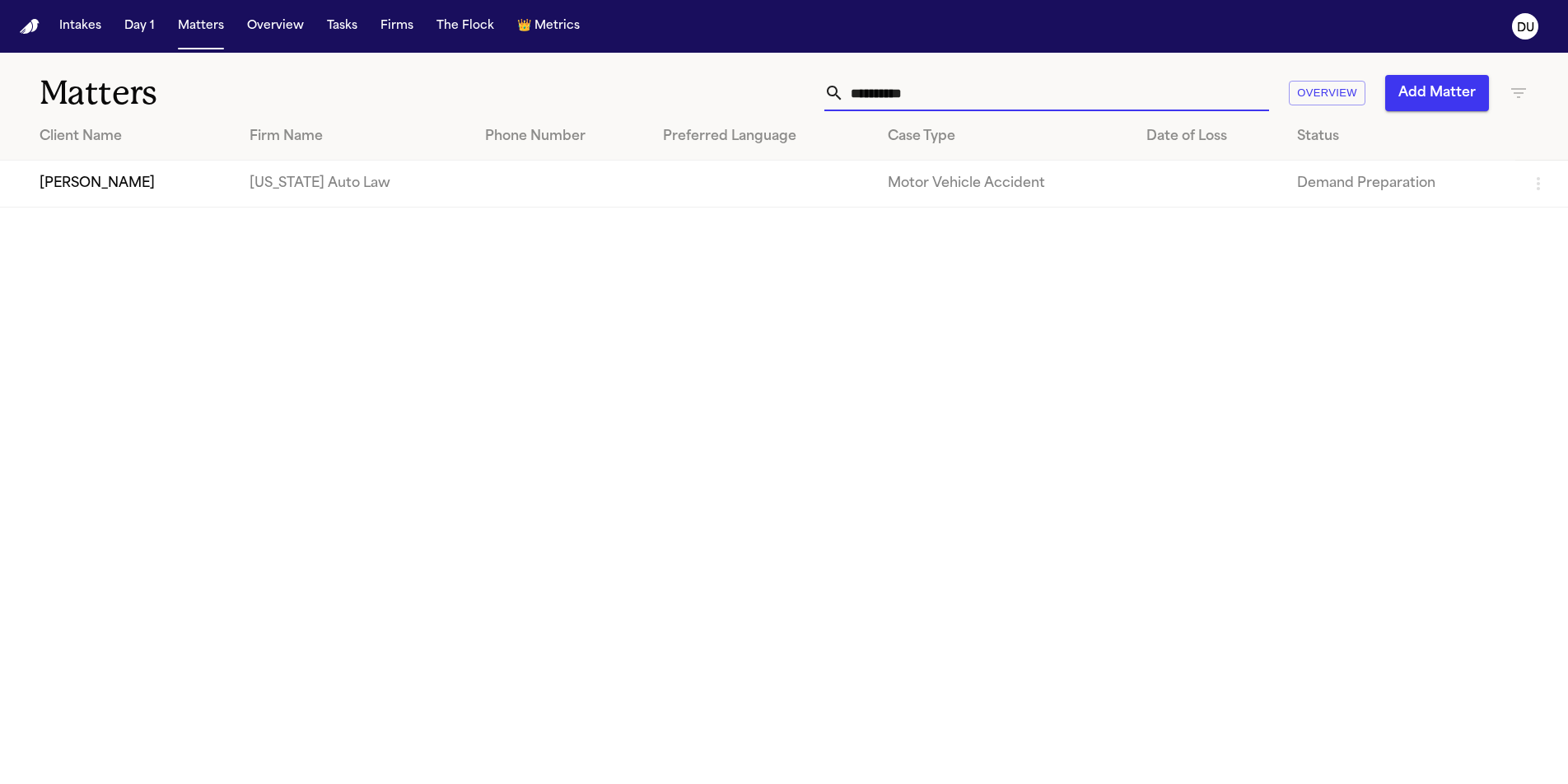
drag, startPoint x: 999, startPoint y: 88, endPoint x: 770, endPoint y: 90, distance: 229.0
click at [770, 90] on div "**********" at bounding box center [1000, 93] width 1056 height 36
type input "**********"
click at [184, 207] on td "Shamar Brown" at bounding box center [125, 185] width 251 height 47
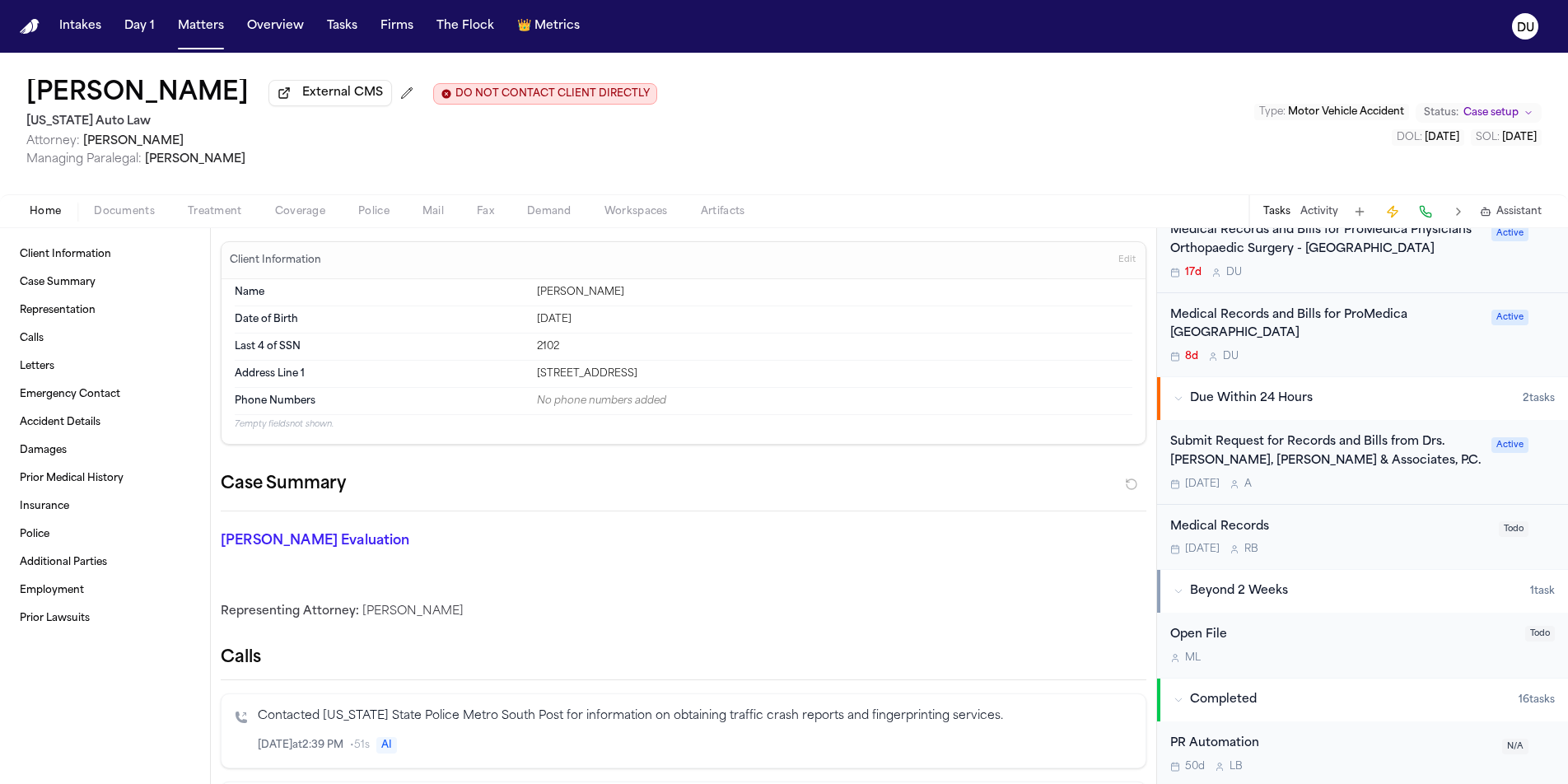
scroll to position [600, 0]
click at [1352, 457] on div "Submit Request for Records and Bills from Drs. Harris, Birkhill, Wang, Songe & …" at bounding box center [1326, 451] width 311 height 38
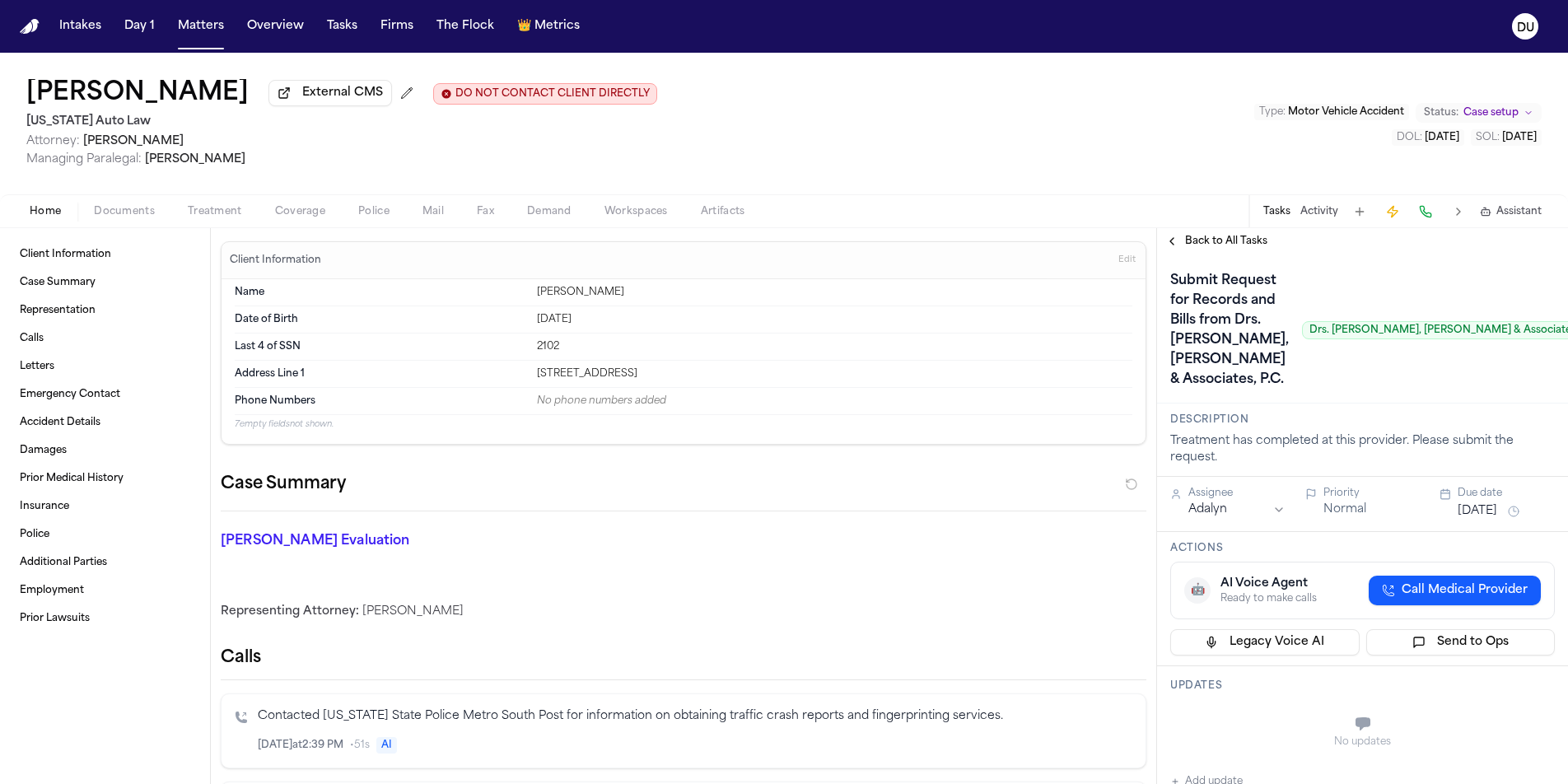
drag, startPoint x: 1264, startPoint y: 392, endPoint x: 1513, endPoint y: 394, distance: 249.0
click at [1513, 340] on span "Drs. Harris, Birkhill, Wang, Songe & Associates, P.C." at bounding box center [1454, 330] width 305 height 18
copy span "Drs. Harris, Birkhill, Wang, Songe & Associates, P.C."
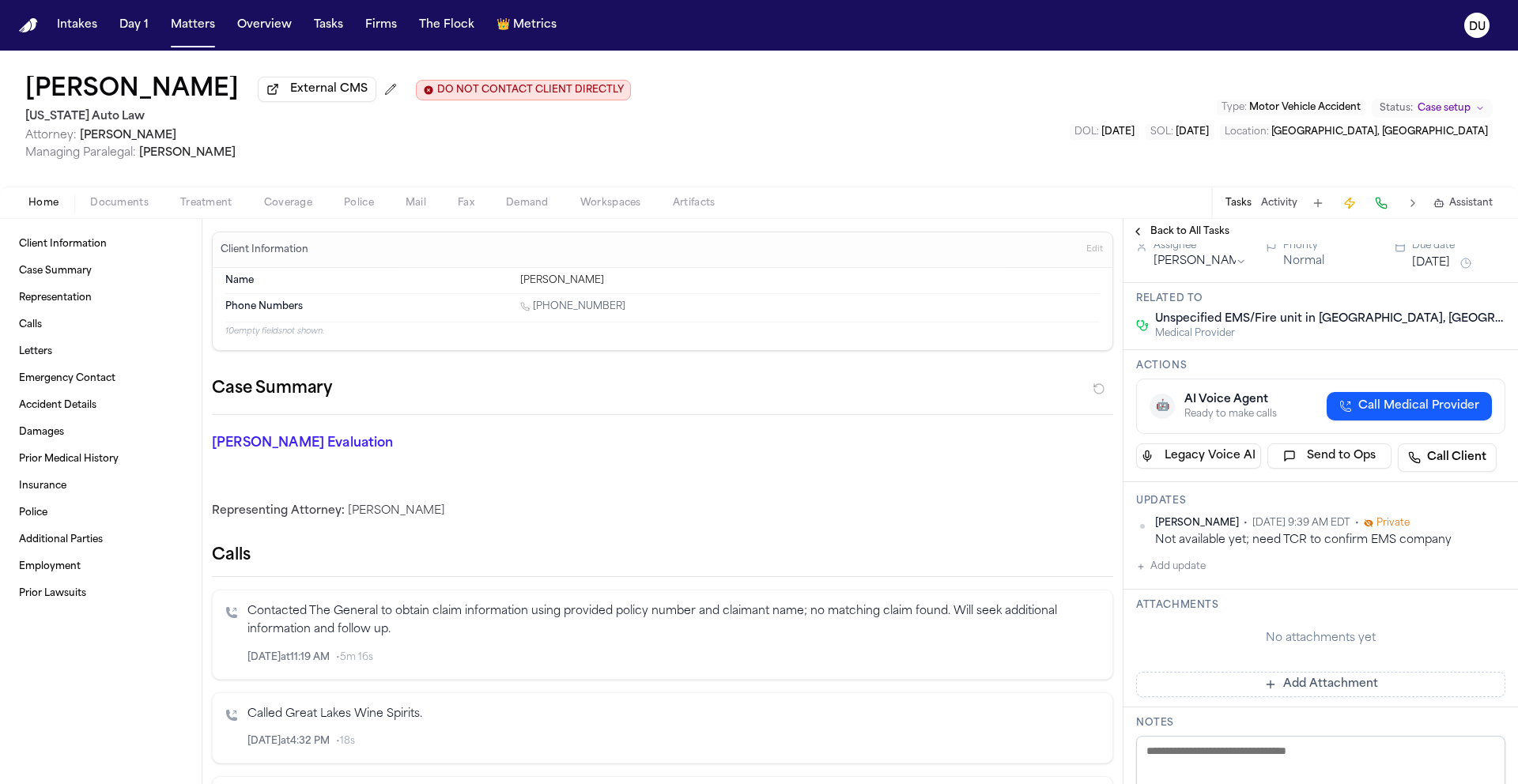
scroll to position [104, 0]
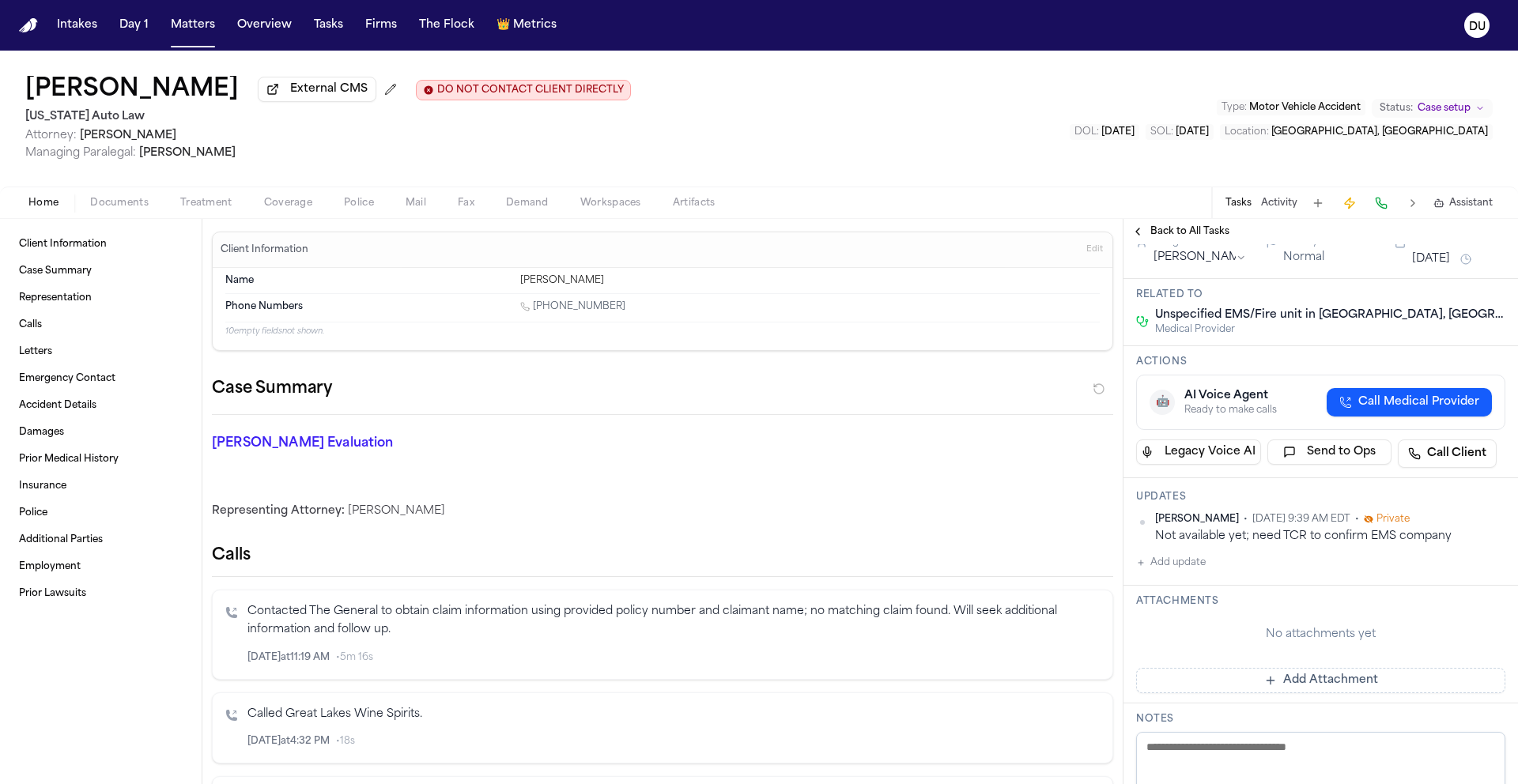
click at [1177, 567] on button "Add update" at bounding box center [1170, 562] width 70 height 19
click at [1235, 572] on textarea "Add your update" at bounding box center [1330, 576] width 338 height 32
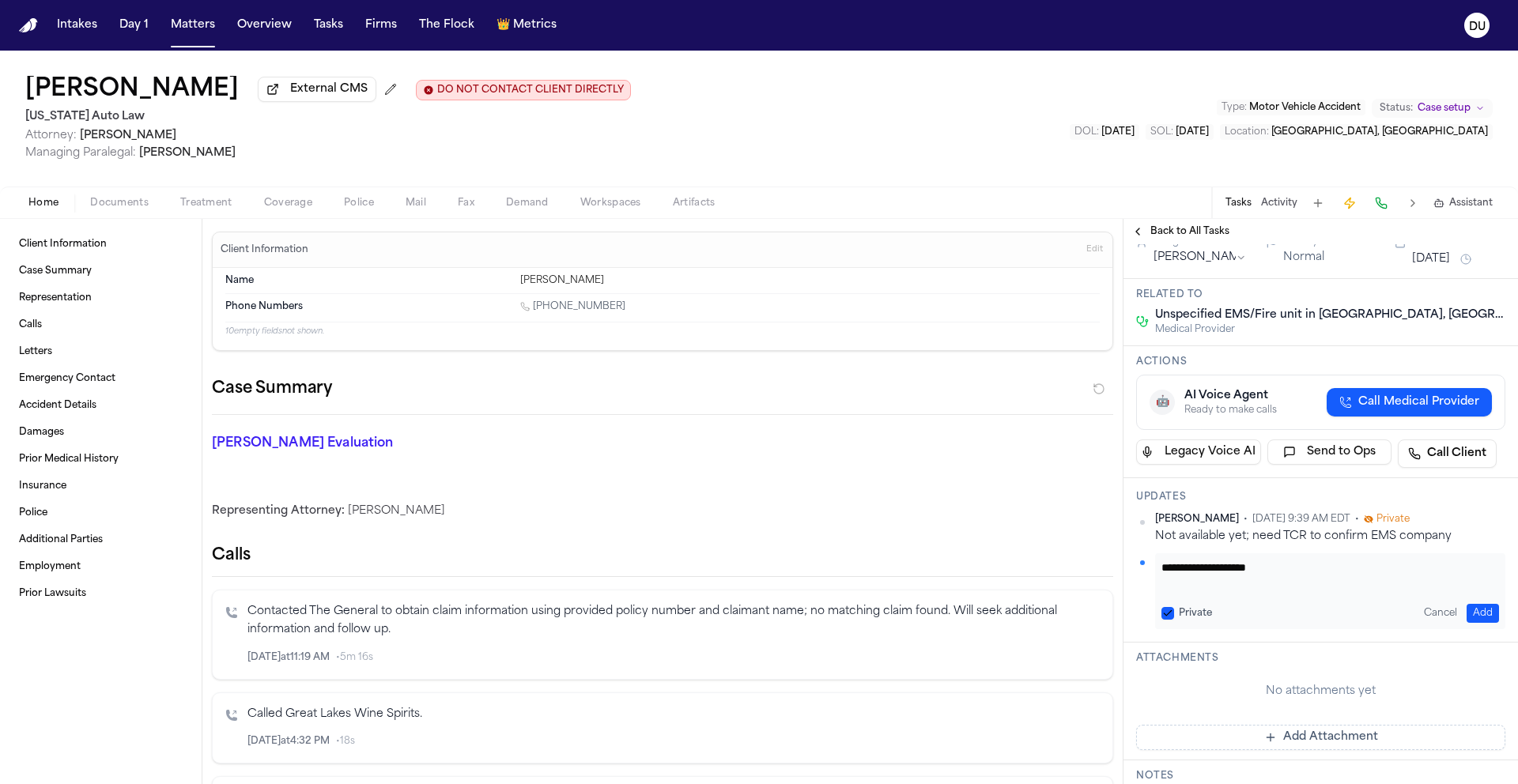
type textarea "**********"
click at [1467, 613] on button "Add" at bounding box center [1483, 613] width 33 height 19
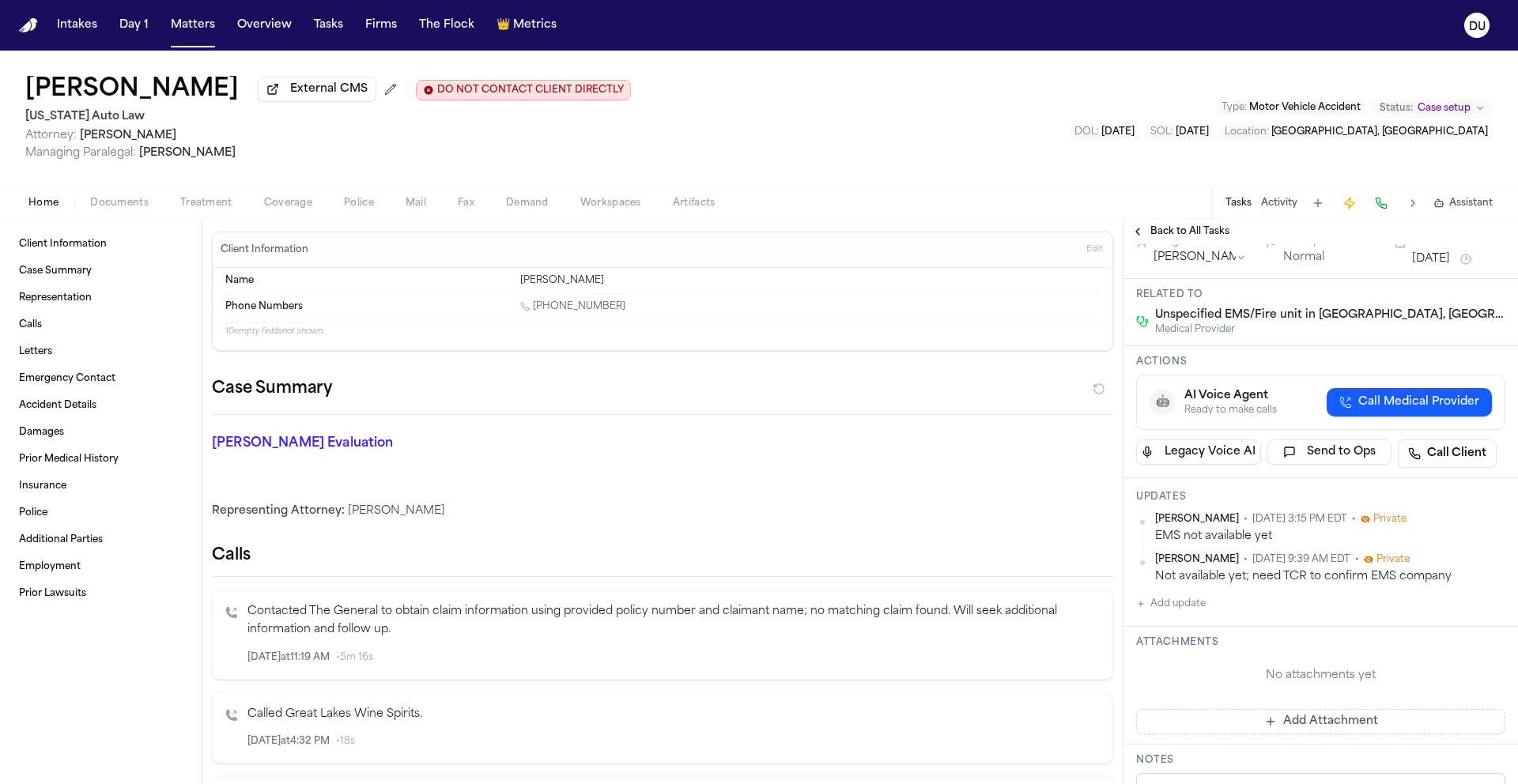
scroll to position [0, 0]
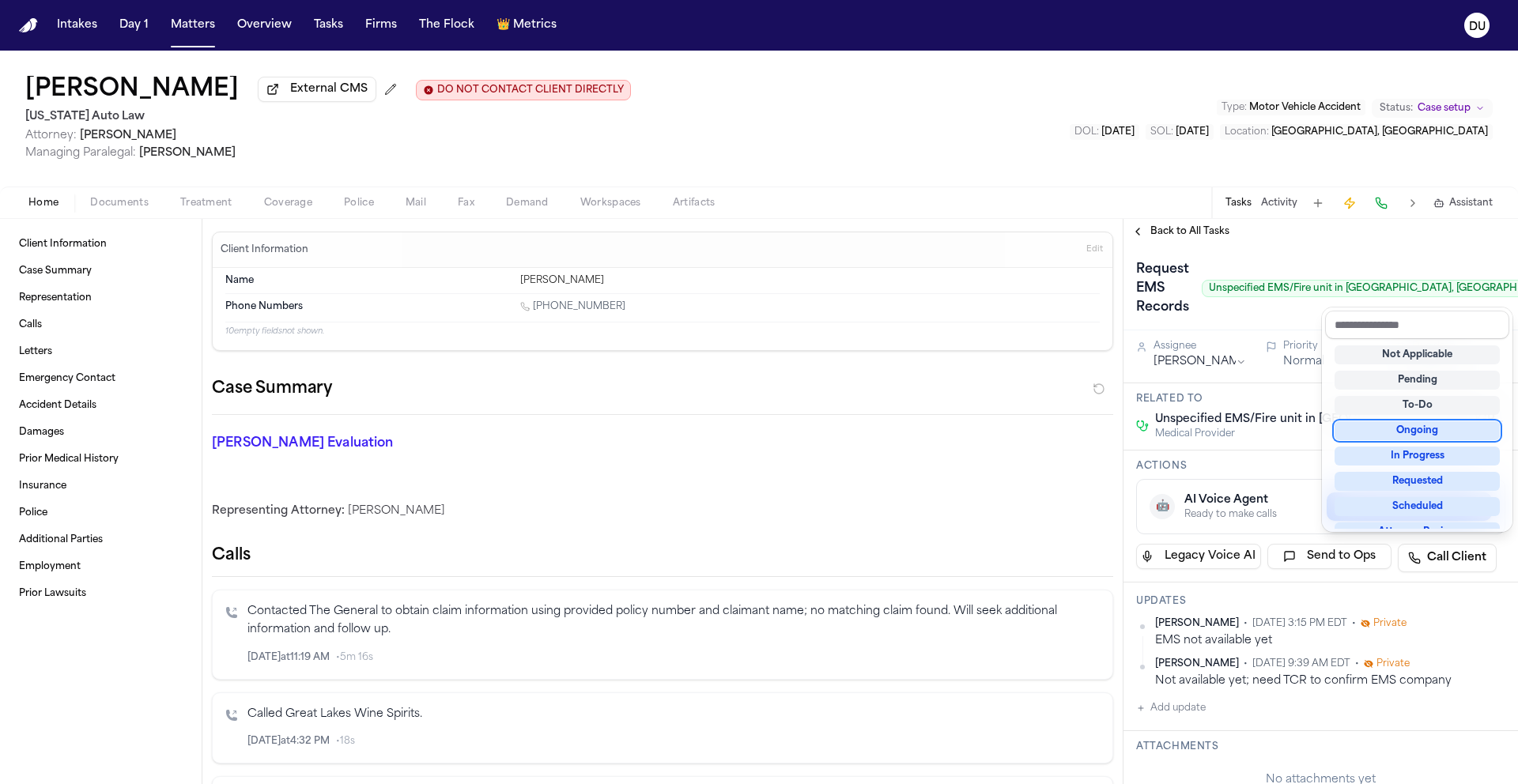
click at [1441, 434] on div "Ongoing" at bounding box center [1417, 431] width 165 height 19
click at [1387, 256] on div "Request EMS Records Unspecified EMS/Fire unit in [GEOGRAPHIC_DATA], [GEOGRAPHIC…" at bounding box center [1321, 287] width 395 height 86
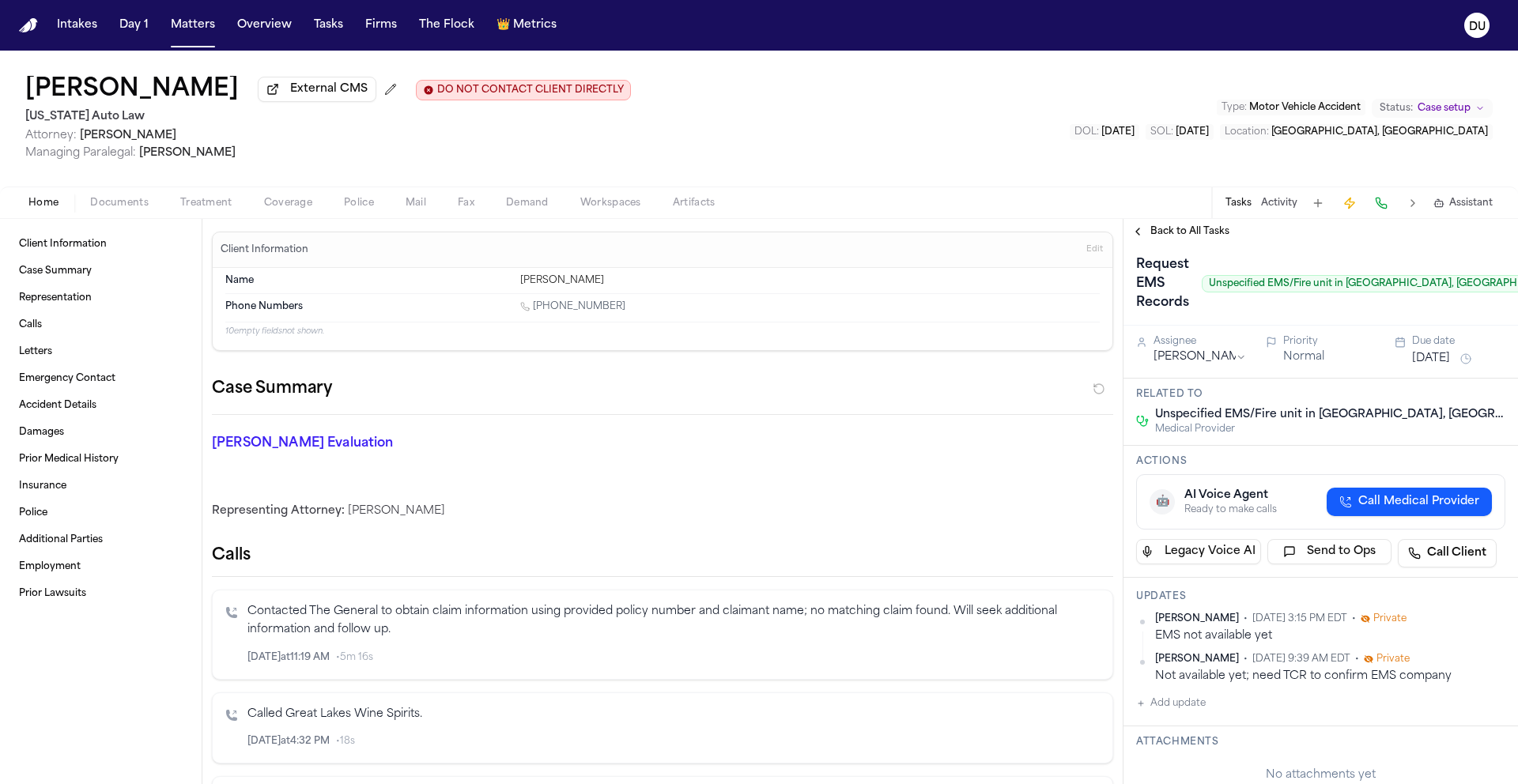
scroll to position [18, 0]
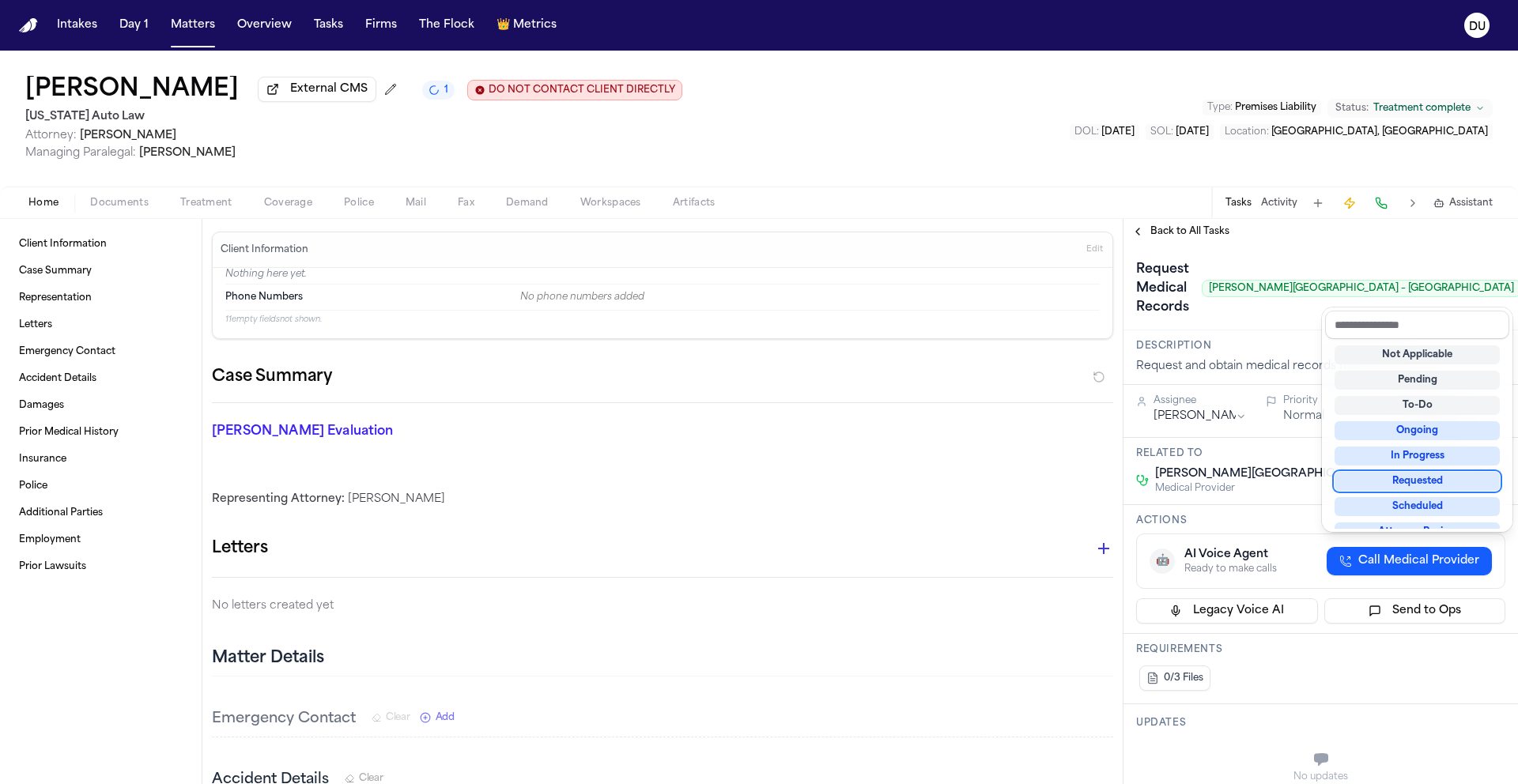
click at [1413, 489] on div "Requested" at bounding box center [1417, 481] width 165 height 19
click at [1227, 312] on div "Request Medical Records Henry Ford Medical Center – Fairlane Requested" at bounding box center [1321, 288] width 369 height 63
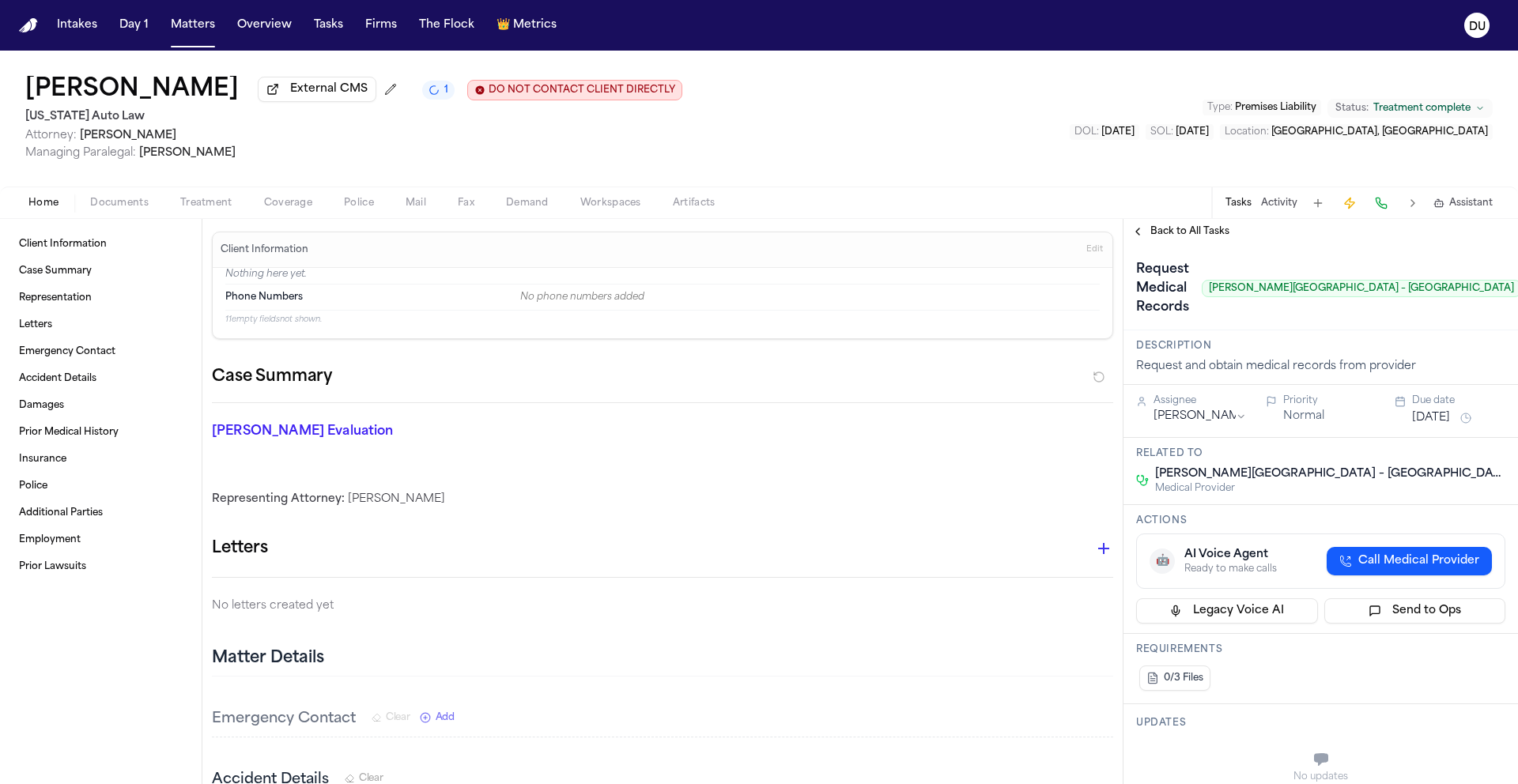
click at [1450, 421] on button "Sep 22, 2025" at bounding box center [1431, 418] width 38 height 16
click at [1399, 646] on button "30" at bounding box center [1394, 643] width 25 height 25
click at [1228, 248] on div "Request Medical Records Henry Ford Medical Center – Fairlane Requested" at bounding box center [1321, 287] width 395 height 86
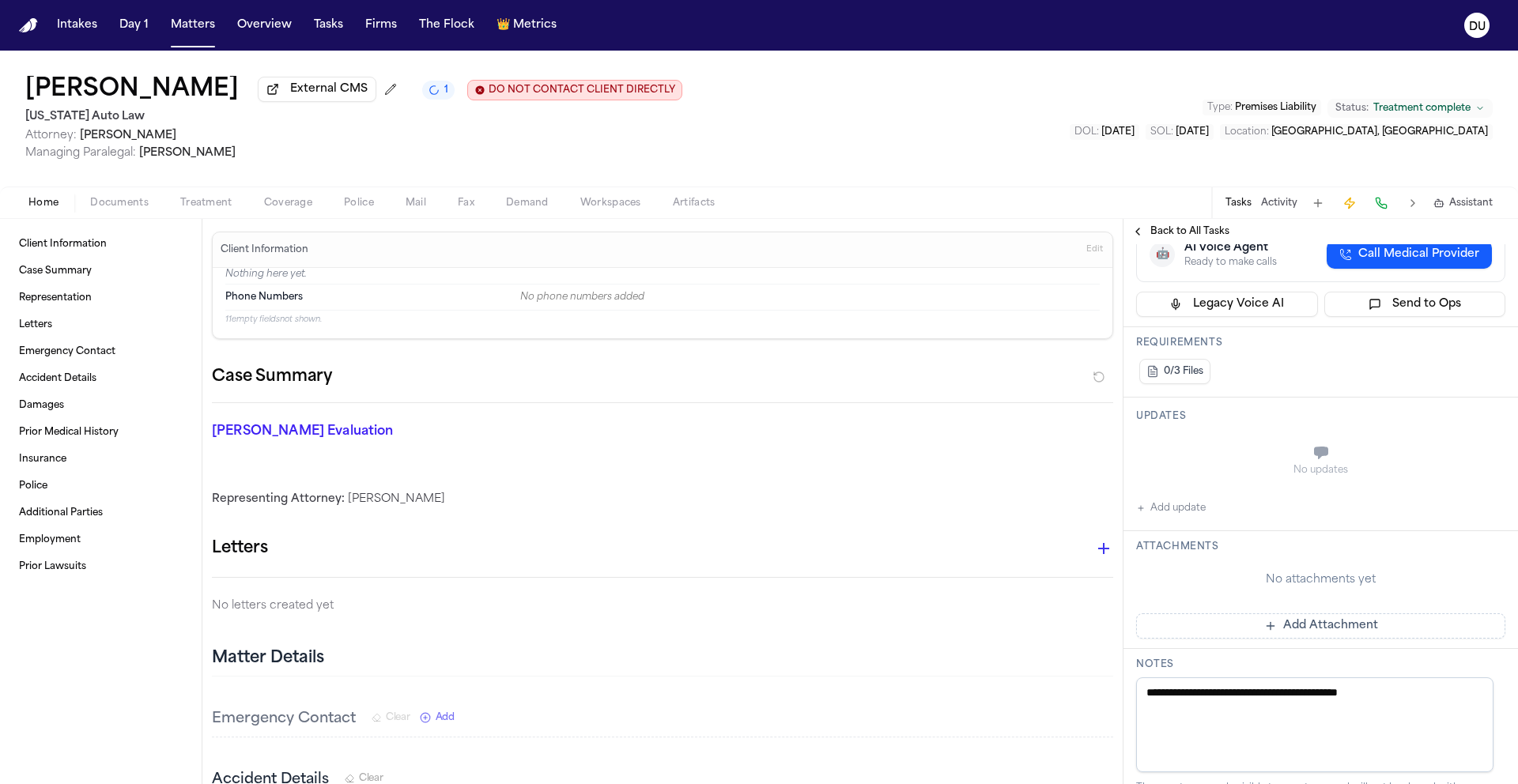
scroll to position [307, 0]
click at [1248, 631] on button "Add Attachment" at bounding box center [1321, 625] width 369 height 25
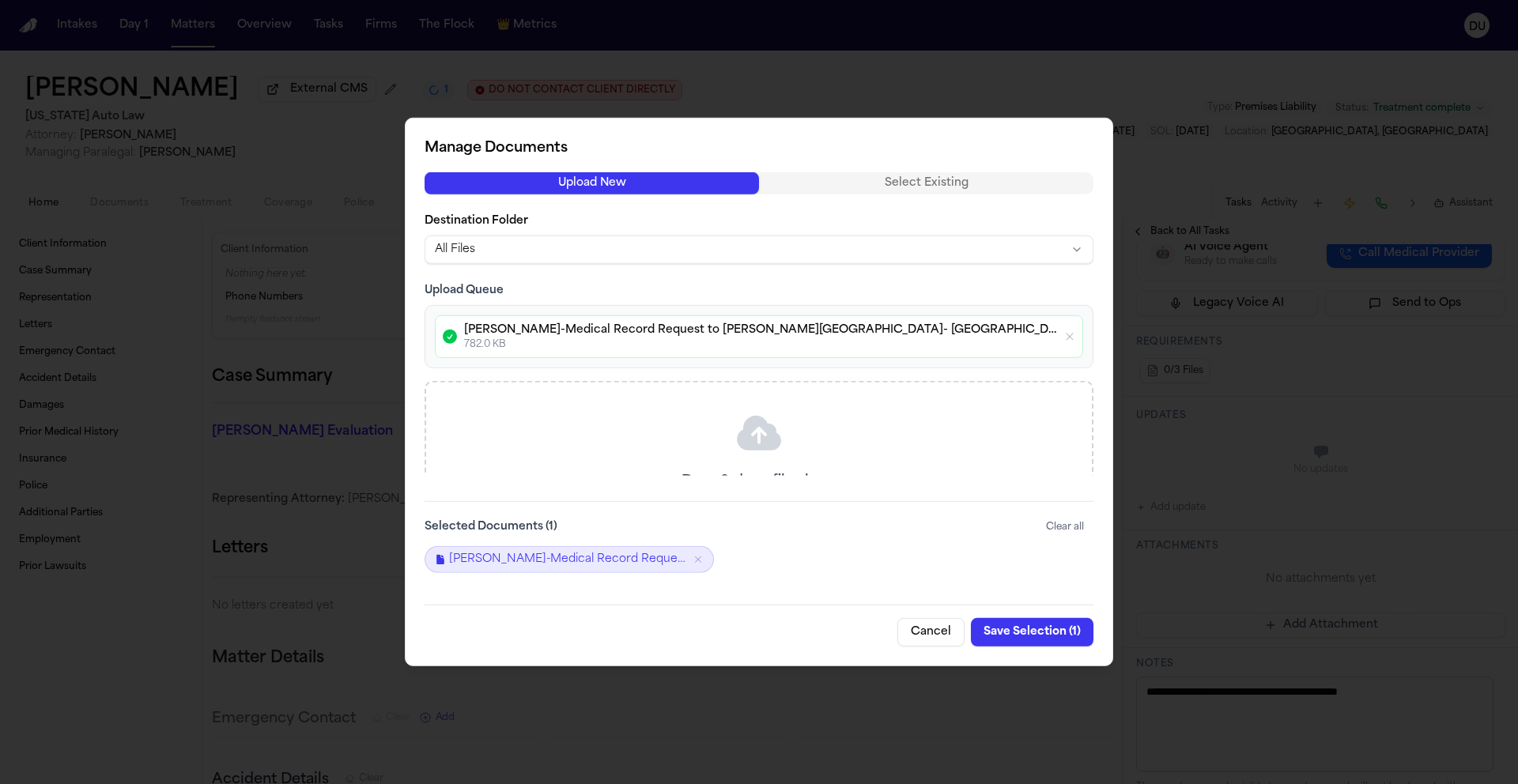
click at [1019, 630] on button "Save Selection ( 1 )" at bounding box center [1032, 632] width 123 height 29
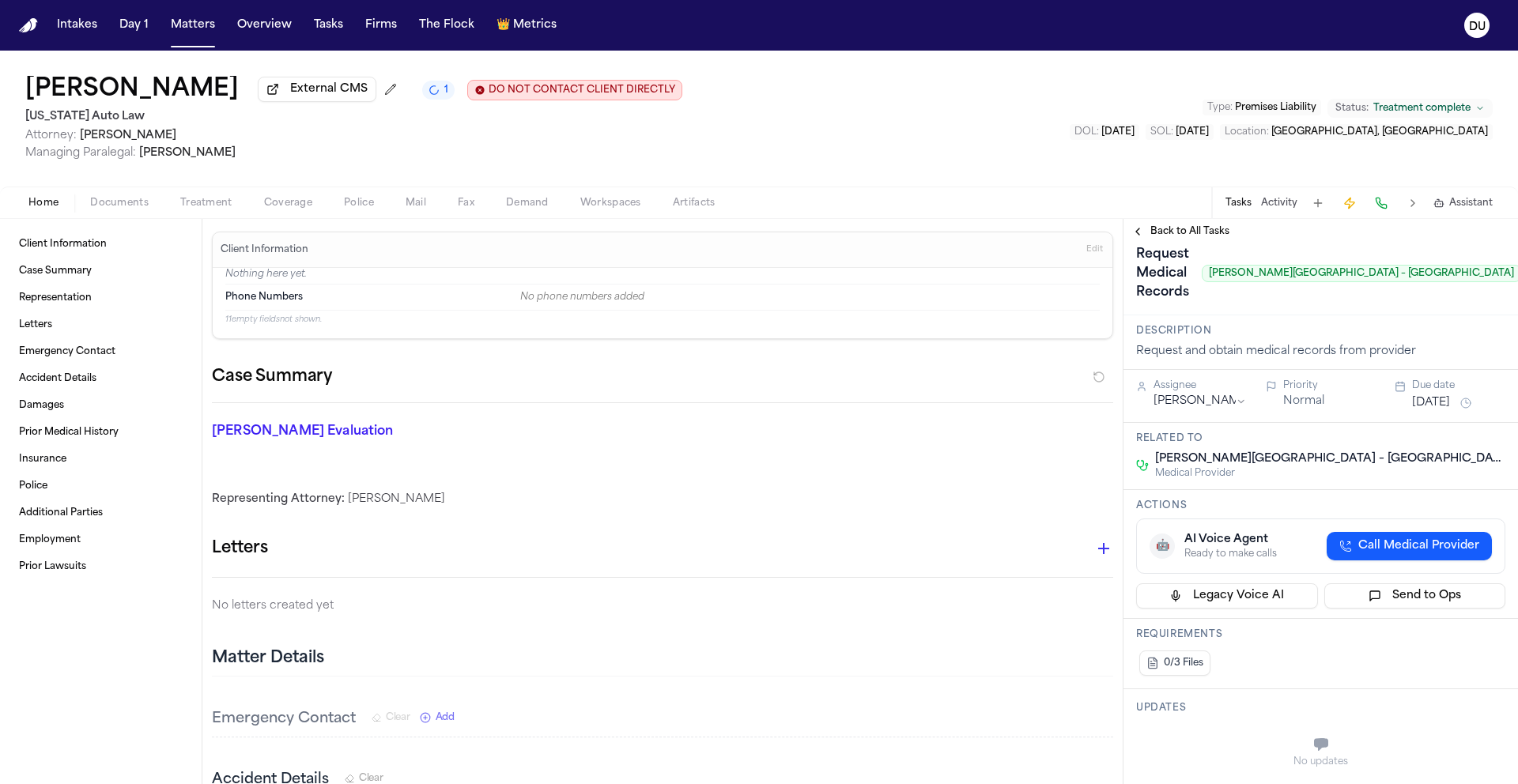
scroll to position [15, 0]
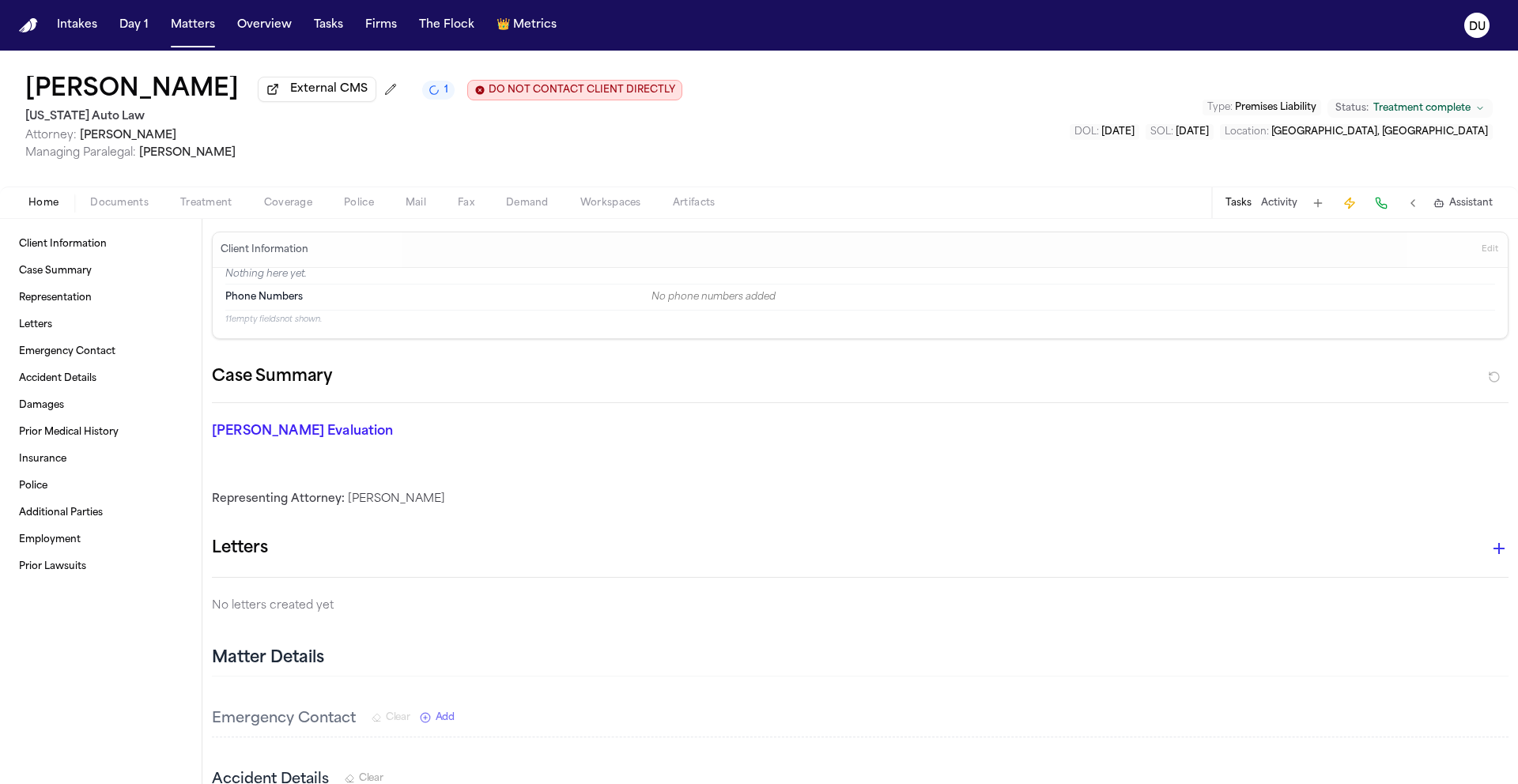
click at [1242, 205] on button "Tasks" at bounding box center [1238, 202] width 26 height 13
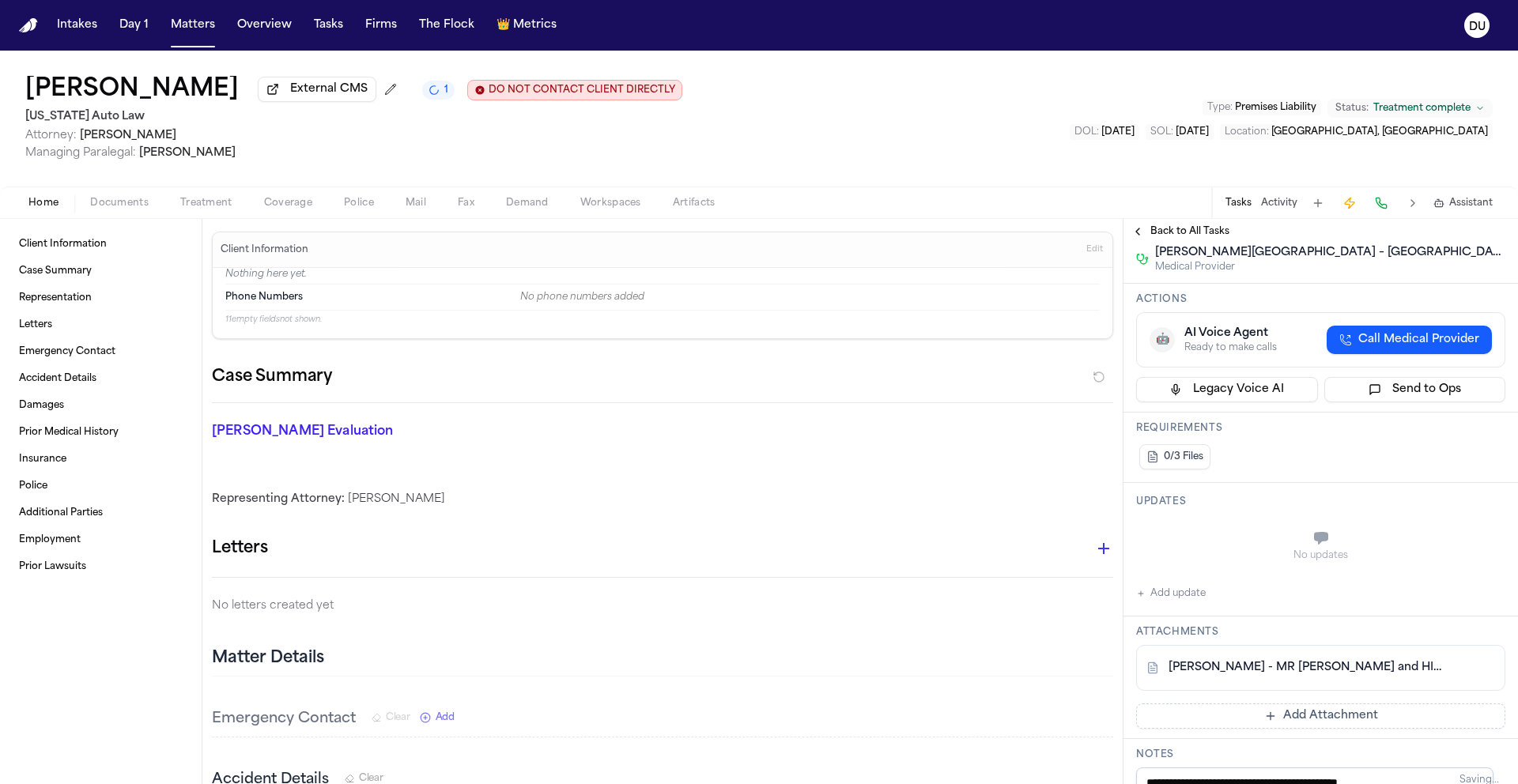
scroll to position [396, 0]
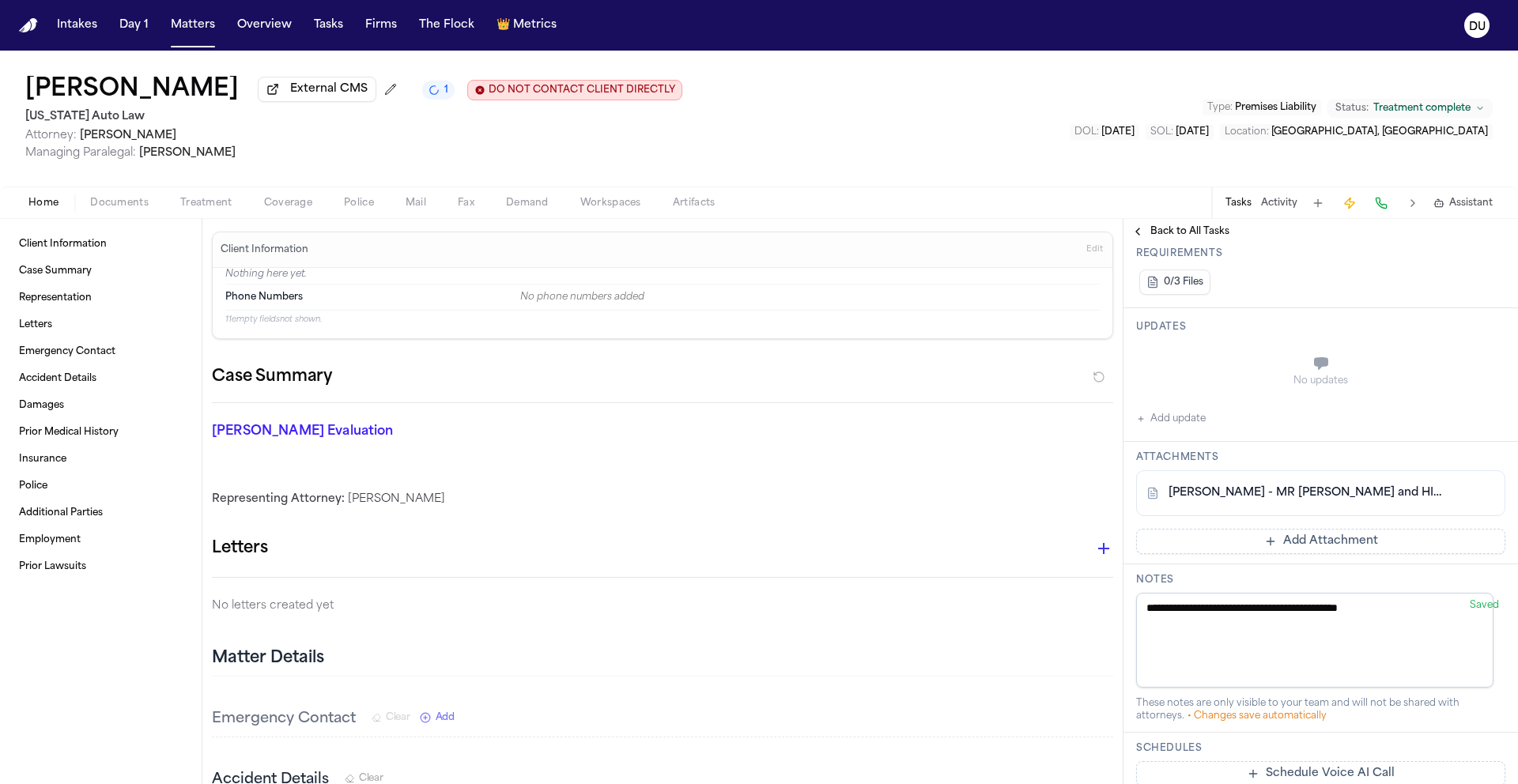
click at [1316, 551] on button "Add Attachment" at bounding box center [1321, 541] width 369 height 25
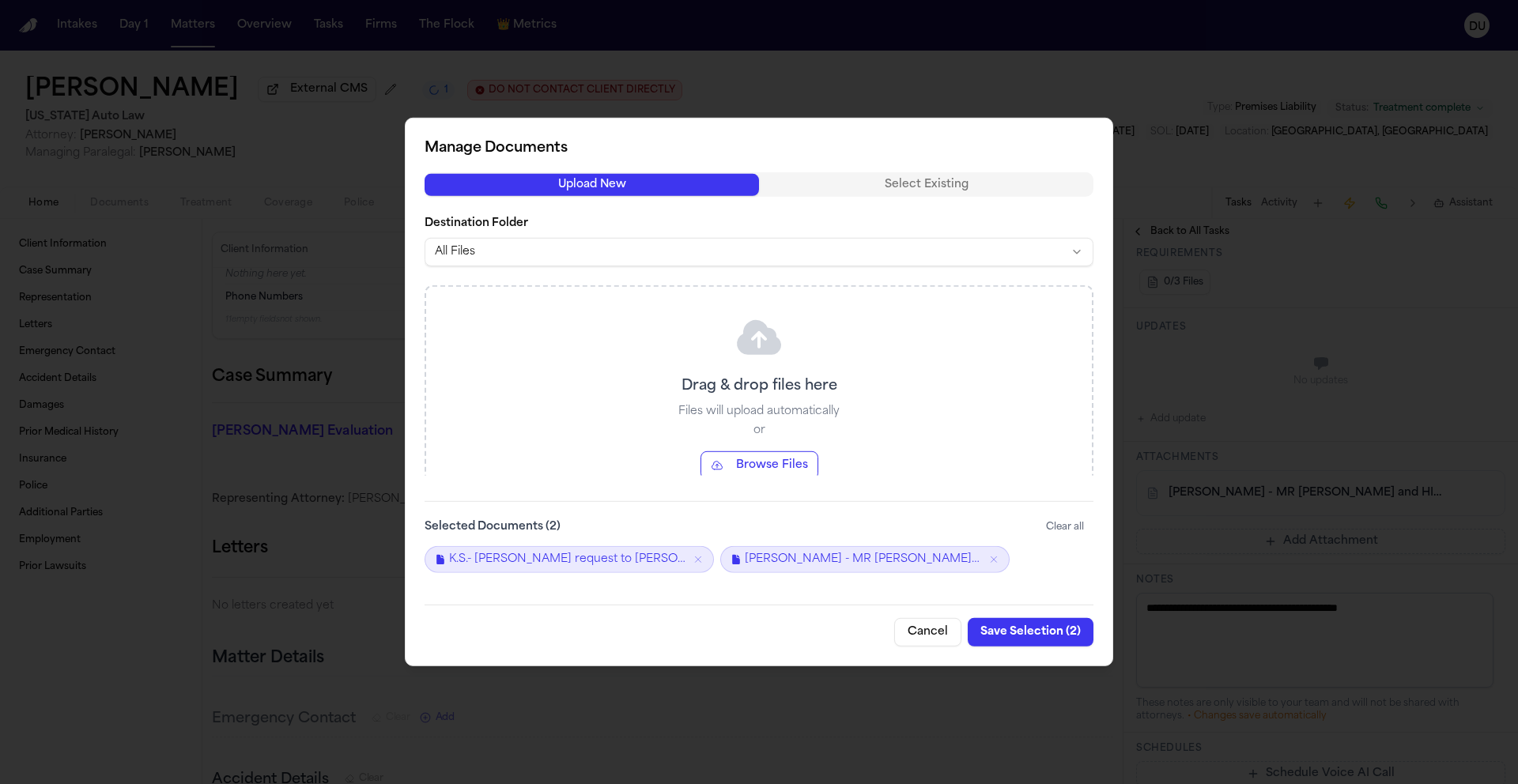
click at [1037, 635] on button "Save Selection ( 2 )" at bounding box center [1031, 632] width 126 height 29
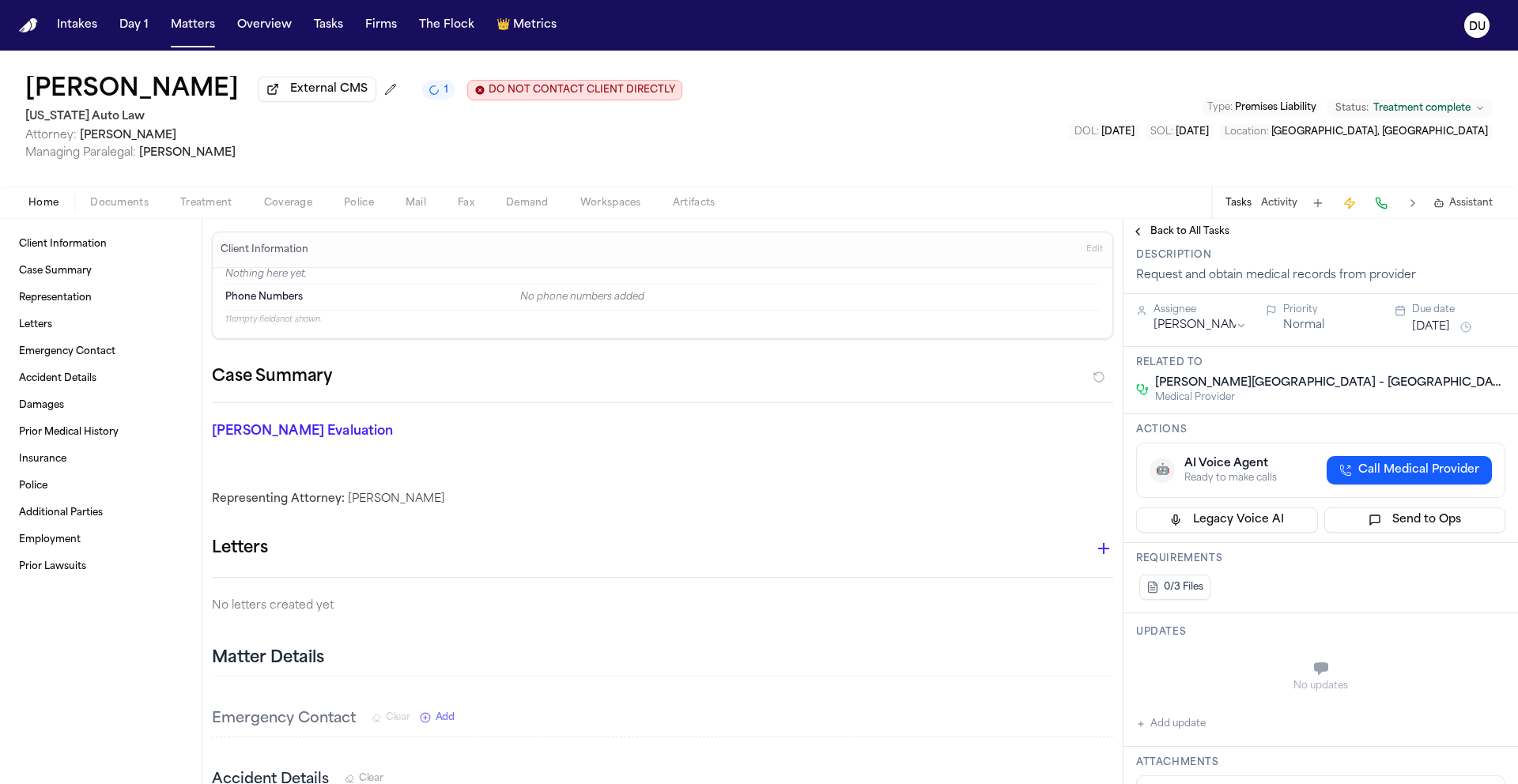
scroll to position [0, 0]
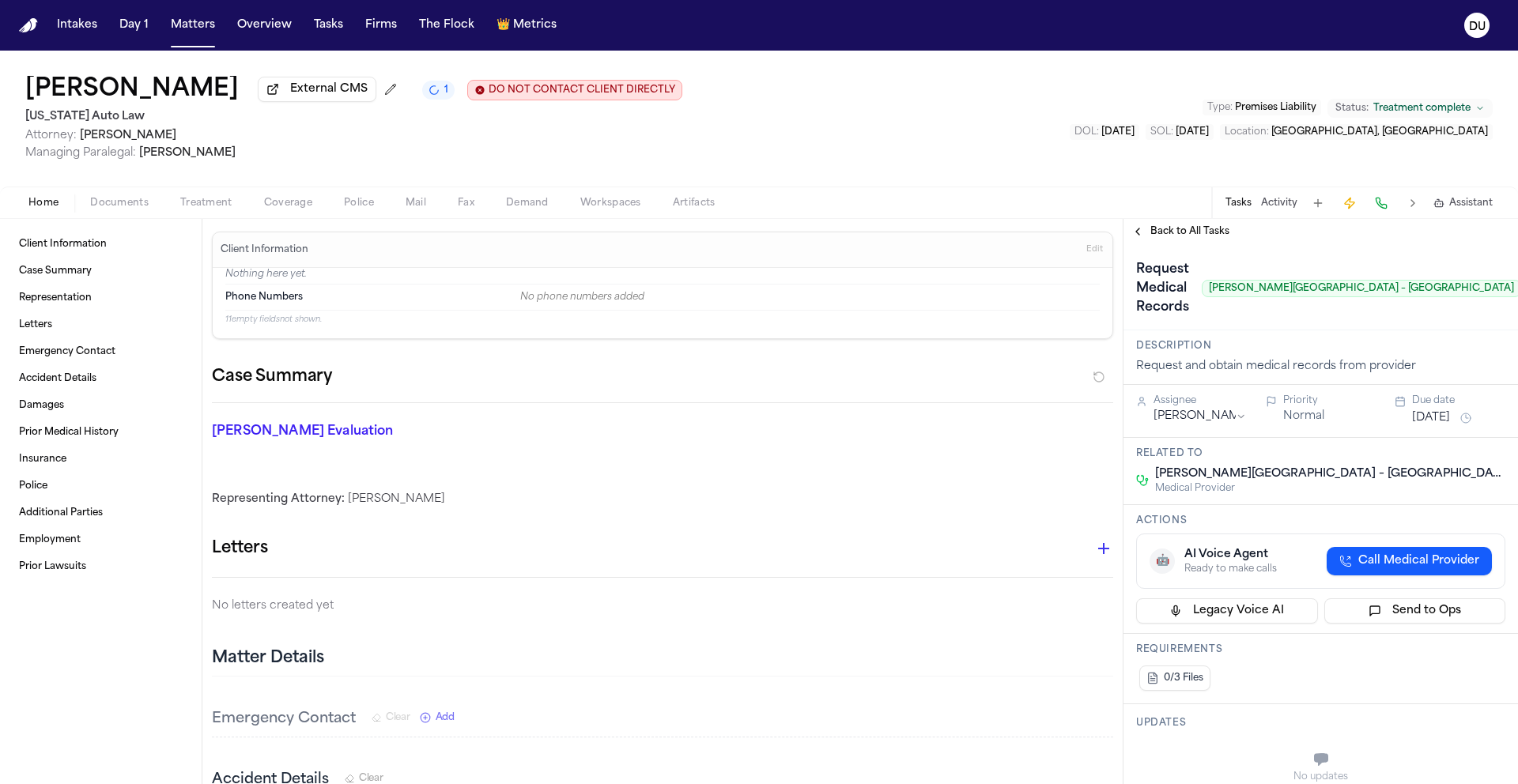
click at [1162, 231] on span "Back to All Tasks" at bounding box center [1190, 231] width 79 height 13
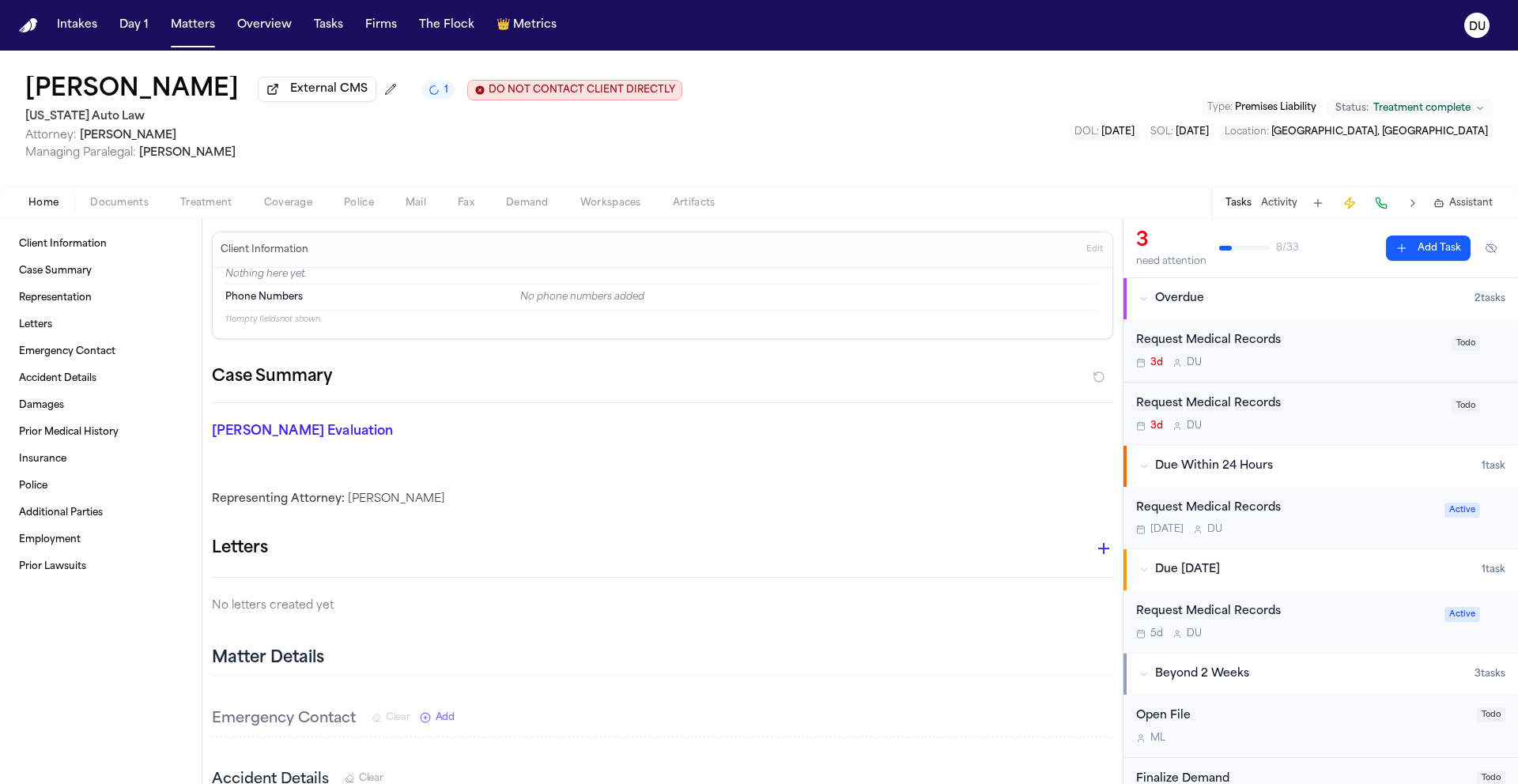
click at [1288, 338] on div "Request Medical Records" at bounding box center [1289, 342] width 306 height 18
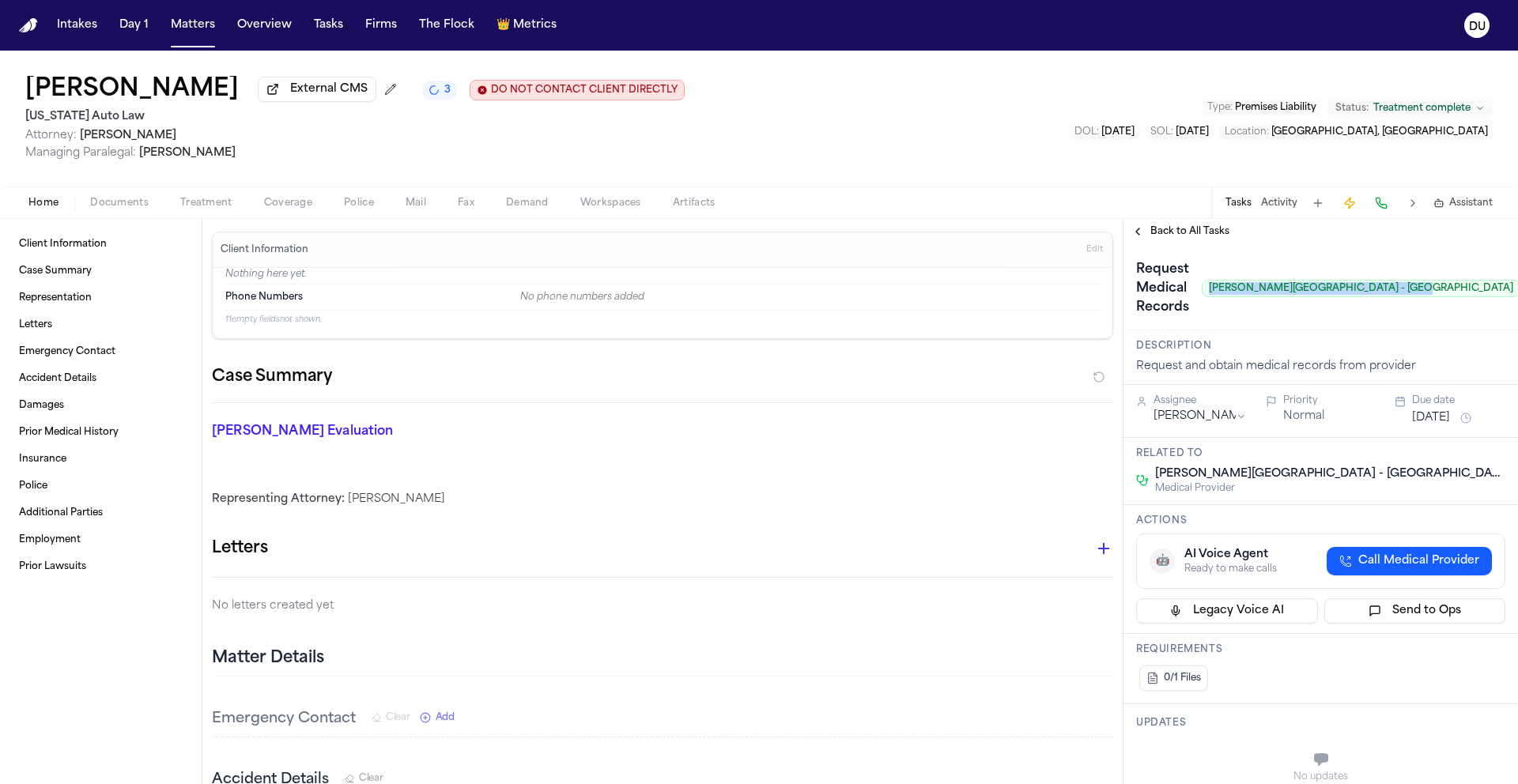
drag, startPoint x: 1226, startPoint y: 291, endPoint x: 1415, endPoint y: 294, distance: 189.0
click at [1415, 294] on span "Henry Ford Medical Center - Ford Road" at bounding box center [1360, 288] width 318 height 18
copy span "Henry Ford Medical Center - Ford Road"
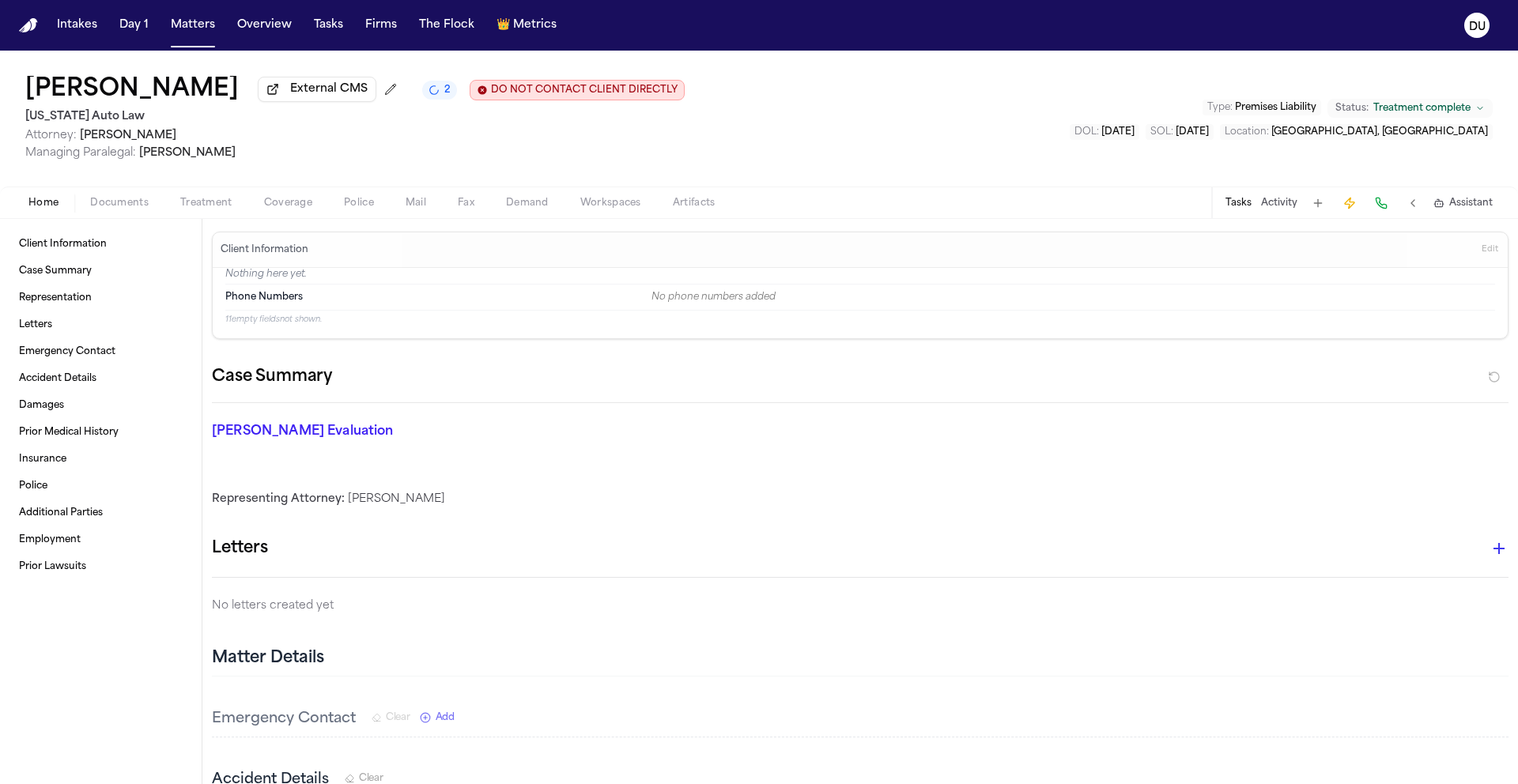
click at [1244, 206] on button "Tasks" at bounding box center [1238, 202] width 26 height 13
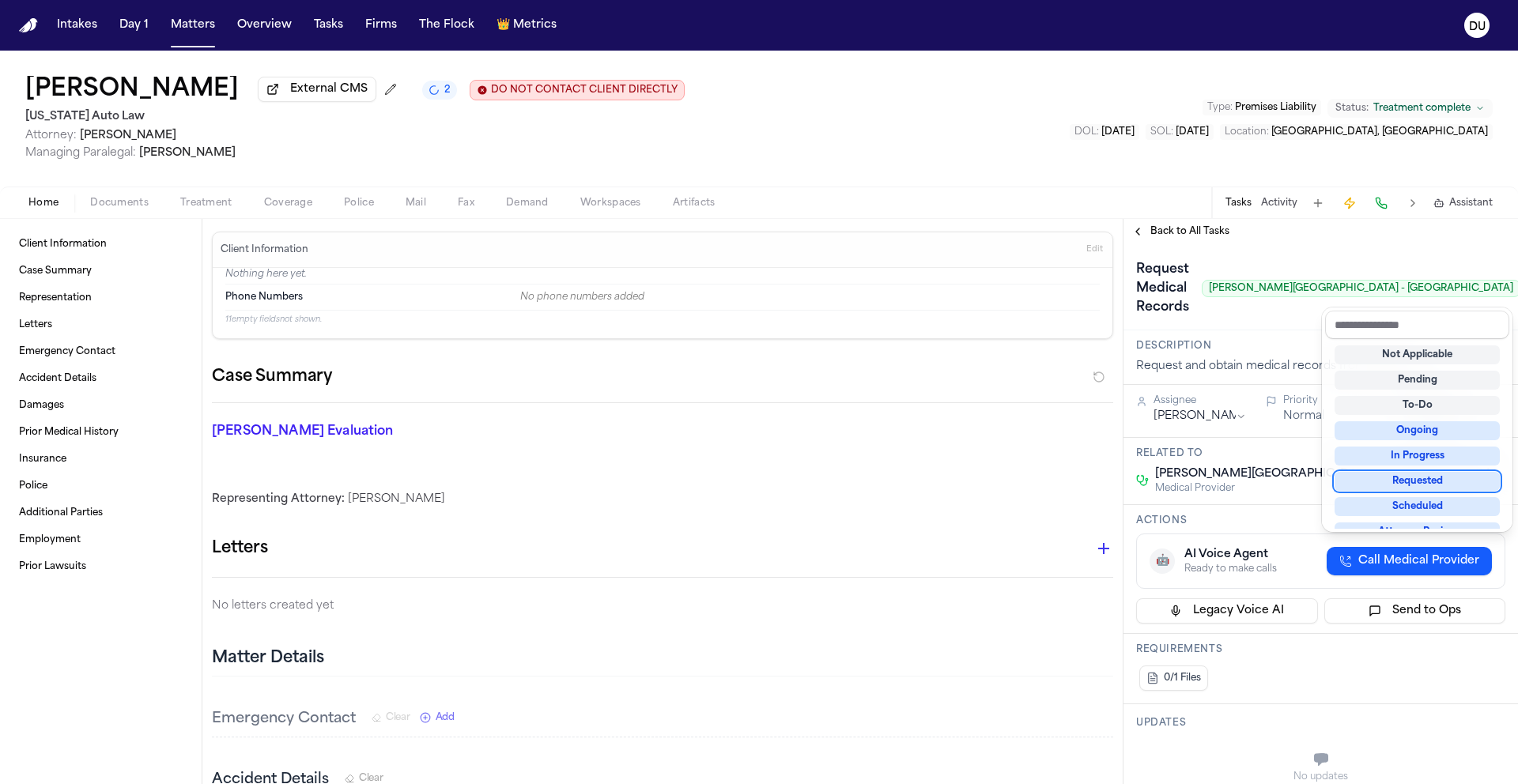
click at [1430, 485] on div "Requested" at bounding box center [1417, 481] width 165 height 19
click at [1297, 241] on div "**********" at bounding box center [1321, 501] width 395 height 565
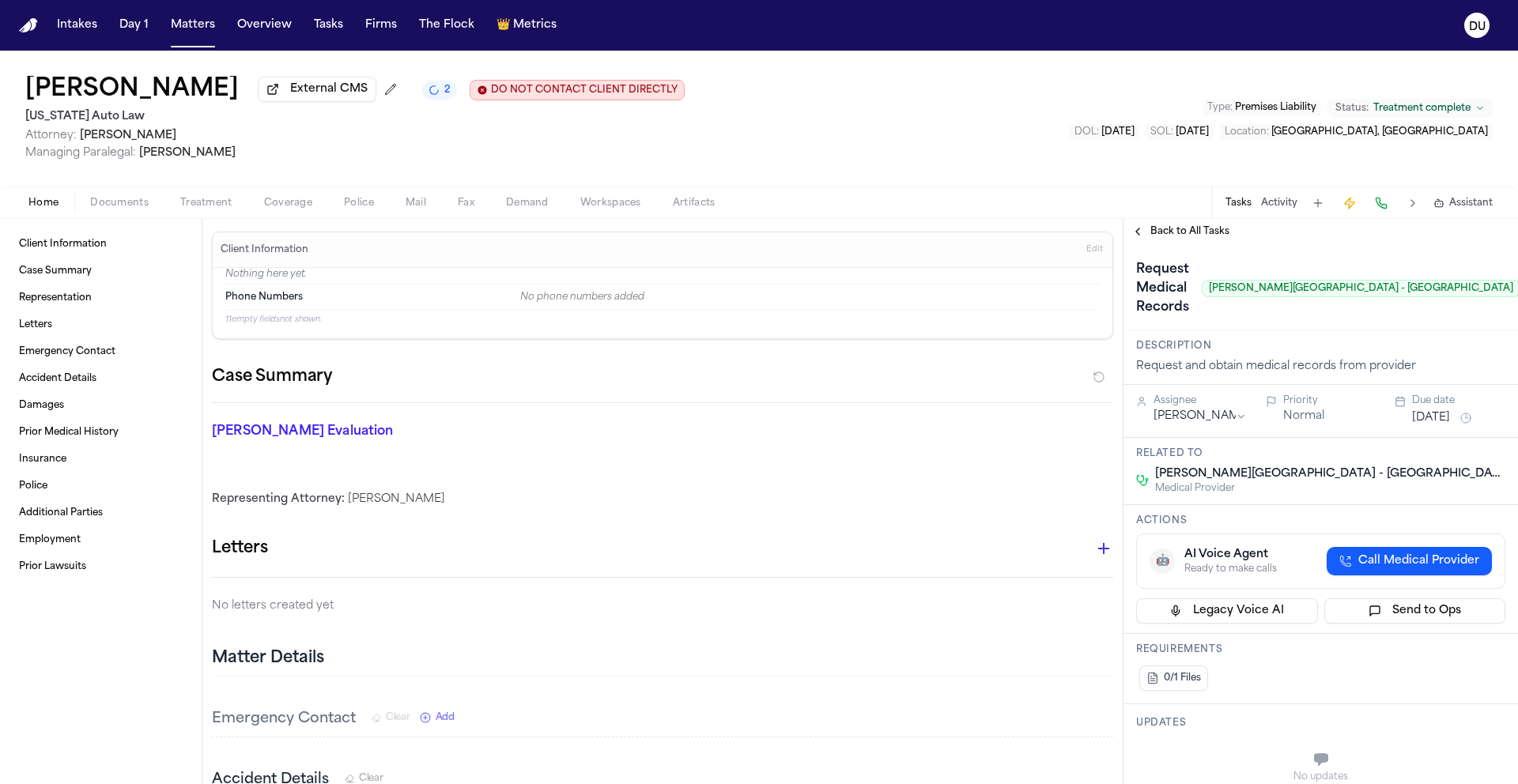
click at [1438, 424] on button "Sep 22, 2025" at bounding box center [1431, 418] width 38 height 16
click at [1374, 645] on button "29" at bounding box center [1369, 643] width 25 height 25
click at [1445, 420] on button "Sep 29, 2025" at bounding box center [1431, 418] width 38 height 16
click at [1444, 426] on button "Sep 29, 2025" at bounding box center [1431, 418] width 38 height 16
click at [1393, 647] on button "30" at bounding box center [1394, 643] width 25 height 25
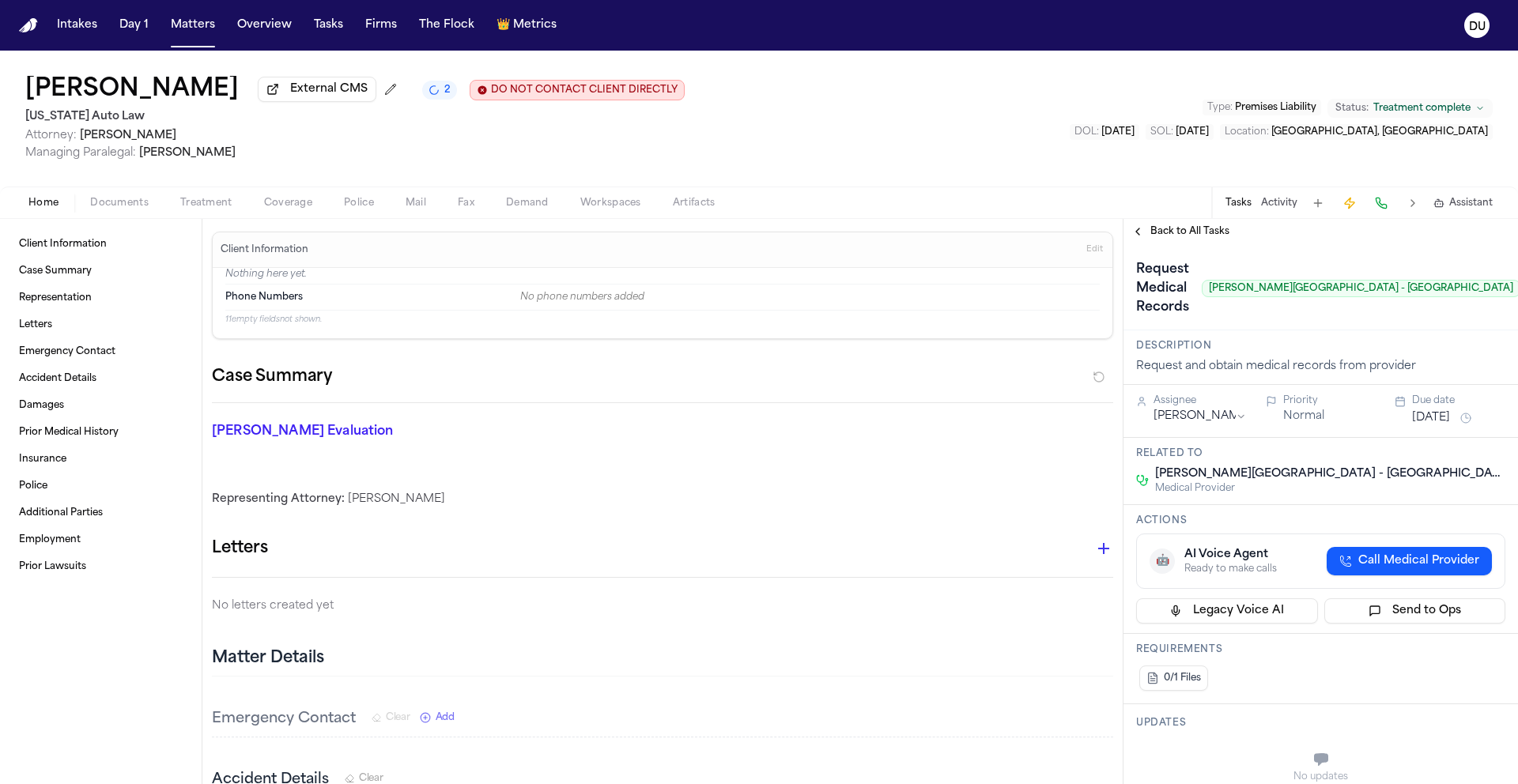
click at [1302, 338] on div "Description Request and obtain medical records from provider" at bounding box center [1321, 358] width 395 height 55
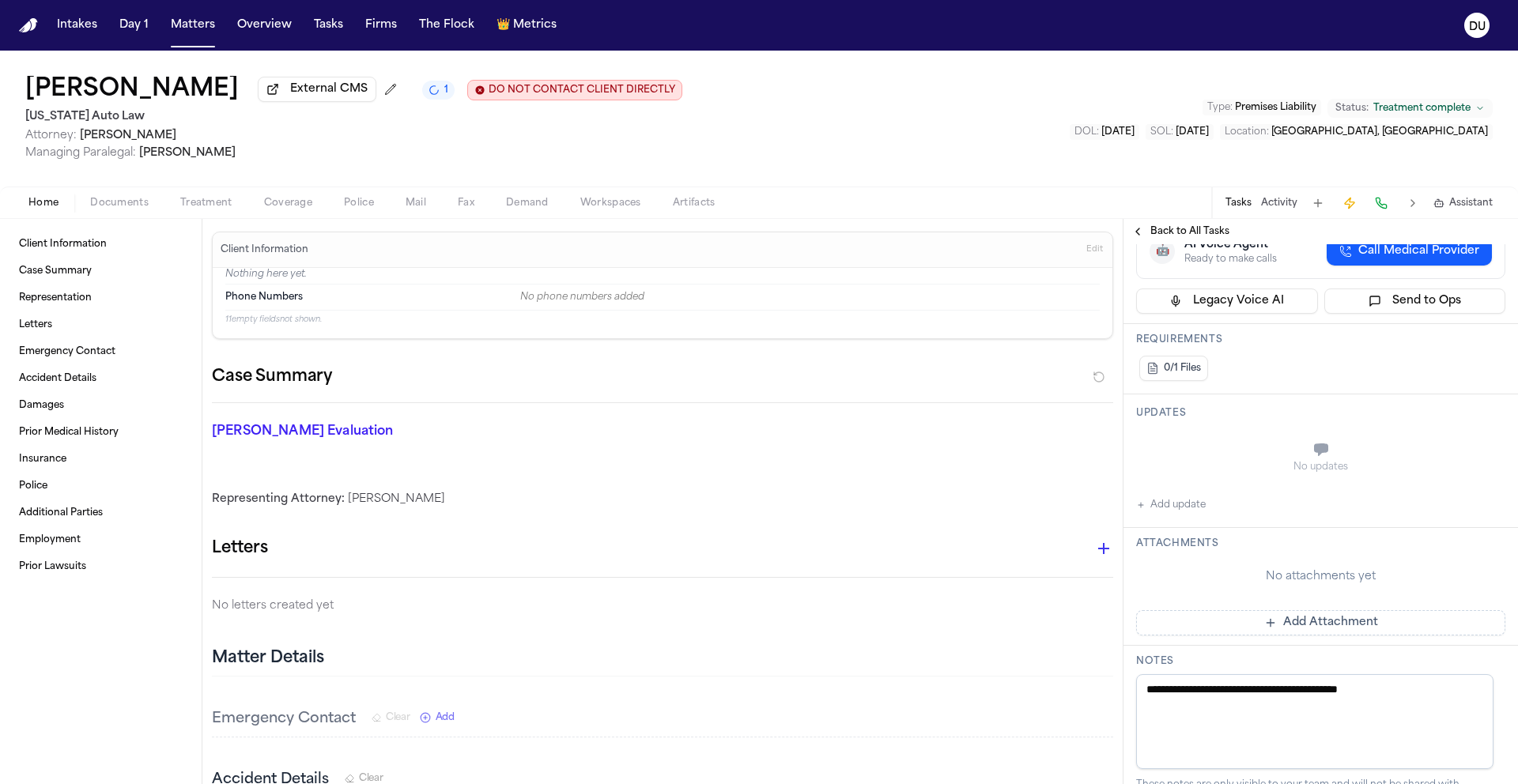
scroll to position [325, 0]
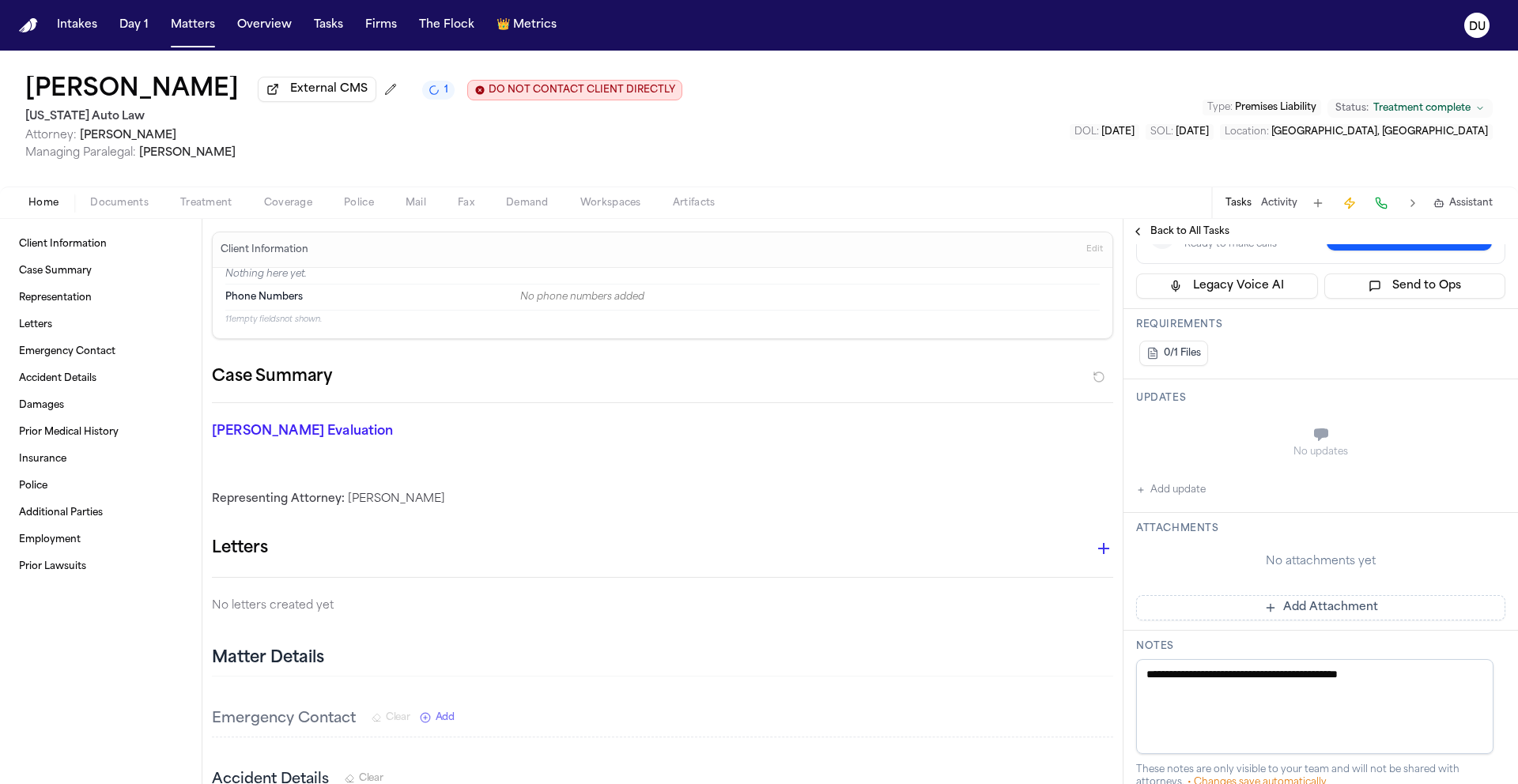
click at [1322, 609] on button "Add Attachment" at bounding box center [1321, 608] width 369 height 25
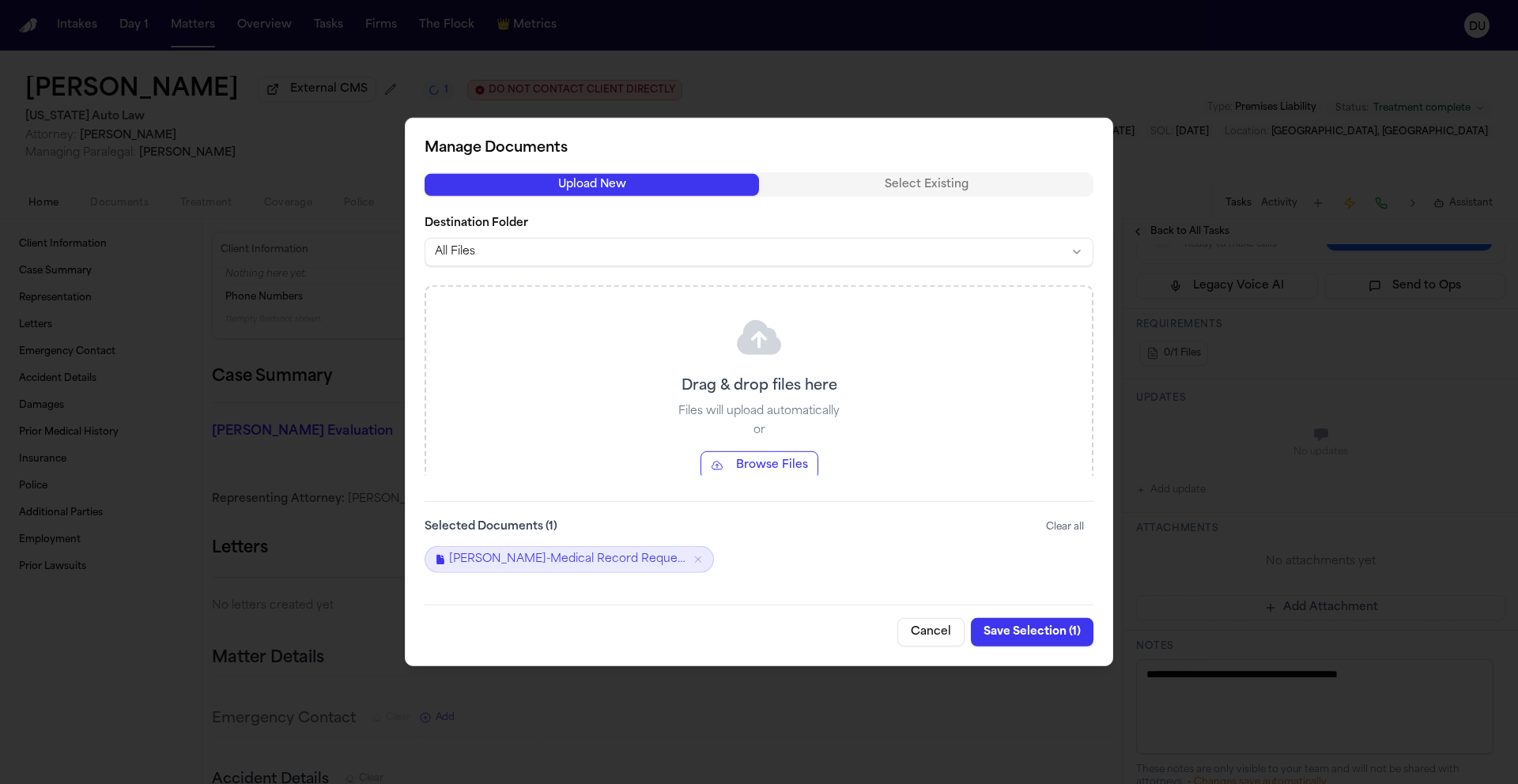
click at [1038, 635] on button "Save Selection ( 1 )" at bounding box center [1032, 632] width 123 height 29
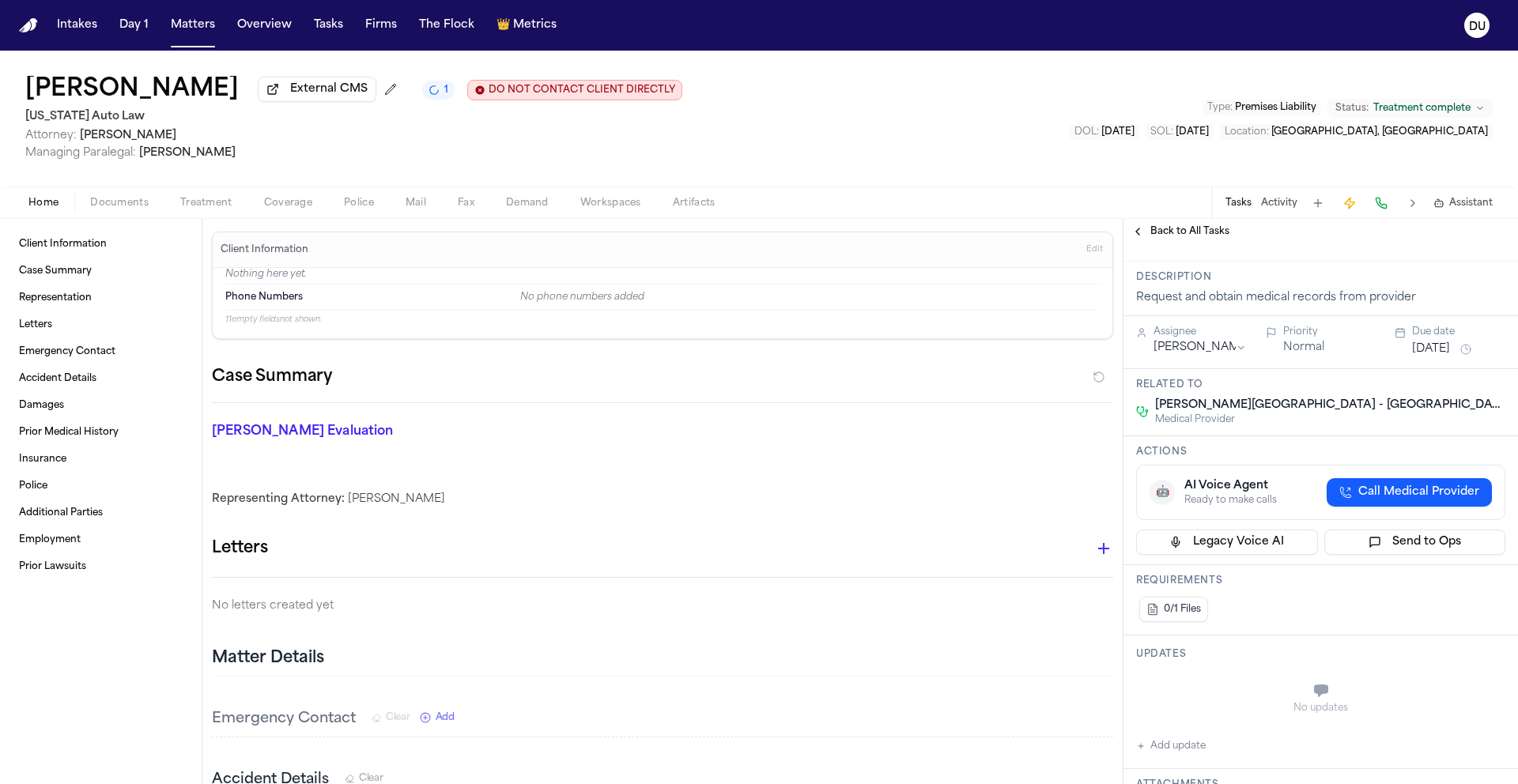
scroll to position [509, 0]
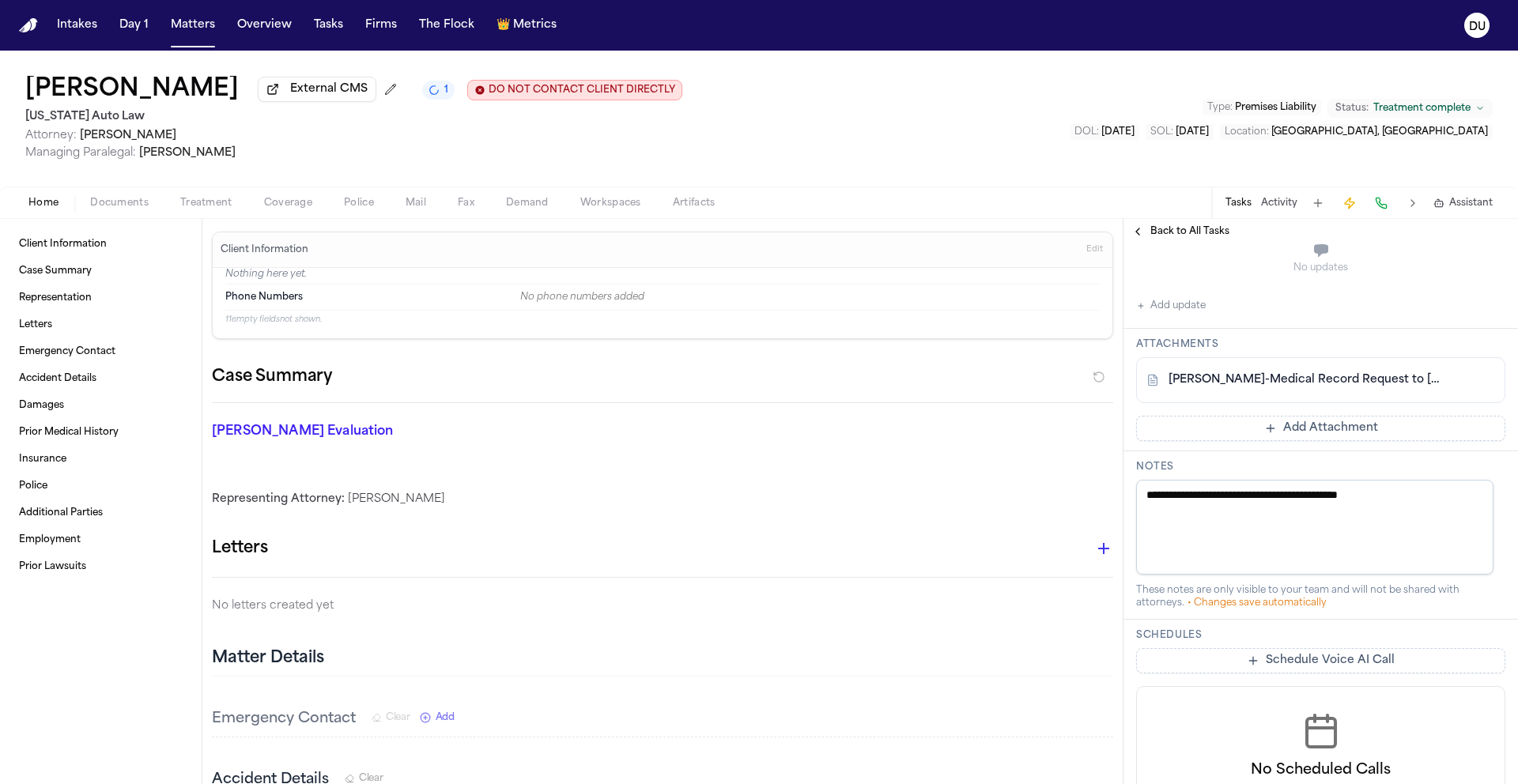
click at [1307, 425] on button "Add Attachment" at bounding box center [1321, 428] width 369 height 25
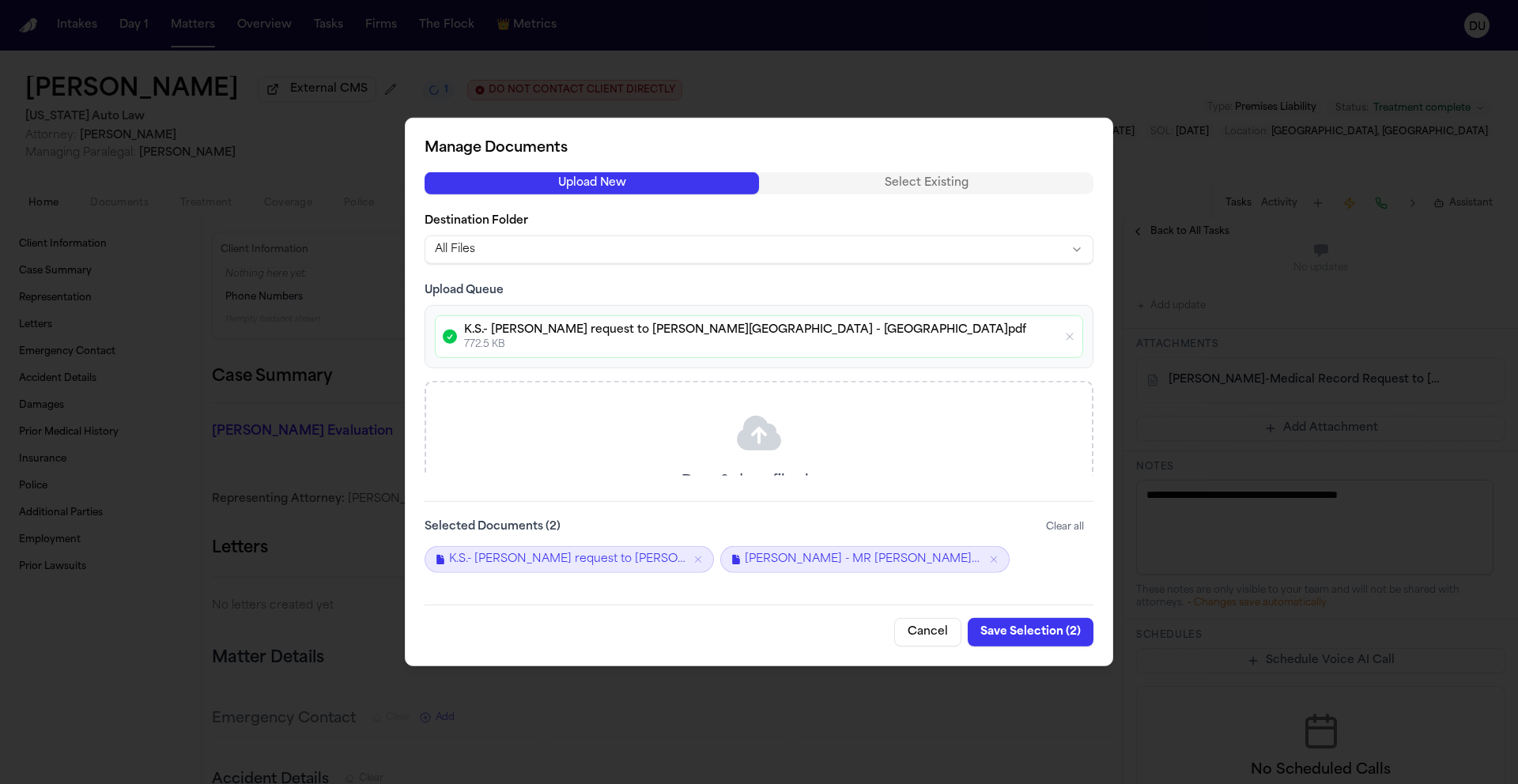
click at [1034, 635] on button "Save Selection ( 2 )" at bounding box center [1031, 632] width 126 height 29
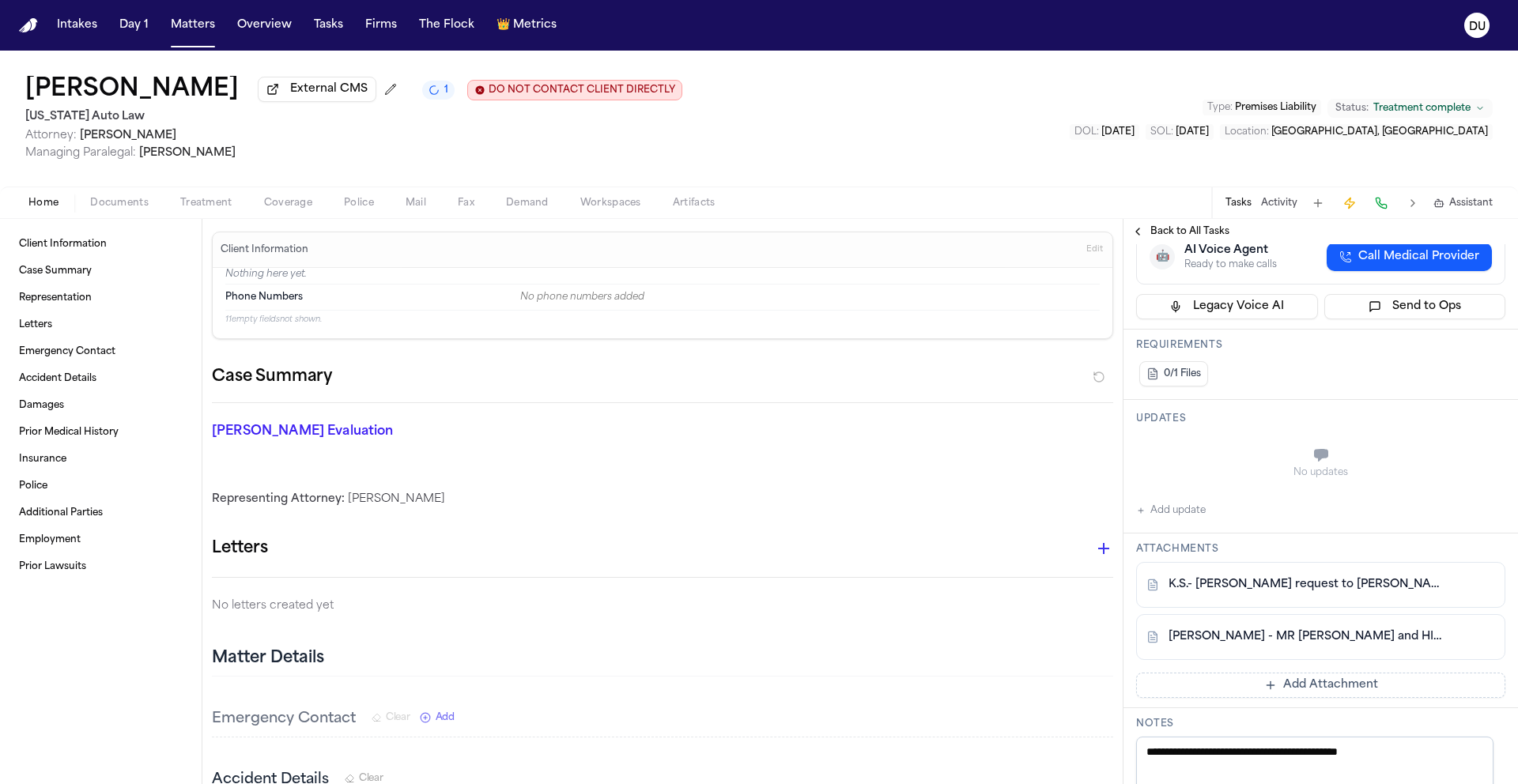
scroll to position [0, 0]
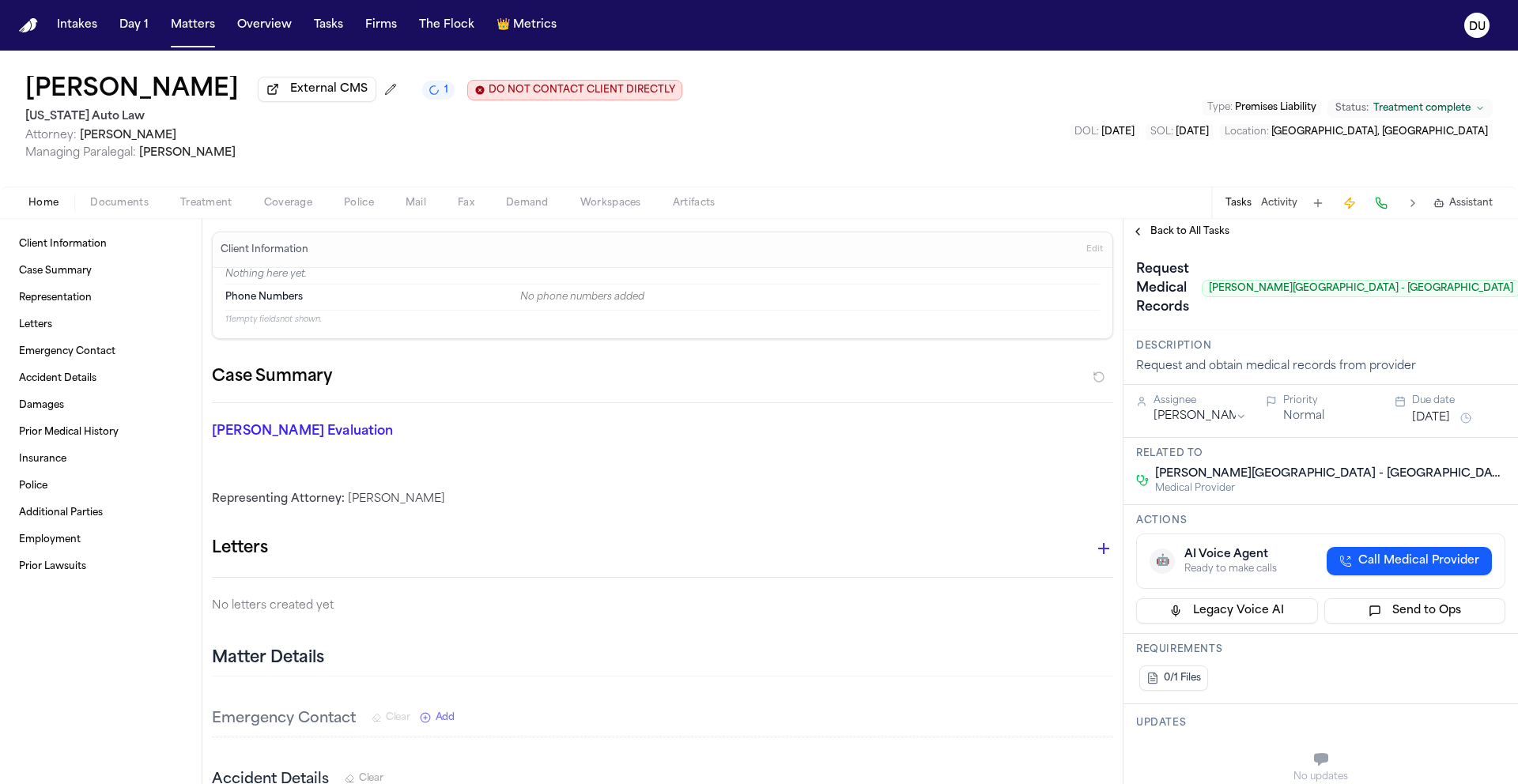
click at [1170, 238] on span "Back to All Tasks" at bounding box center [1190, 231] width 79 height 13
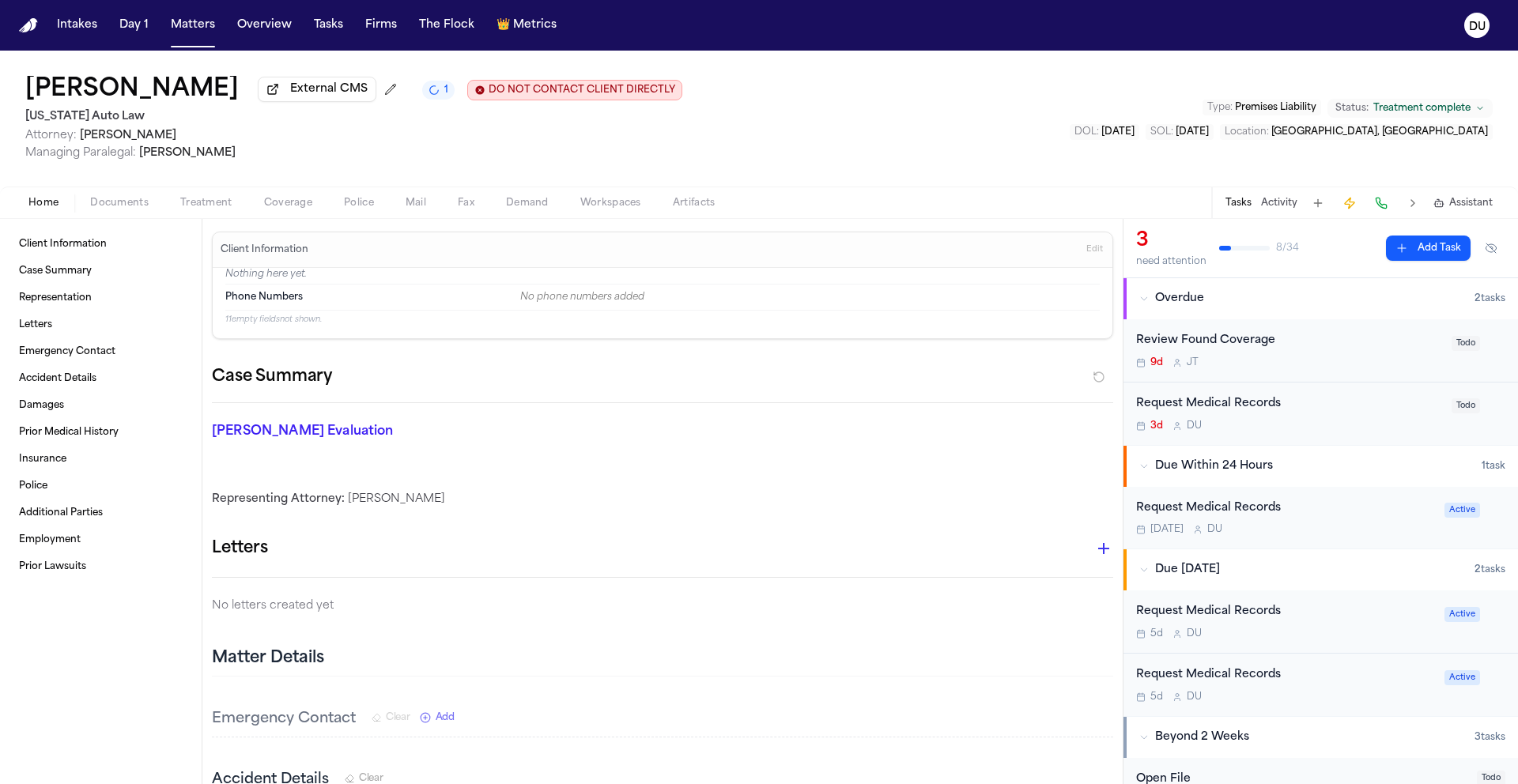
click at [1232, 410] on div "Request Medical Records" at bounding box center [1289, 405] width 306 height 18
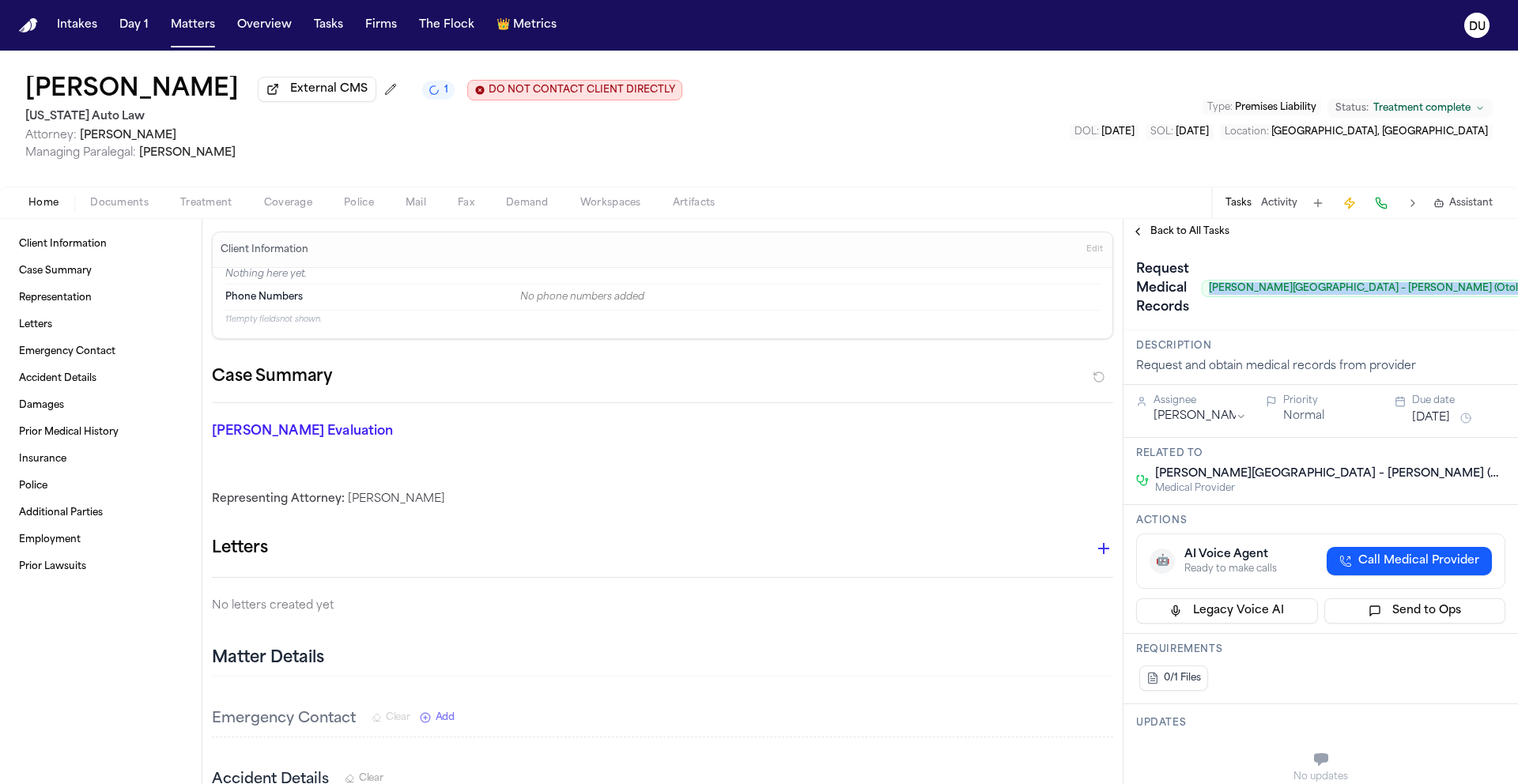
scroll to position [0, 39]
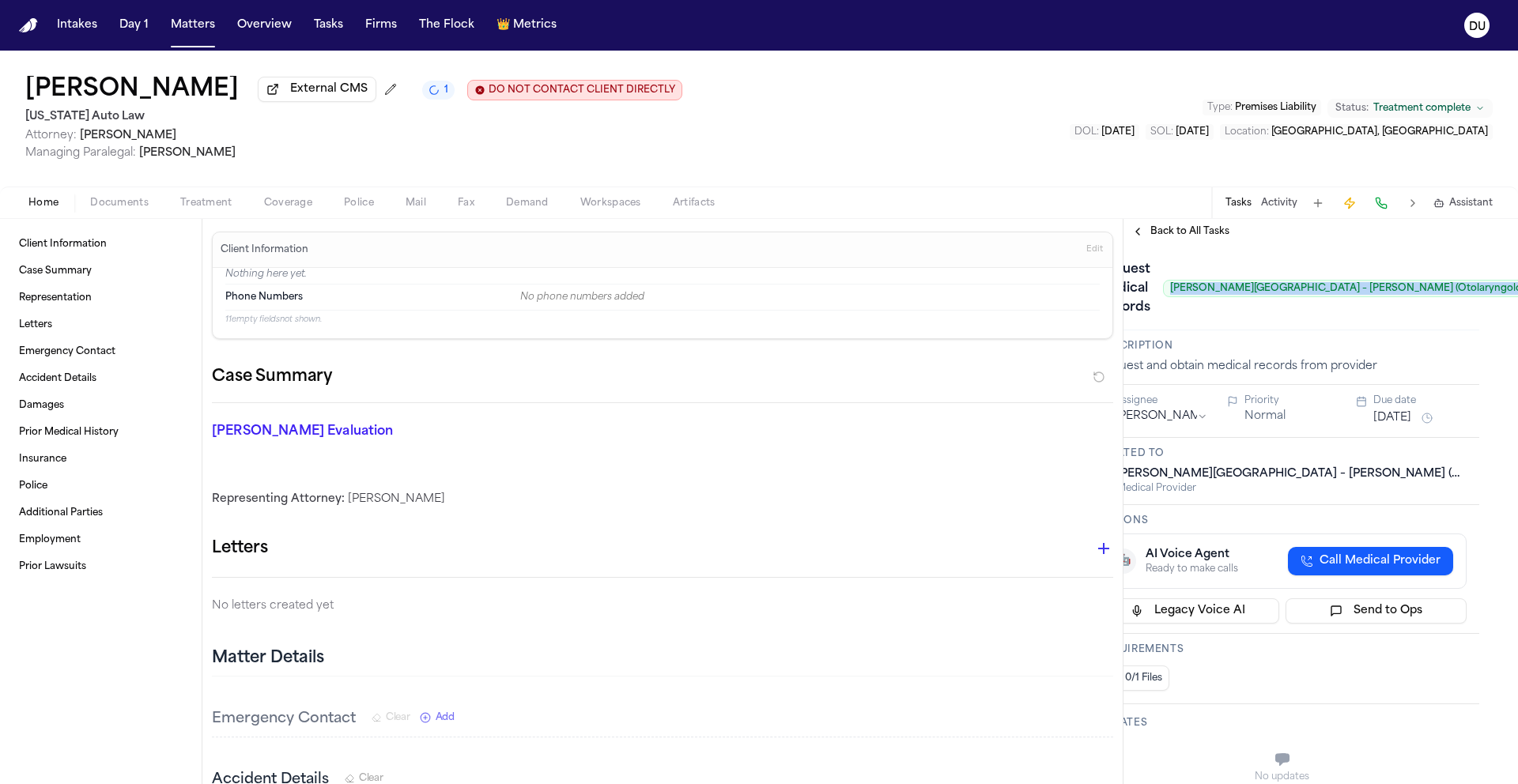
drag, startPoint x: 1211, startPoint y: 288, endPoint x: 1495, endPoint y: 301, distance: 284.3
click at [1495, 301] on div "**********" at bounding box center [1321, 514] width 395 height 540
click at [1288, 291] on span "Henry Ford Medical Center – Templin (Otolaryngology)" at bounding box center [1353, 288] width 381 height 18
drag, startPoint x: 1171, startPoint y: 290, endPoint x: 1430, endPoint y: 291, distance: 259.0
click at [1430, 291] on span "Henry Ford Medical Center – Templin (Otolaryngology)" at bounding box center [1353, 288] width 381 height 18
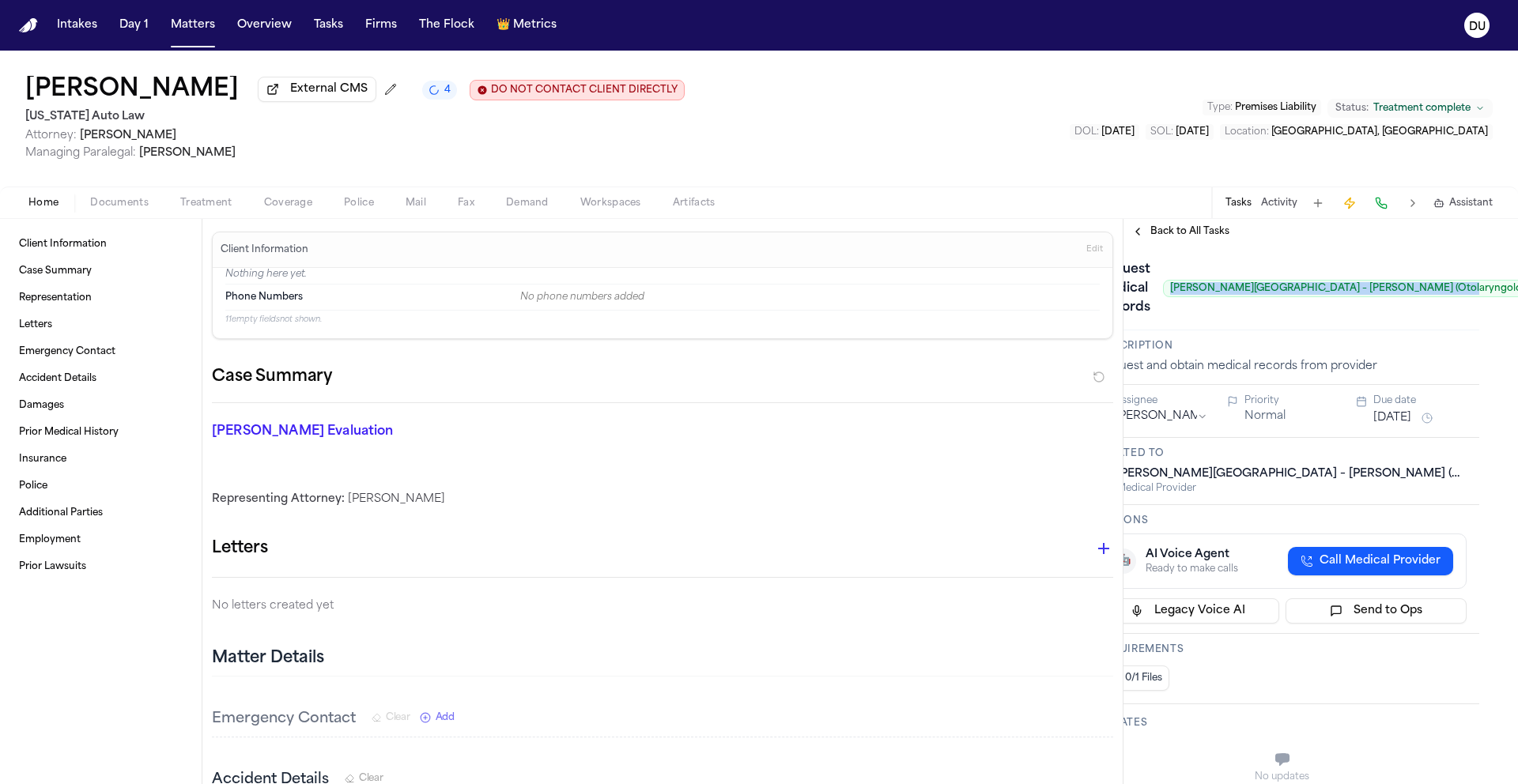
copy span "Henry Ford Medical Center – Templin (Otolaryngology)"
click at [188, 207] on span "Treatment" at bounding box center [207, 202] width 52 height 13
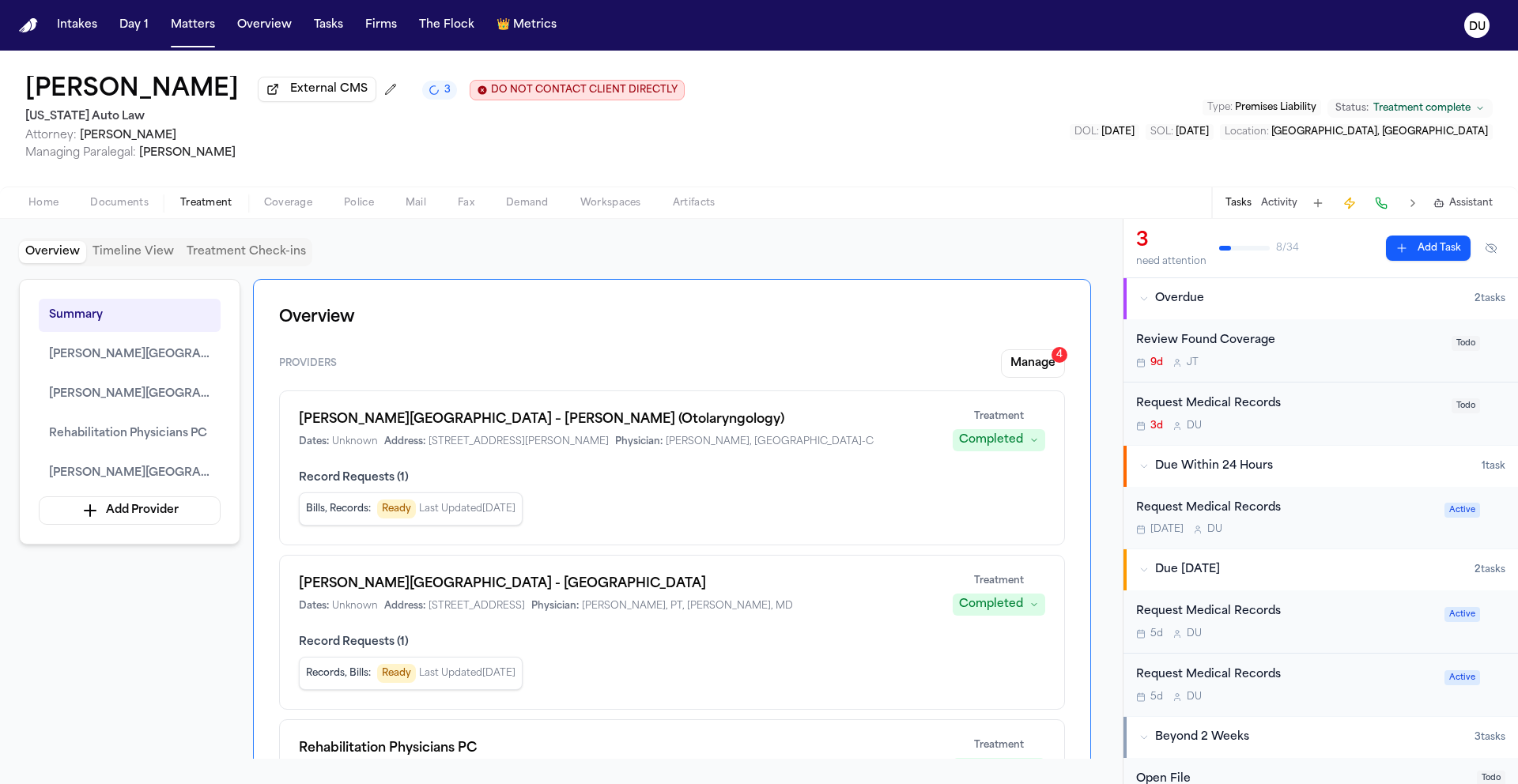
click at [571, 436] on div "Henry Ford Medical Center – Templin (Otolaryngology) Dates: Unknown Address: 20…" at bounding box center [616, 429] width 635 height 38
click at [172, 364] on span "Henry Ford Medical Center – Templin (Otolaryngology)" at bounding box center [129, 355] width 161 height 19
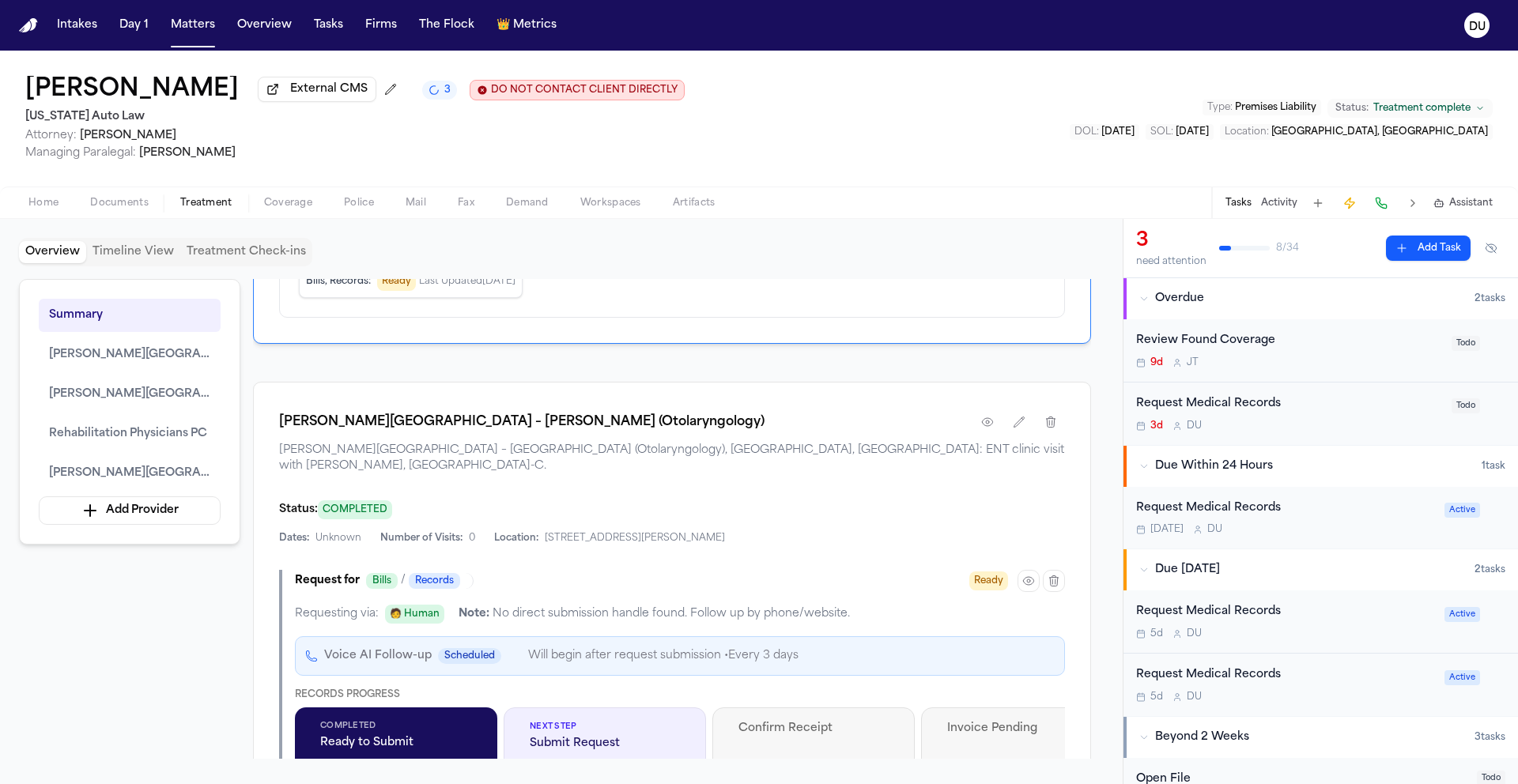
scroll to position [720, 0]
click at [986, 428] on icon "button" at bounding box center [987, 422] width 13 height 13
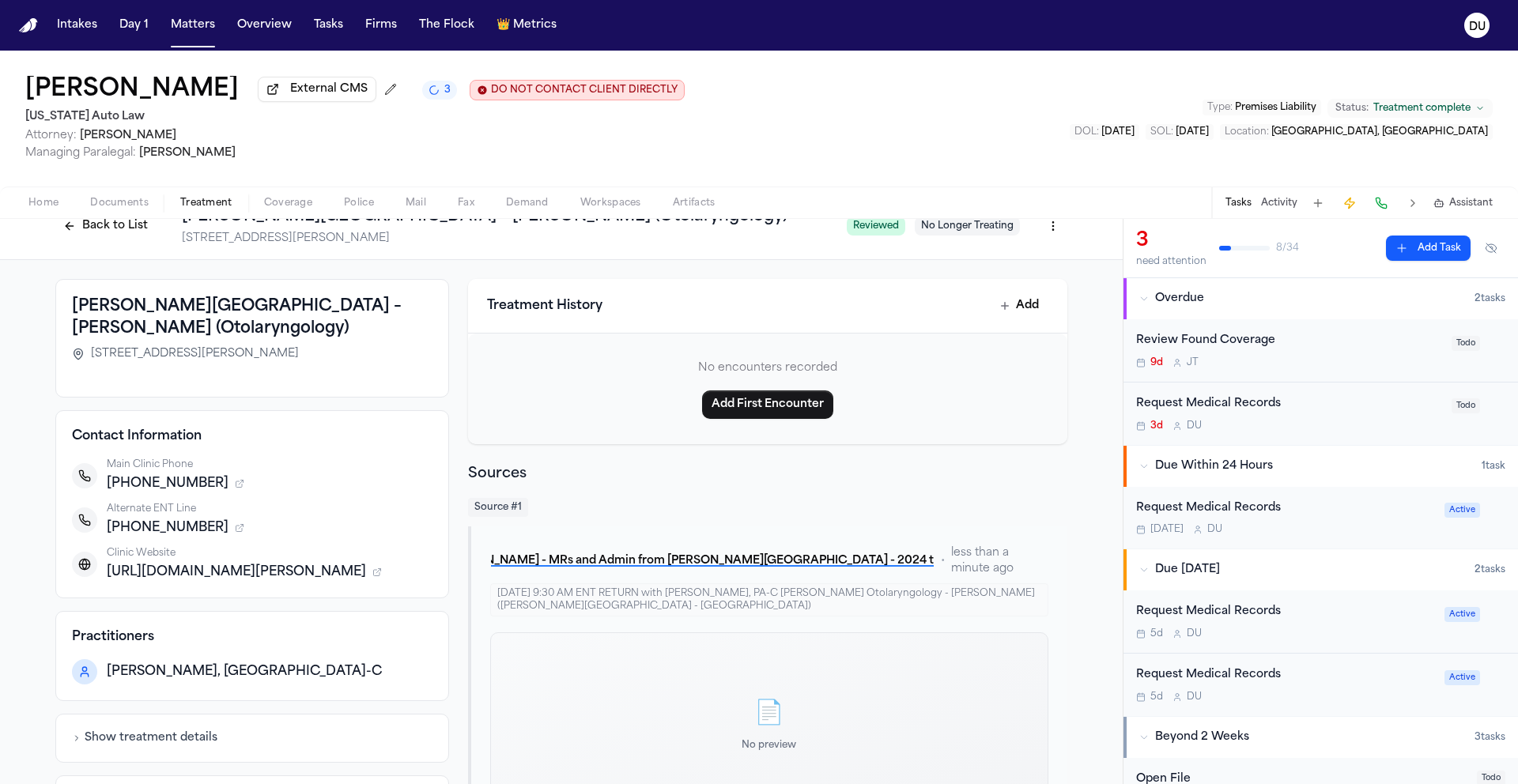
scroll to position [102, 0]
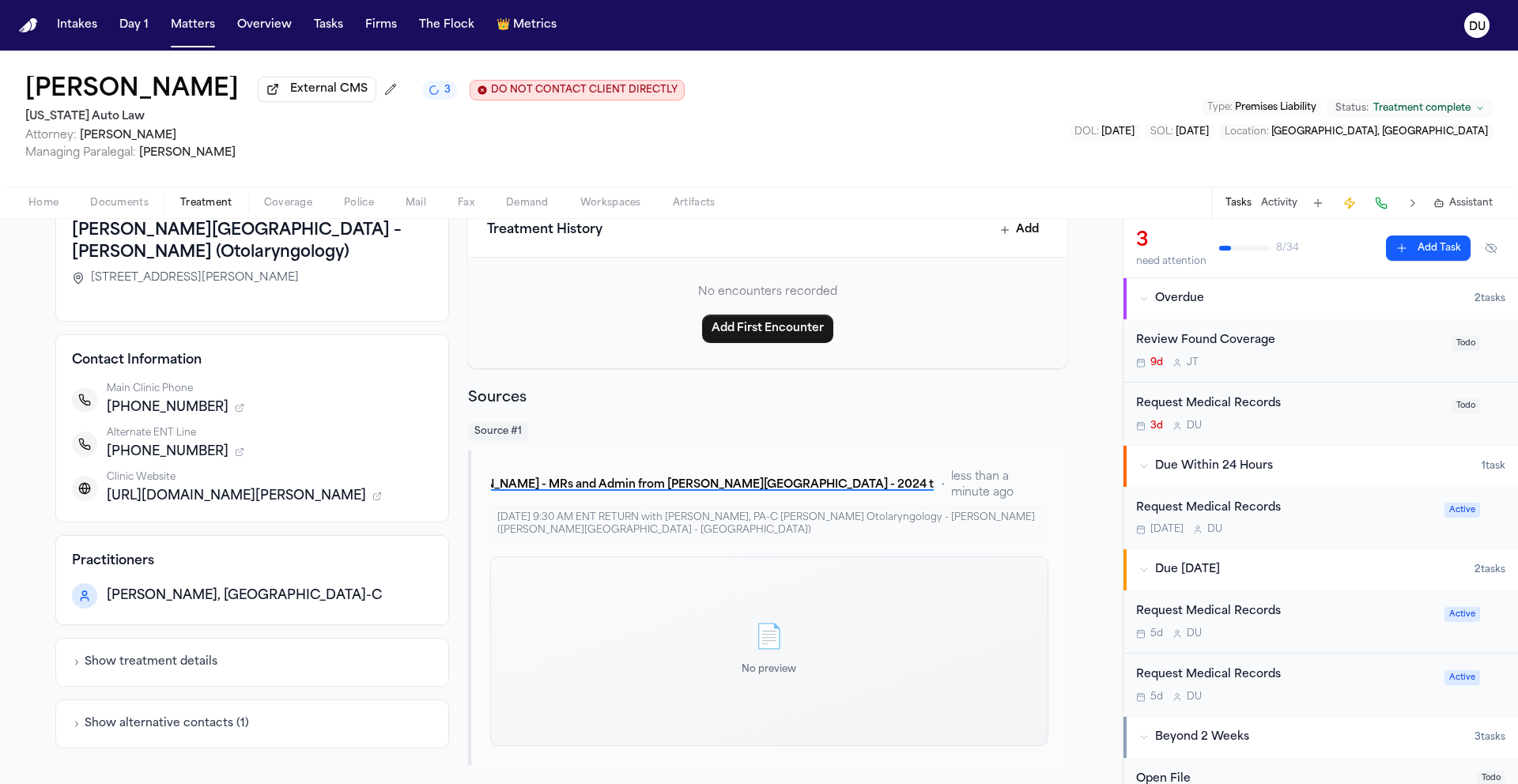
drag, startPoint x: 1001, startPoint y: 520, endPoint x: 1008, endPoint y: 513, distance: 9.9
click at [1001, 520] on div "Apr 08, 2025 9:30 AM ENT RETURN with Scott E Boyd, PA-C Henry Ford Otolaryngolo…" at bounding box center [769, 525] width 558 height 34
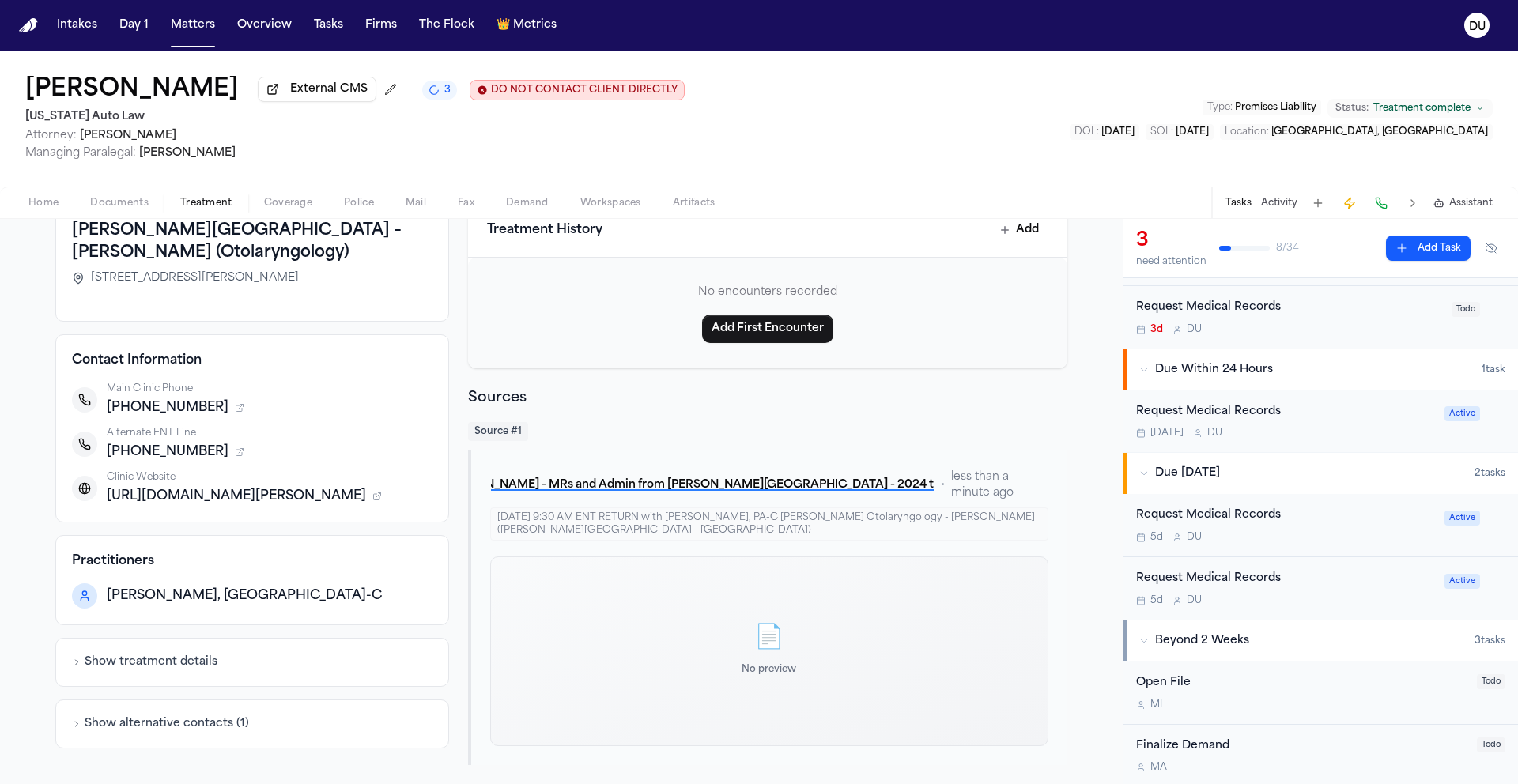
click at [761, 633] on div "📄" at bounding box center [768, 639] width 55 height 29
click at [789, 488] on button "K. Smith - MRs and Admin from Henry Ford Hospital - 2024 to 4.23.25" at bounding box center [712, 485] width 444 height 29
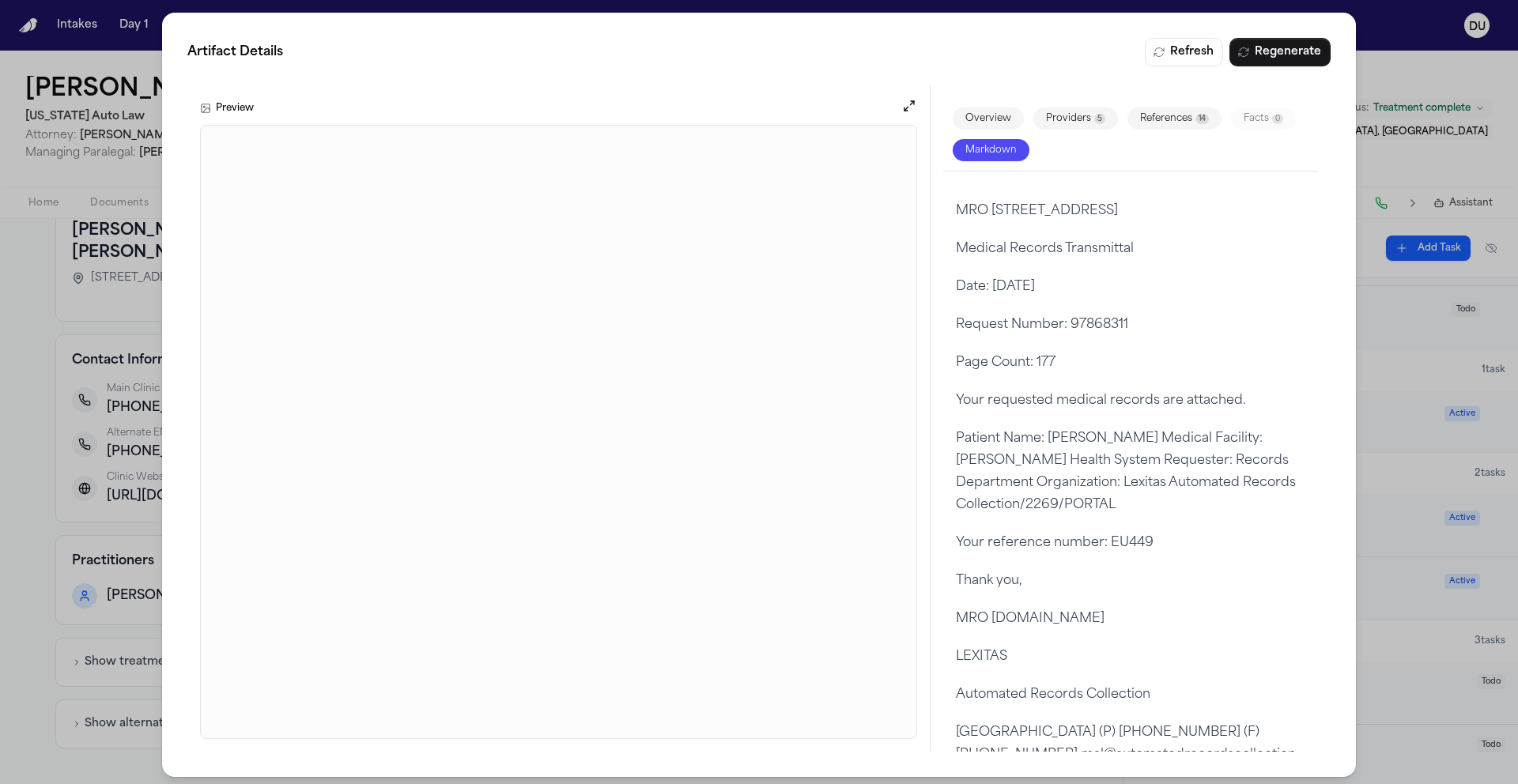
click at [1415, 58] on div "Artifact Details Refresh Regenerate Preview Overview Providers 5 References 14 …" at bounding box center [759, 395] width 1518 height 790
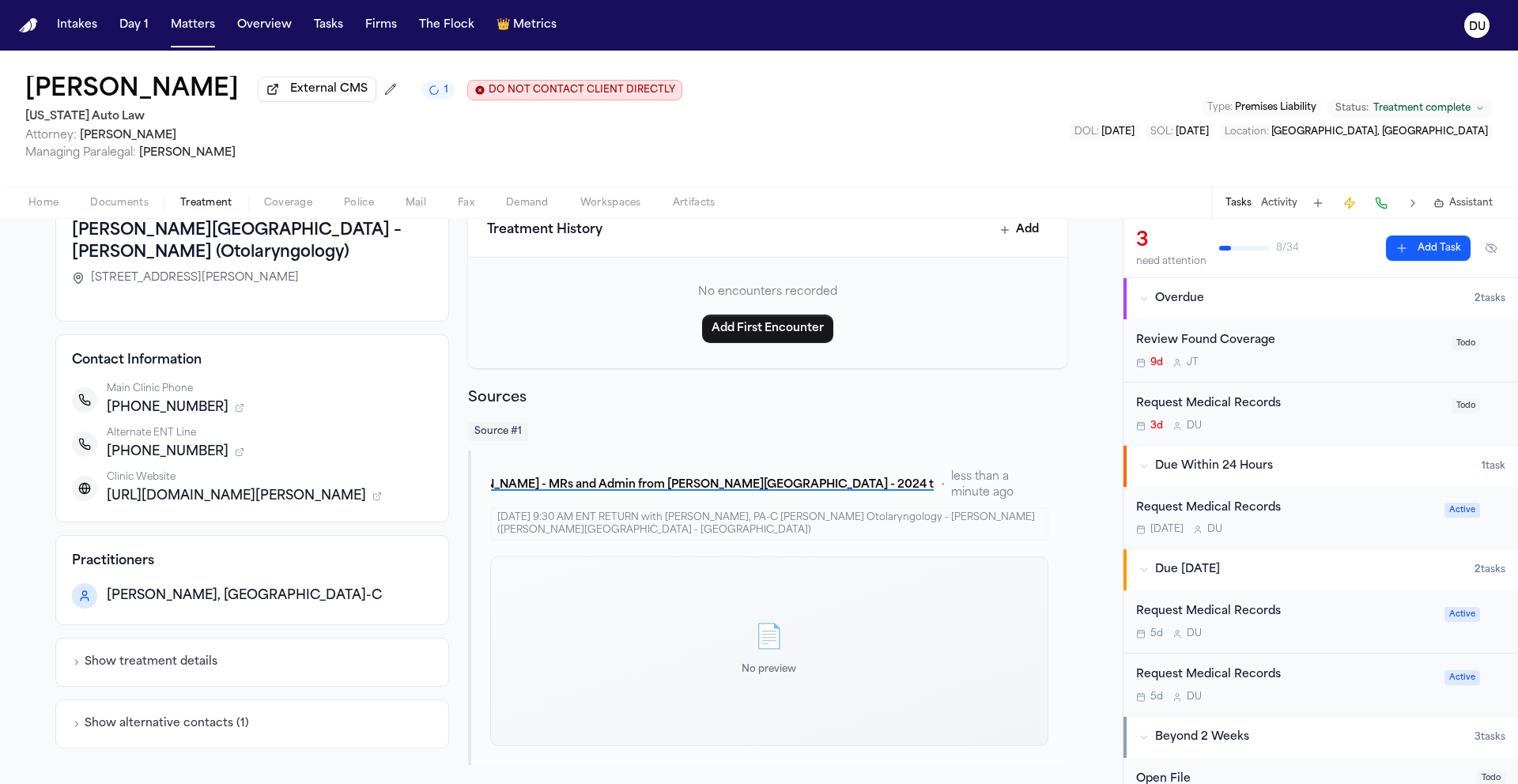
click at [1240, 407] on div "Request Medical Records" at bounding box center [1289, 405] width 306 height 18
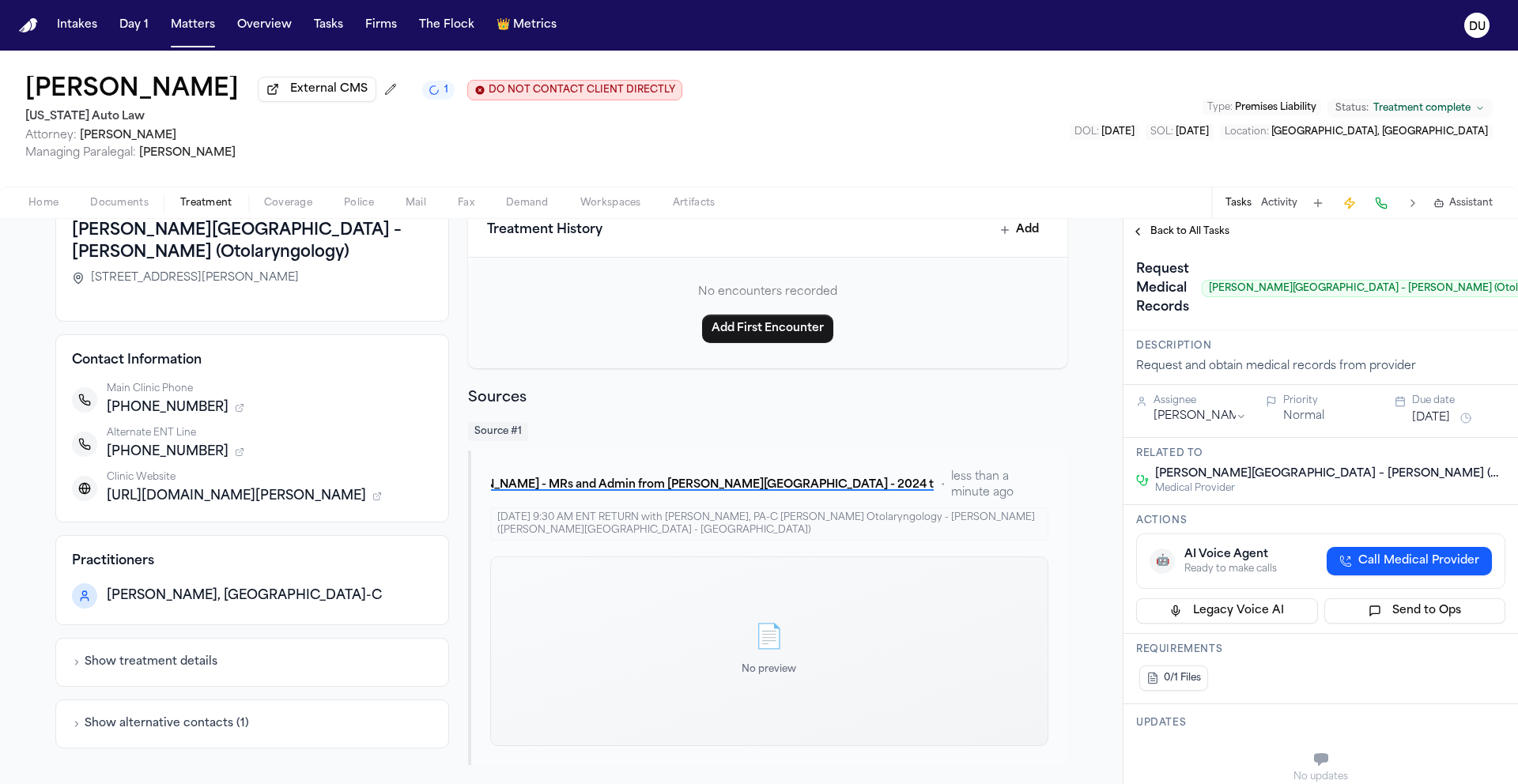
click at [1165, 238] on span "Back to All Tasks" at bounding box center [1190, 231] width 79 height 13
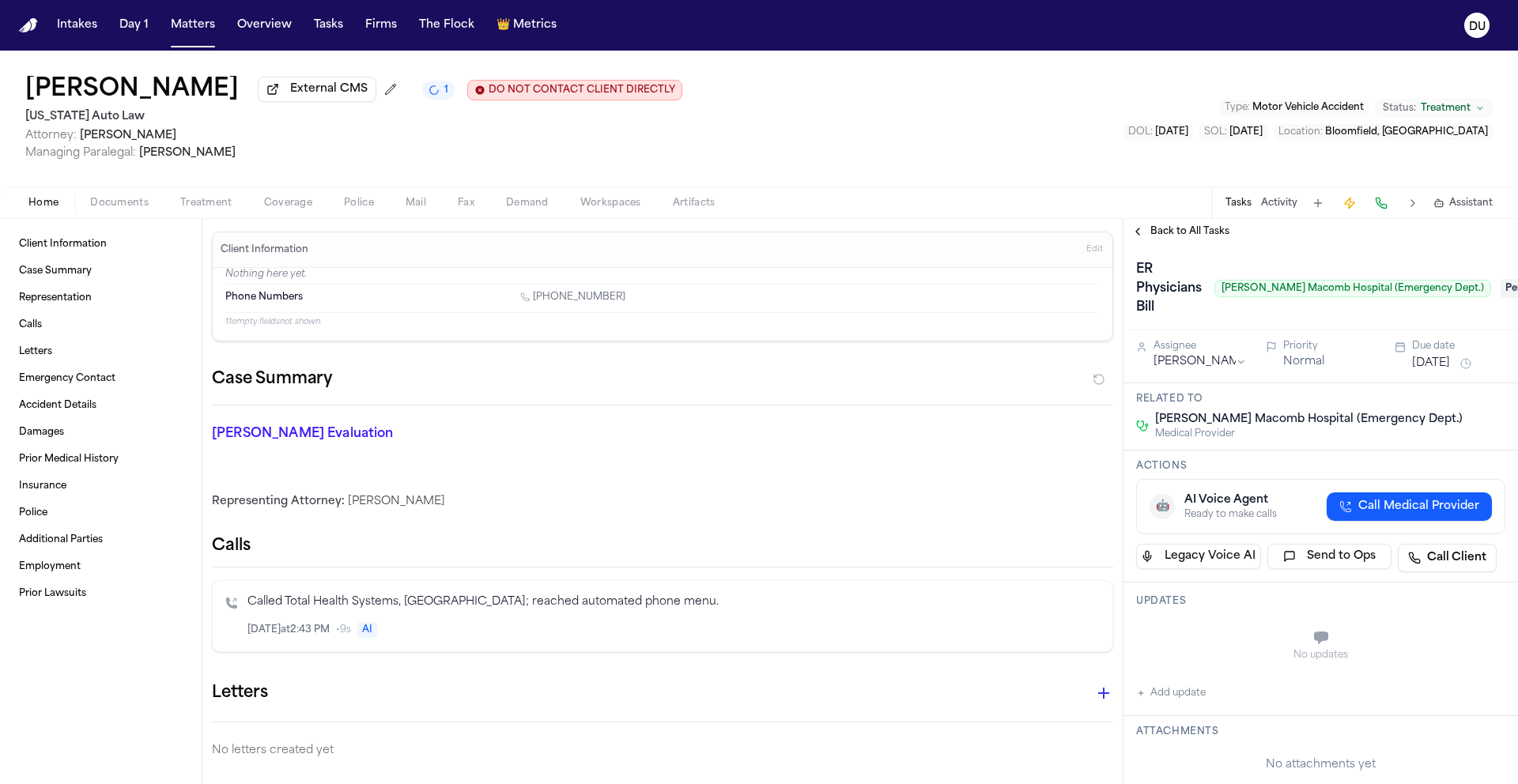
click at [1500, 286] on span "Pending" at bounding box center [1531, 288] width 63 height 19
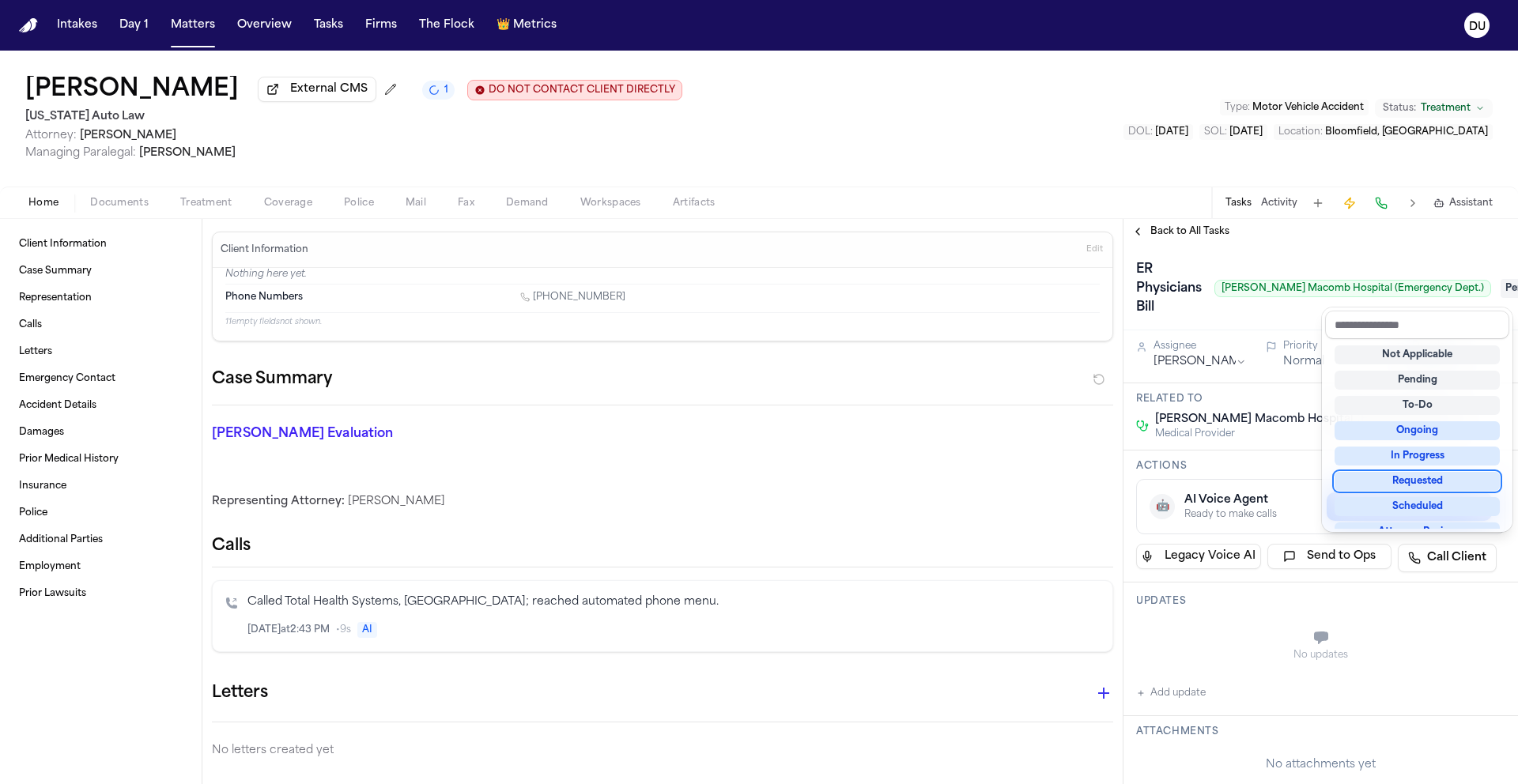
click at [1399, 488] on div "Requested" at bounding box center [1417, 481] width 165 height 19
click at [1259, 305] on div "ER Physicians [PERSON_NAME] [PERSON_NAME] Macomb Hospital (Emergency Dept.) Req…" at bounding box center [1321, 288] width 369 height 63
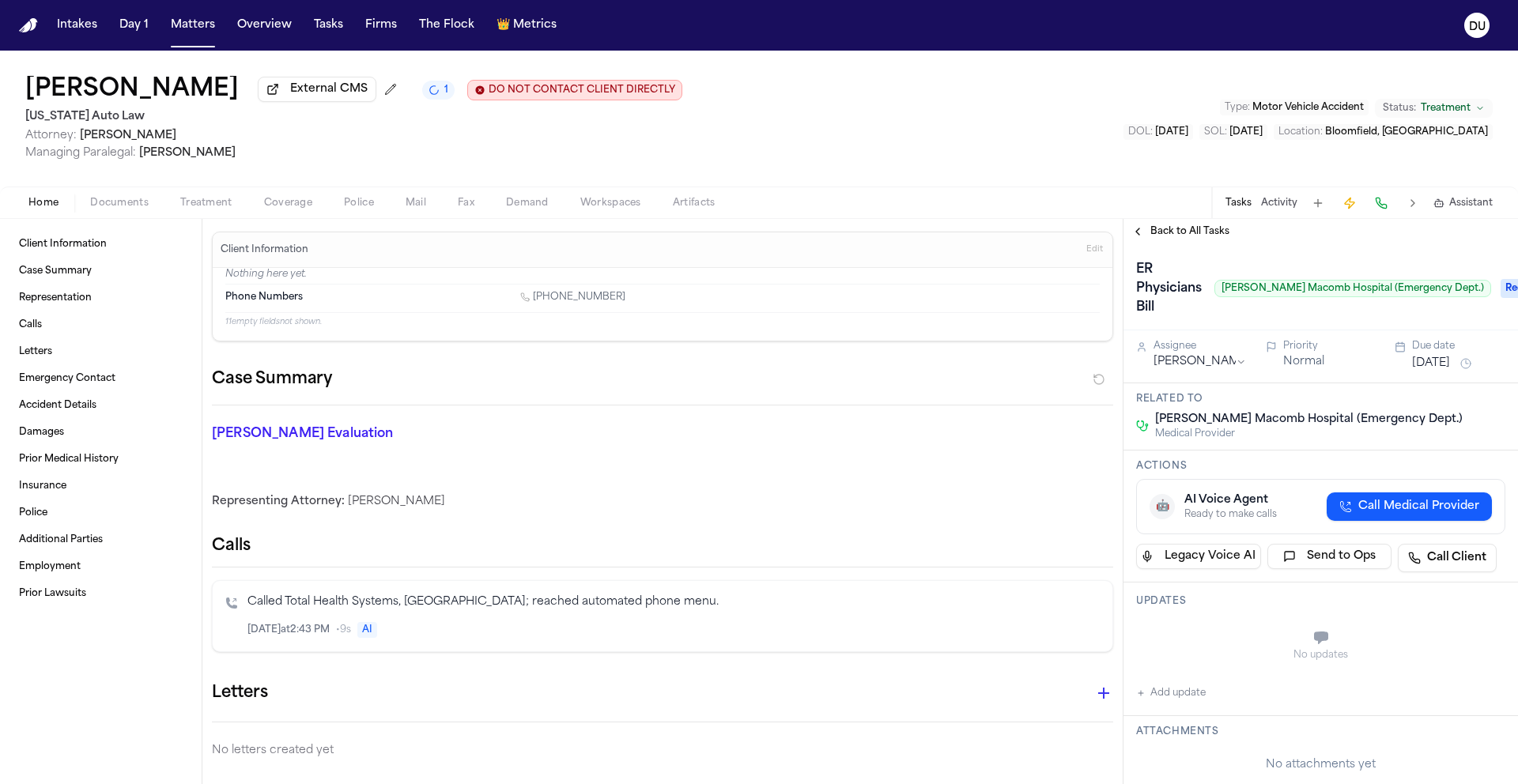
click at [1450, 371] on button "[DATE]" at bounding box center [1431, 363] width 38 height 16
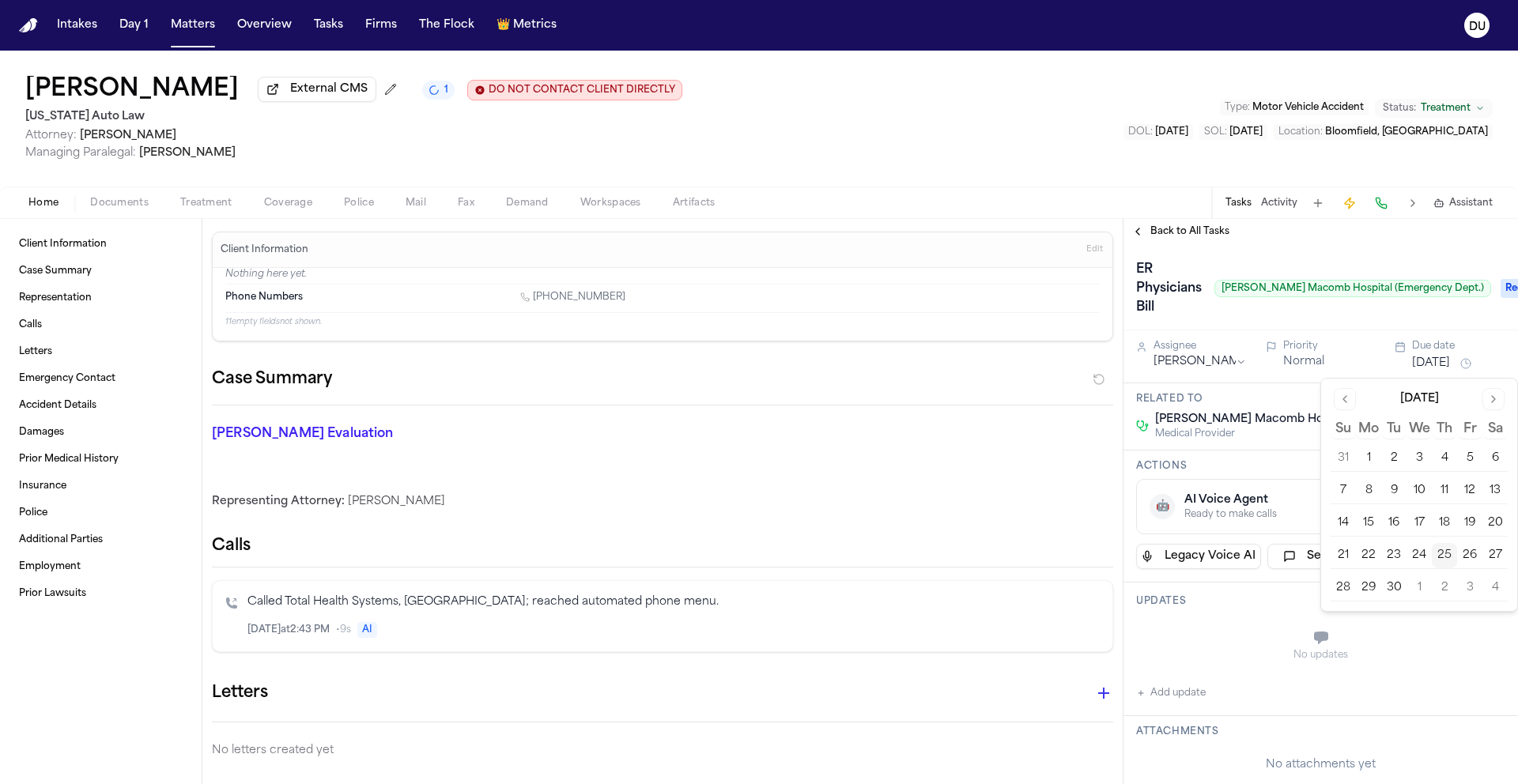
click at [1460, 586] on button "3" at bounding box center [1469, 588] width 25 height 25
click at [1222, 635] on div "No updates" at bounding box center [1321, 645] width 369 height 57
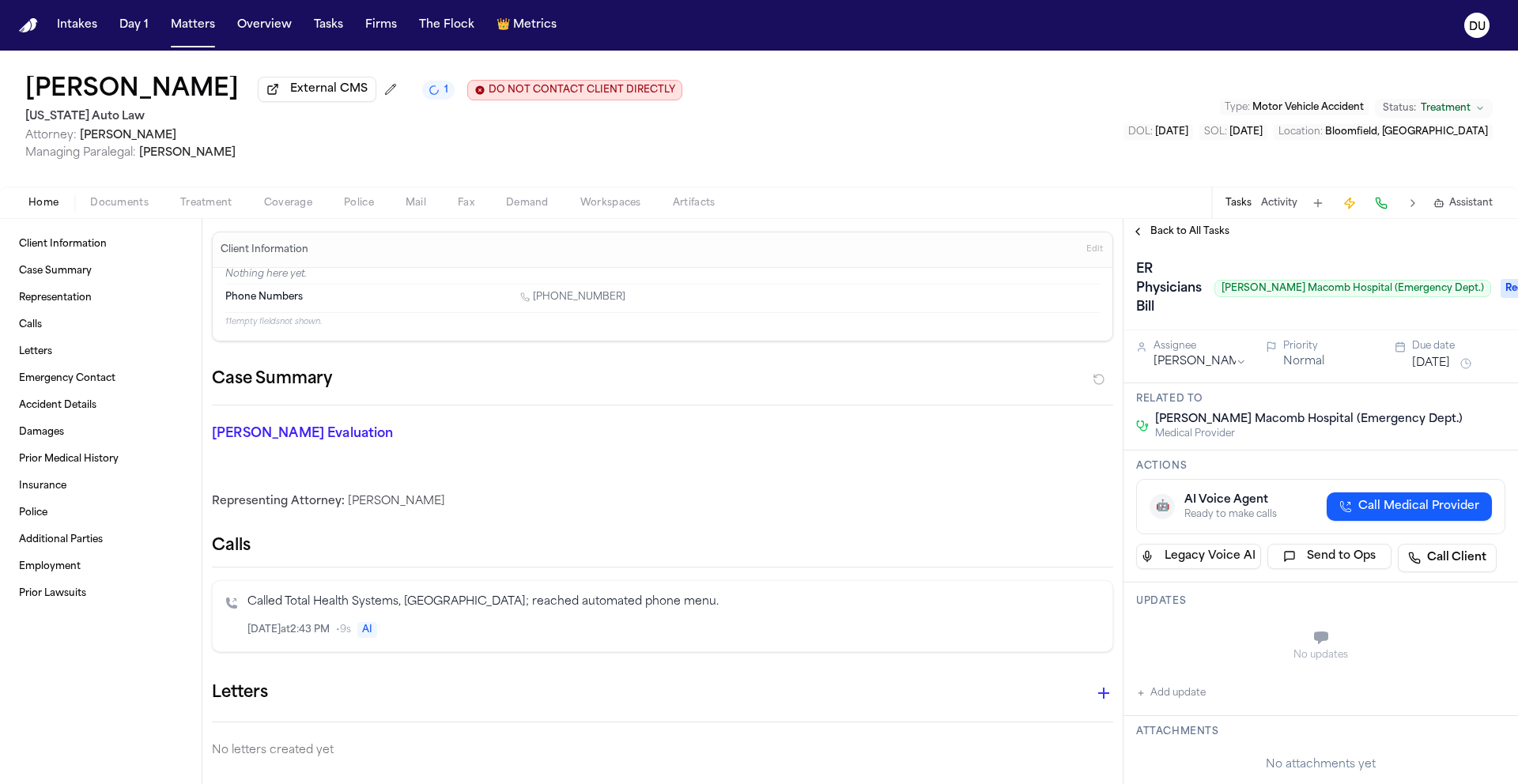
click at [1178, 700] on button "Add update" at bounding box center [1170, 693] width 70 height 19
click at [1204, 655] on textarea "Add your update" at bounding box center [1330, 640] width 338 height 32
type textarea "**********"
click at [1471, 676] on button "Add" at bounding box center [1483, 677] width 33 height 19
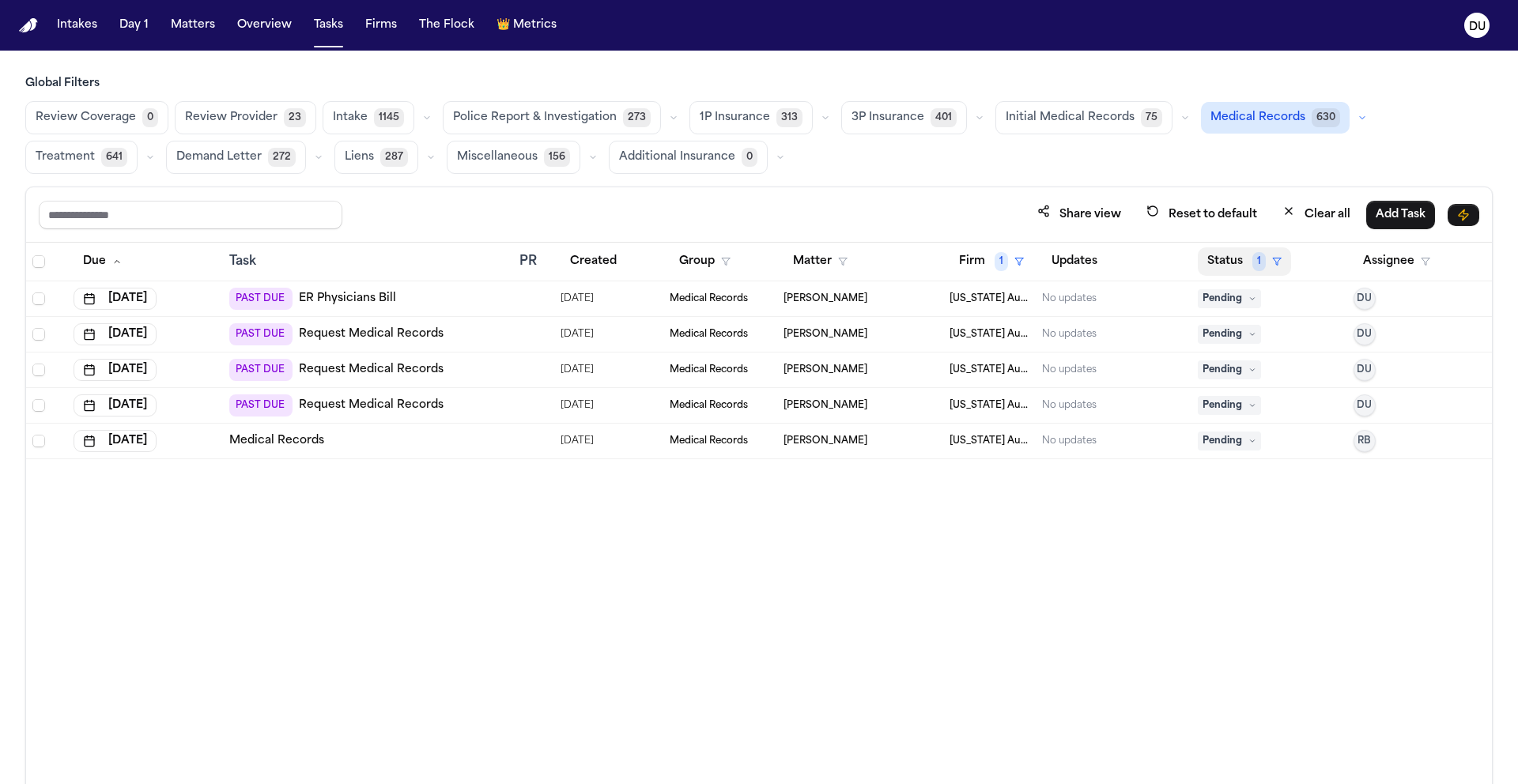
click at [1243, 255] on button "Status 1" at bounding box center [1244, 262] width 93 height 29
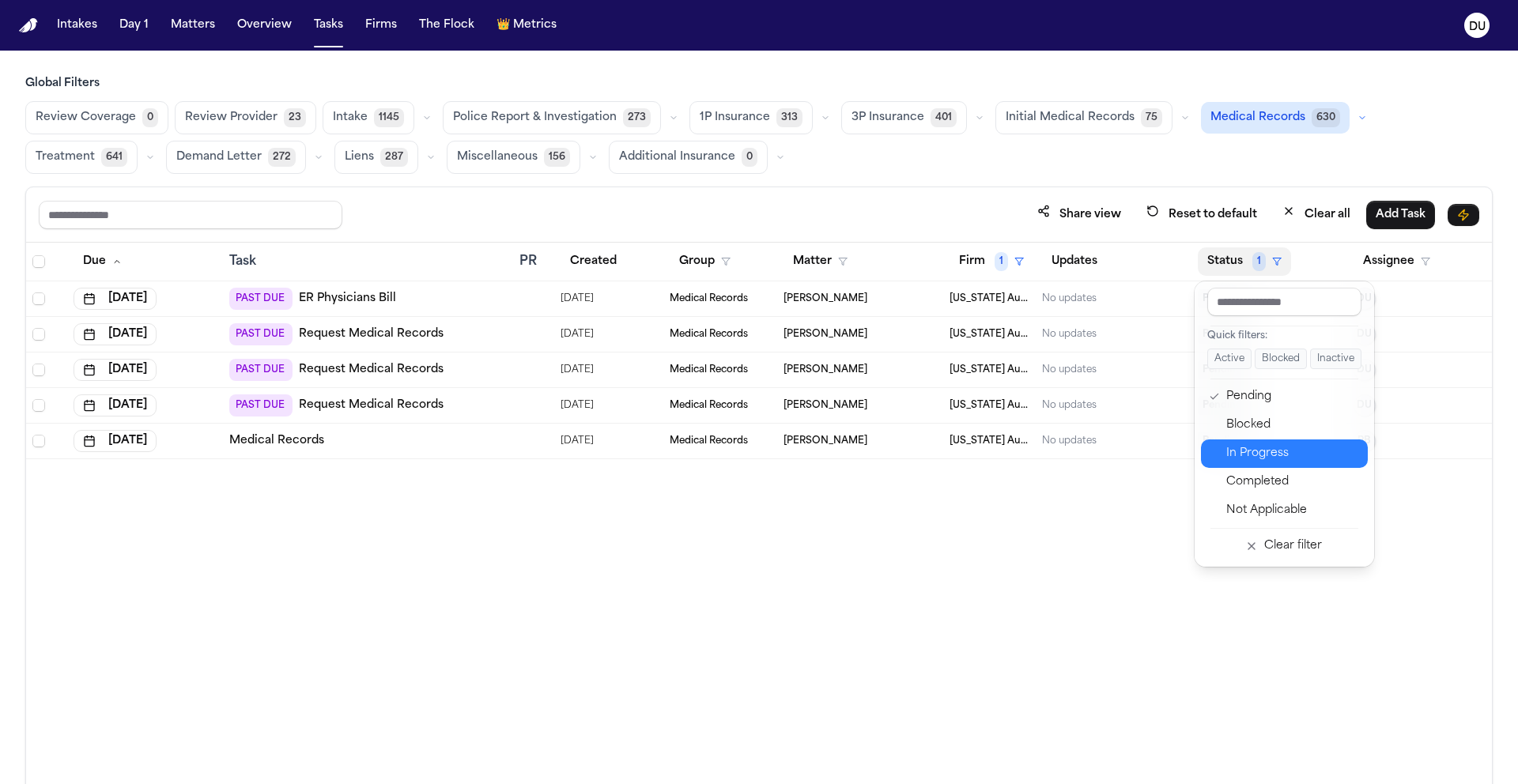
click at [1261, 452] on div "In Progress" at bounding box center [1292, 453] width 132 height 19
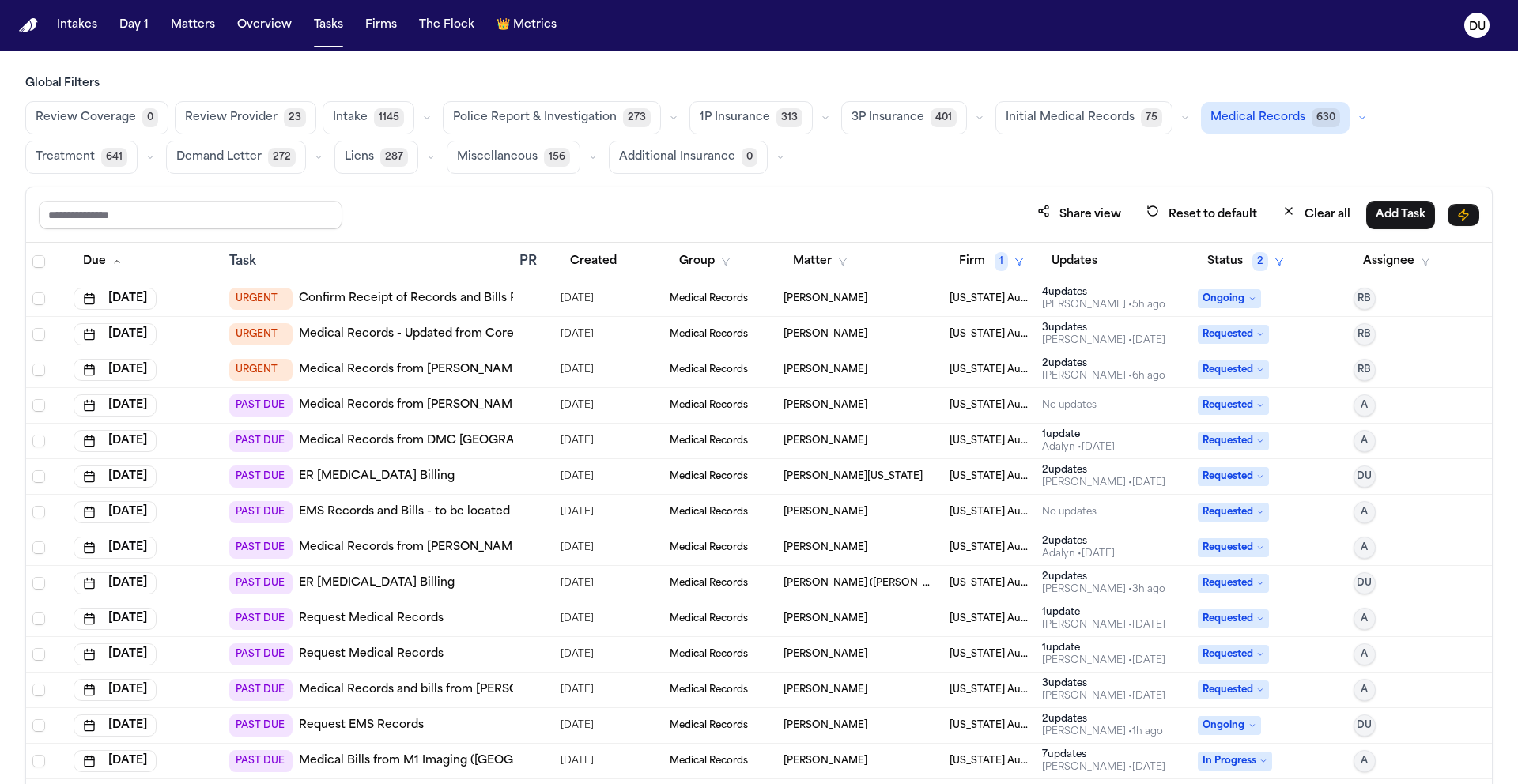
click at [416, 726] on link "Request EMS Records" at bounding box center [361, 725] width 125 height 16
click at [359, 298] on link "Confirm Receipt of Records and Bills Request with Genesys Hospital" at bounding box center [492, 299] width 386 height 16
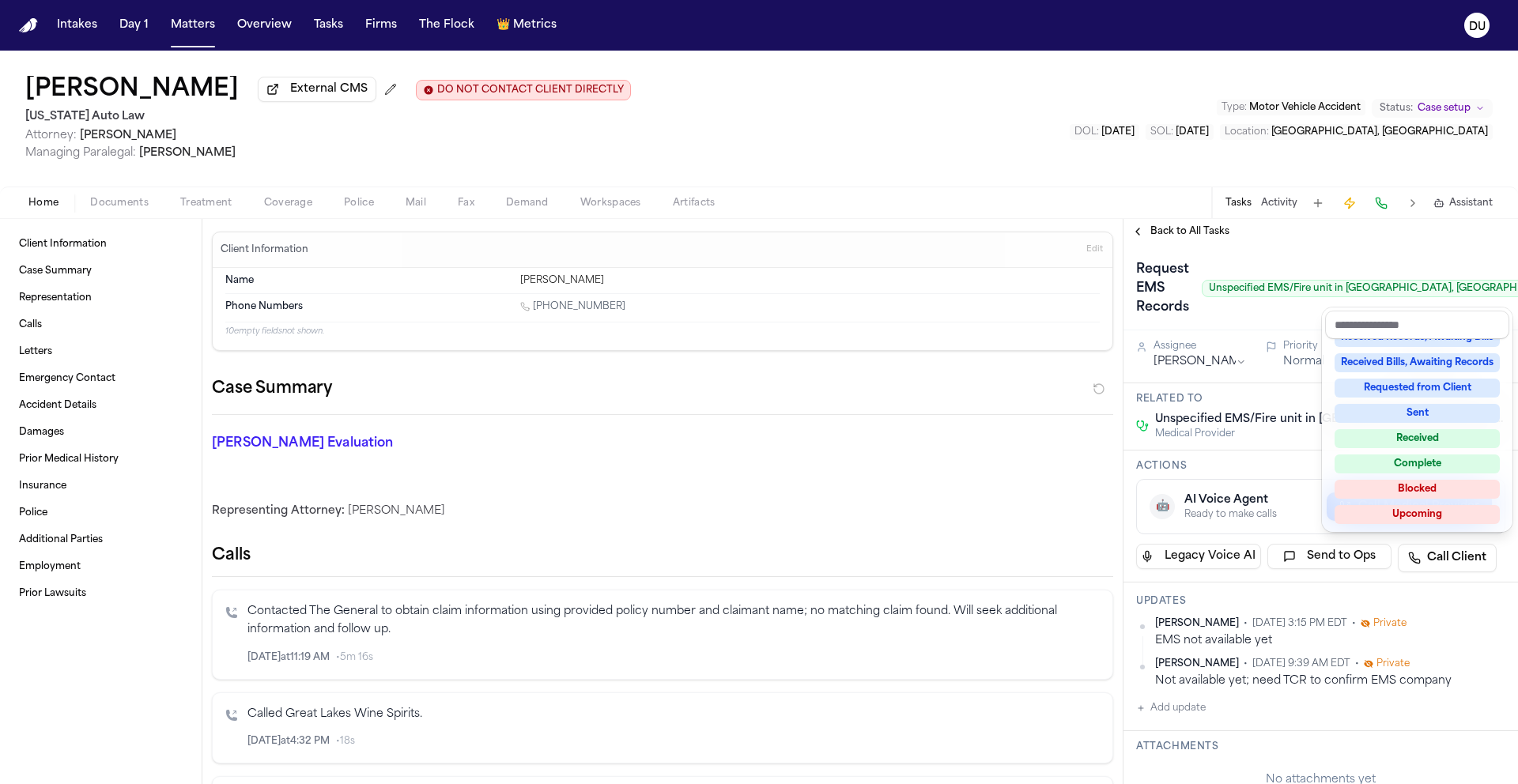
scroll to position [247, 0]
click at [1414, 485] on div "Blocked" at bounding box center [1417, 488] width 165 height 19
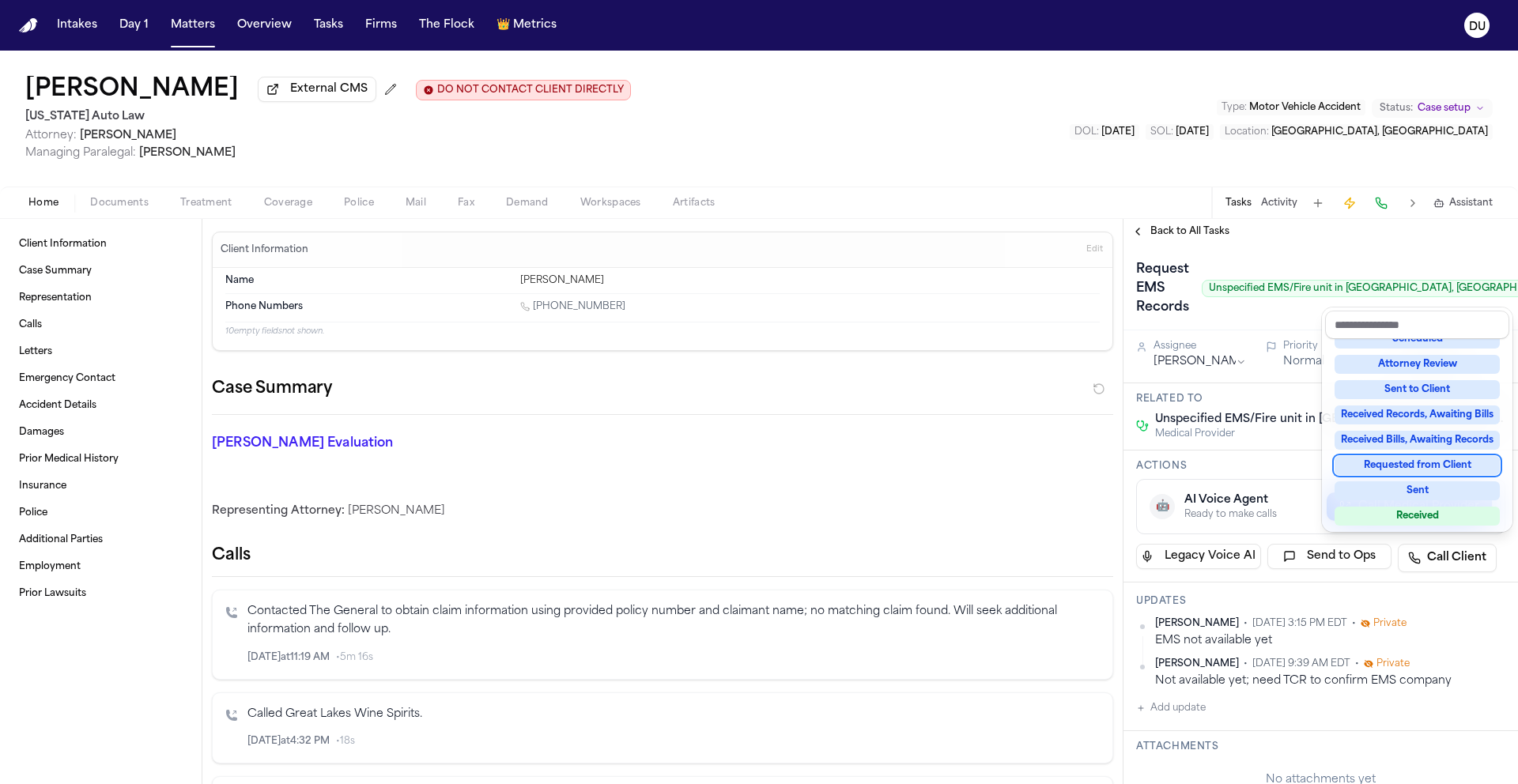
click at [1156, 237] on div "Back to All Tasks Request EMS Records Unspecified EMS/Fire unit in Detroit, MI …" at bounding box center [1321, 501] width 395 height 565
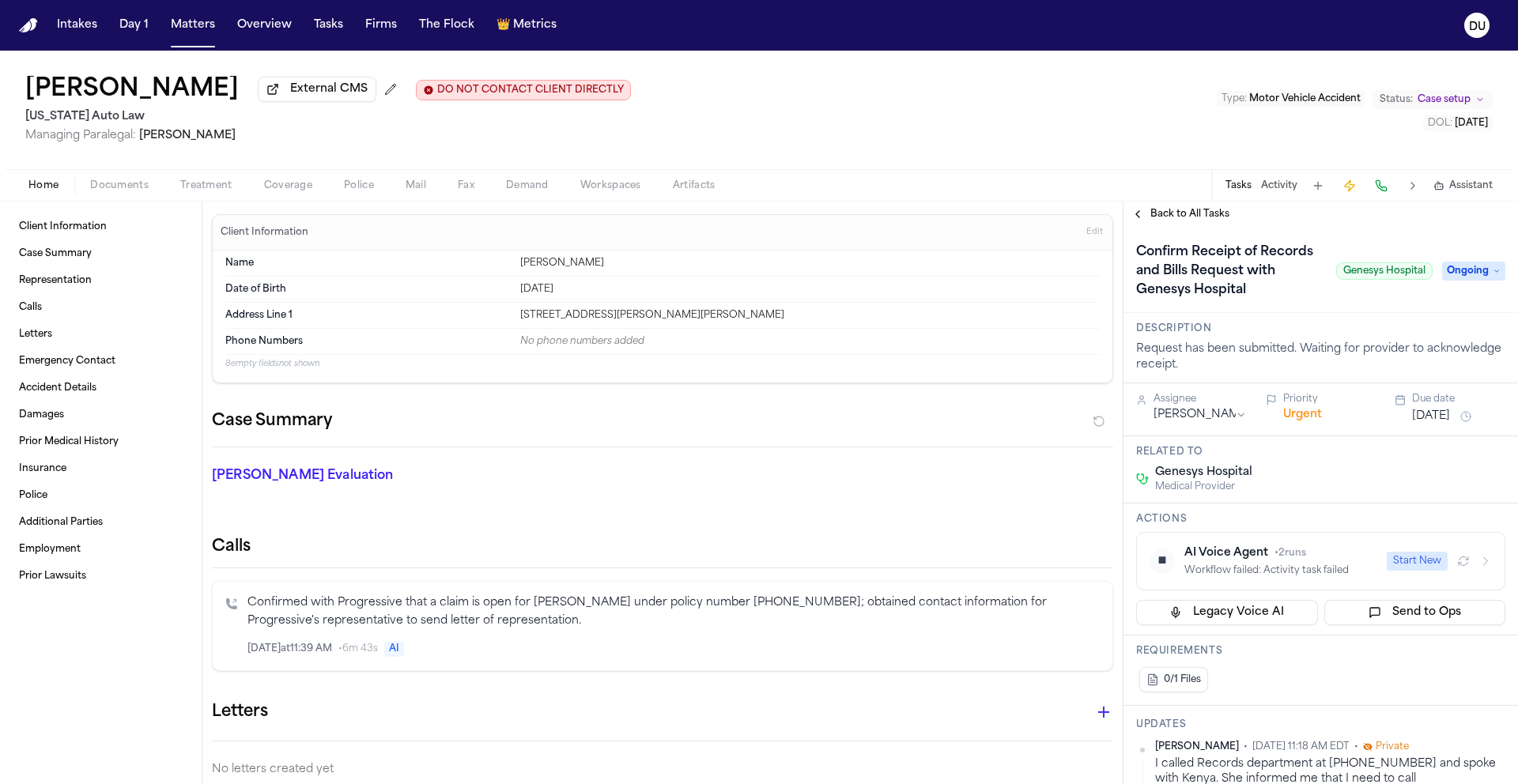
click at [1172, 215] on span "Back to All Tasks" at bounding box center [1190, 214] width 79 height 13
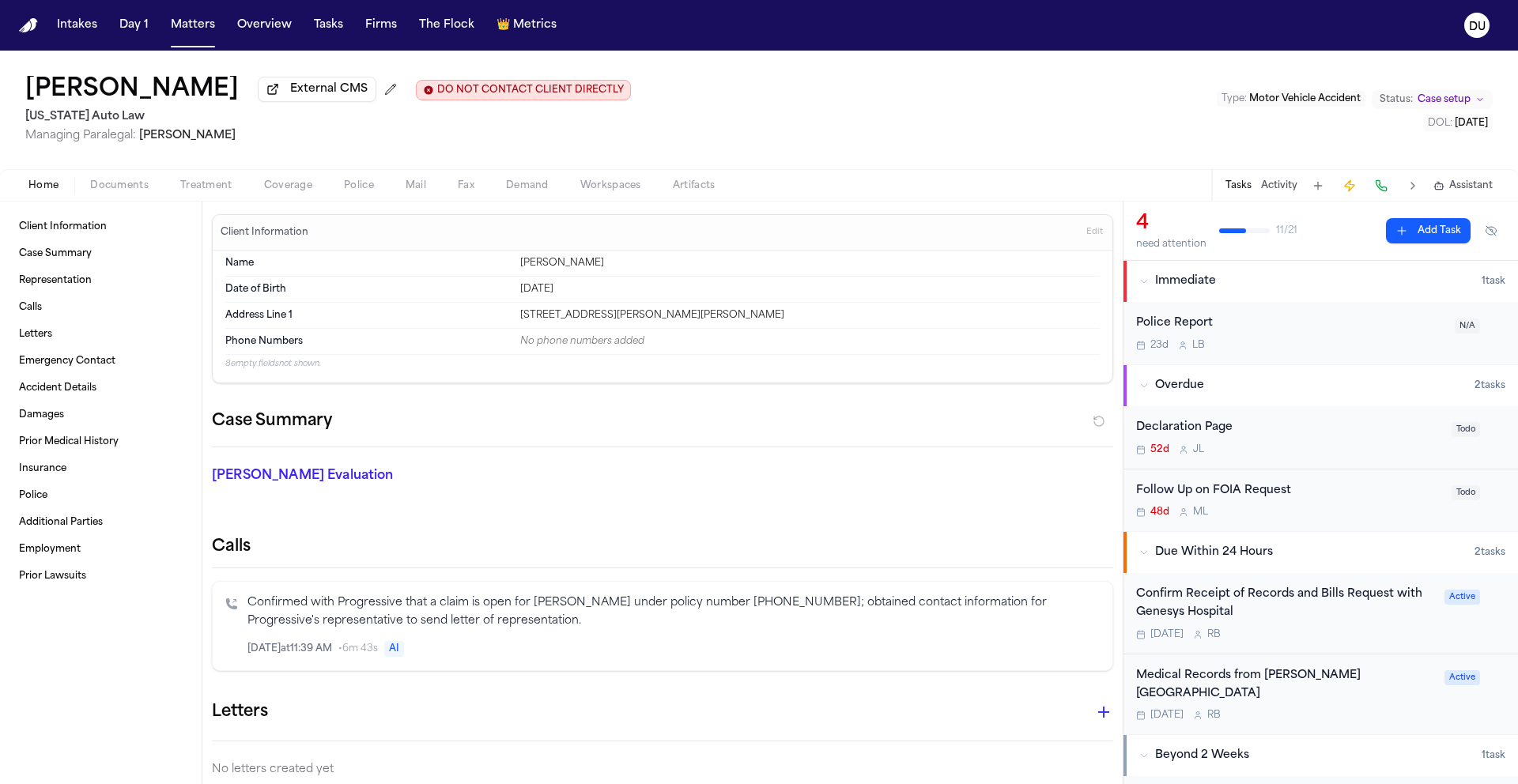
click at [1207, 604] on div "Confirm Receipt of Records and Bills Request with Genesys Hospital" at bounding box center [1285, 604] width 299 height 36
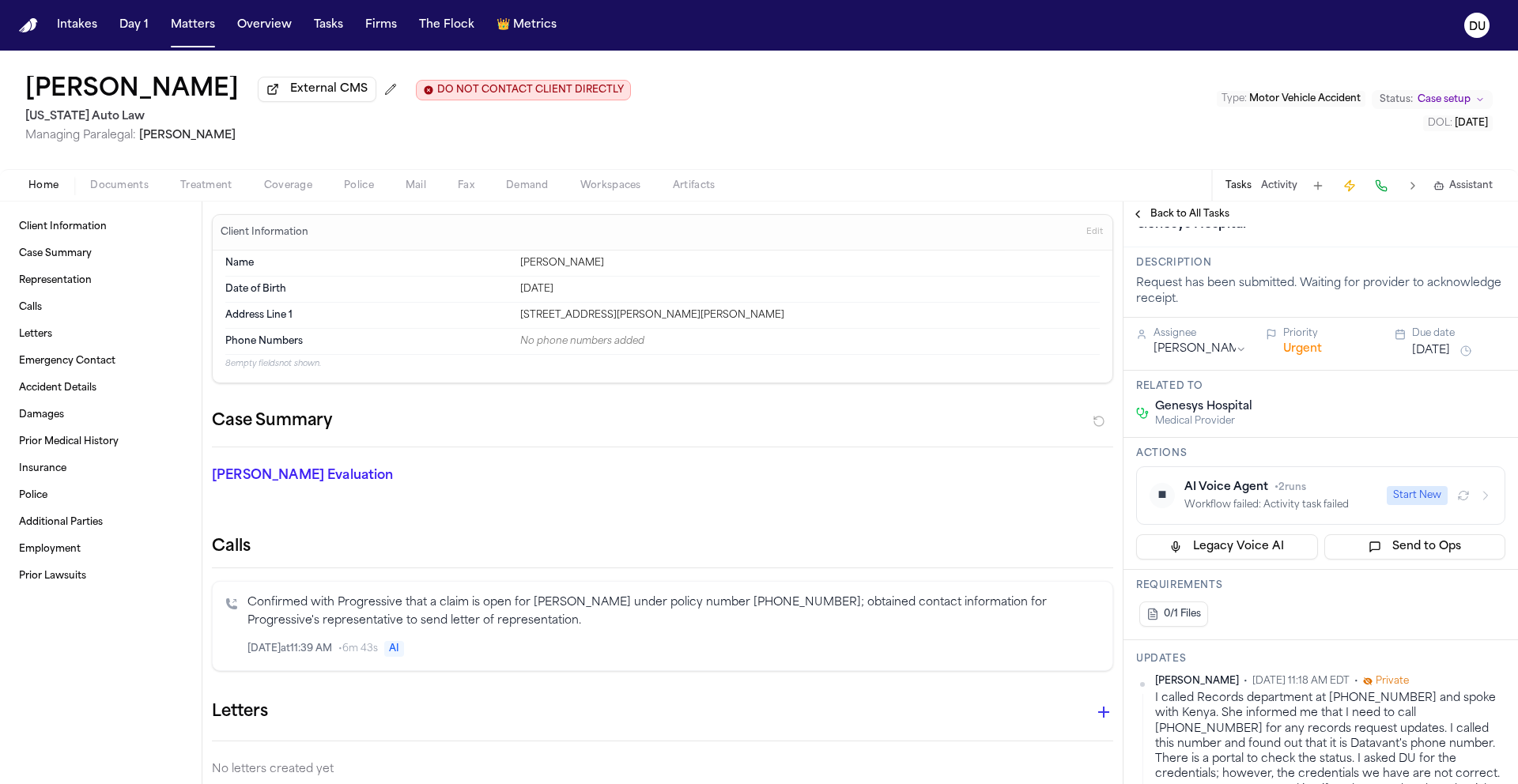
scroll to position [69, 0]
